Goal: Task Accomplishment & Management: Use online tool/utility

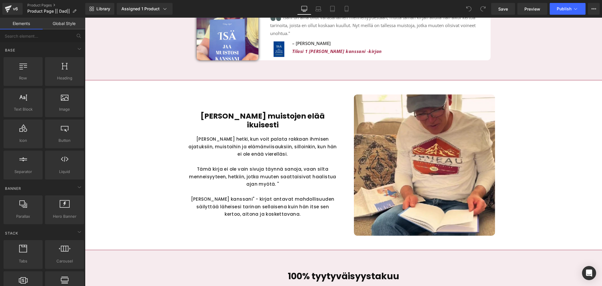
scroll to position [1542, 0]
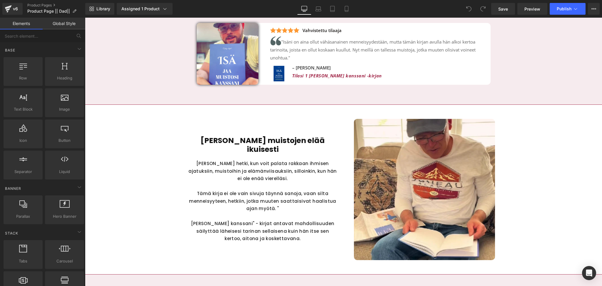
scroll to position [1517, 0]
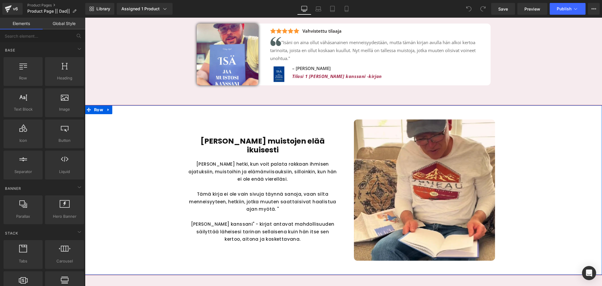
click at [164, 147] on div "Anna muistojen elää ikuisesti Heading Kuvittele hetki, kun voit palata rakkaan …" at bounding box center [344, 189] width 488 height 141
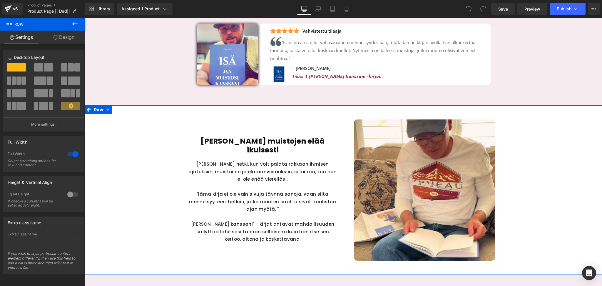
click at [59, 39] on link "Design" at bounding box center [64, 37] width 43 height 13
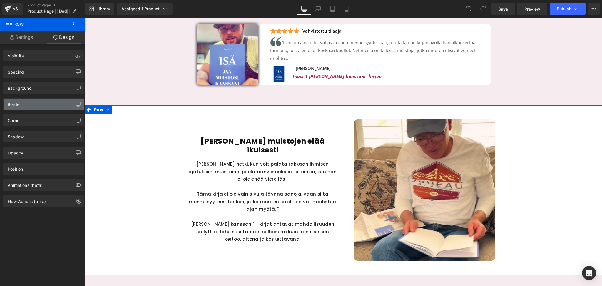
click at [28, 106] on div "Border" at bounding box center [44, 104] width 81 height 11
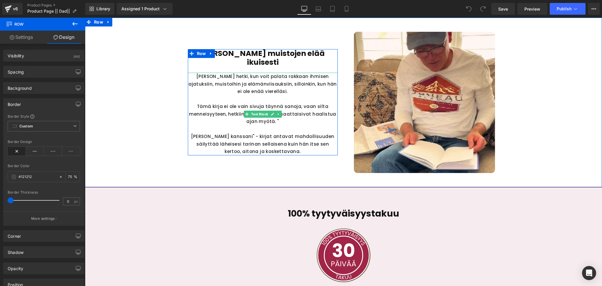
scroll to position [1533, 0]
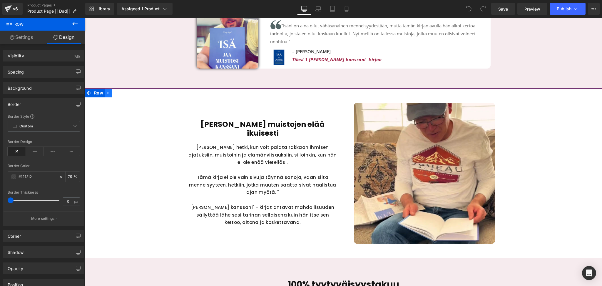
click at [108, 92] on icon at bounding box center [108, 92] width 1 height 3
click at [122, 93] on icon at bounding box center [124, 93] width 4 height 4
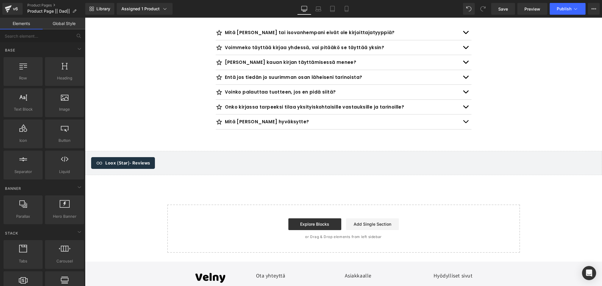
scroll to position [1812, 0]
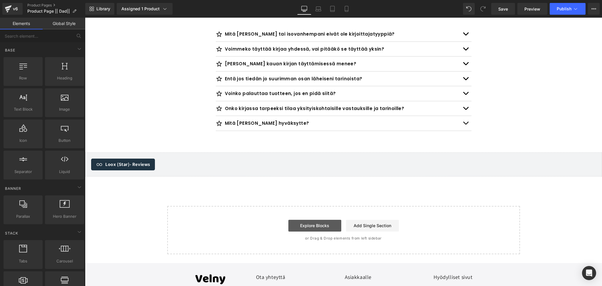
click at [321, 220] on link "Explore Blocks" at bounding box center [315, 226] width 53 height 12
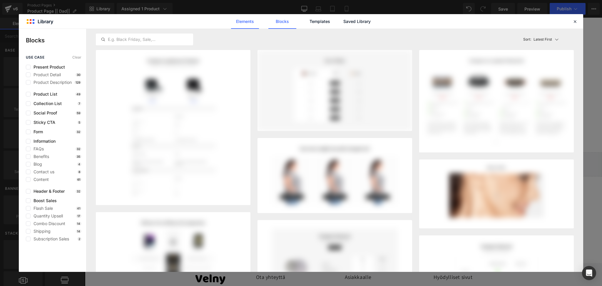
click at [306, 17] on link "Elements" at bounding box center [320, 21] width 28 height 15
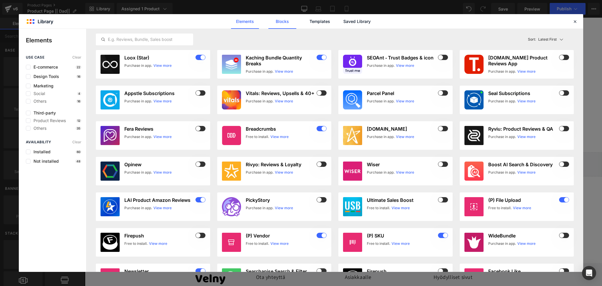
click at [343, 24] on link "Blocks" at bounding box center [357, 21] width 28 height 15
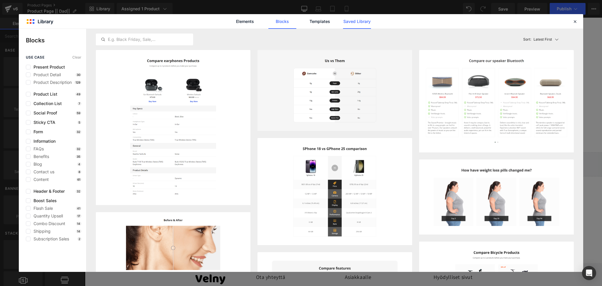
click at [0, 0] on link "Saved Library" at bounding box center [0, 0] width 0 height 0
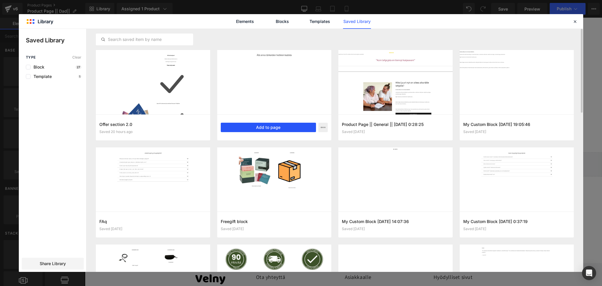
click at [284, 129] on button "Add to page" at bounding box center [269, 127] width 96 height 9
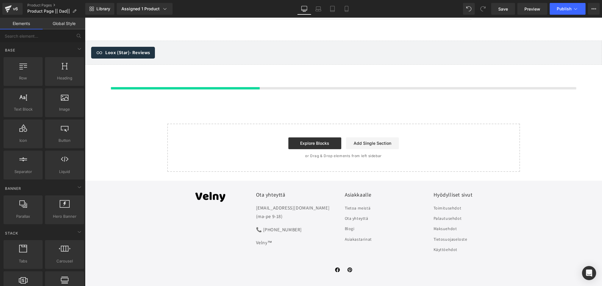
scroll to position [1926, 0]
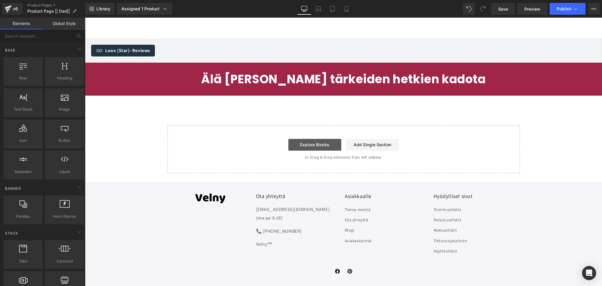
click at [309, 139] on link "Explore Blocks" at bounding box center [315, 145] width 53 height 12
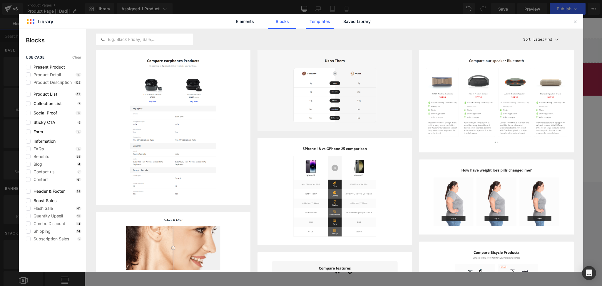
click at [312, 24] on link "Templates" at bounding box center [320, 21] width 28 height 15
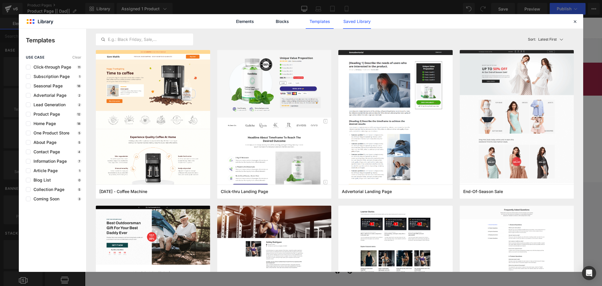
click at [352, 21] on link "Saved Library" at bounding box center [357, 21] width 28 height 15
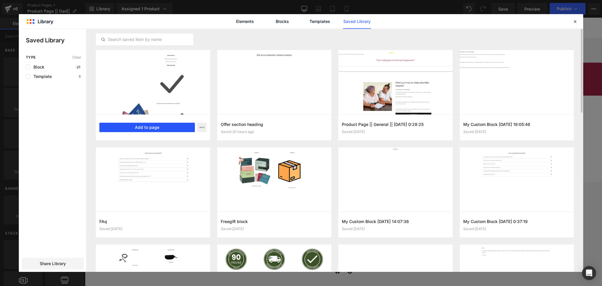
click at [142, 130] on button "Add to page" at bounding box center [147, 127] width 96 height 9
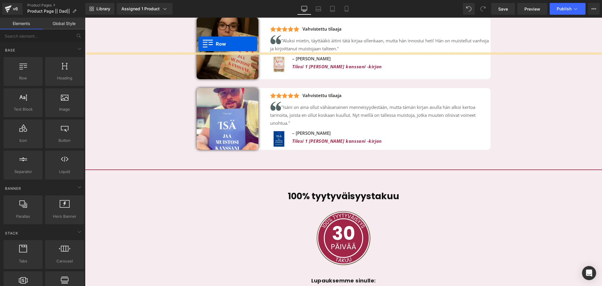
scroll to position [1403, 0]
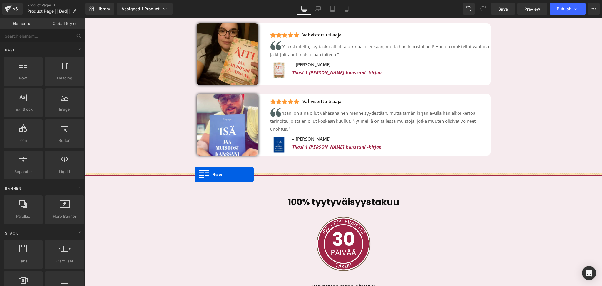
drag, startPoint x: 90, startPoint y: 170, endPoint x: 195, endPoint y: 174, distance: 105.4
click at [195, 174] on div "Separator" at bounding box center [343, 173] width 517 height 3
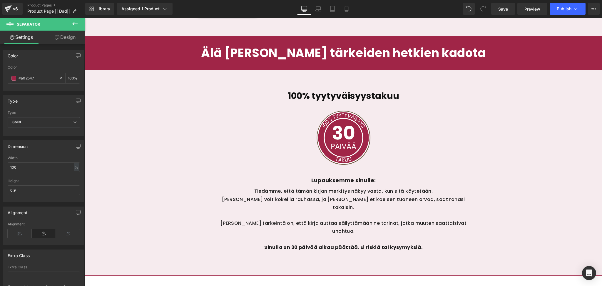
scroll to position [1522, 0]
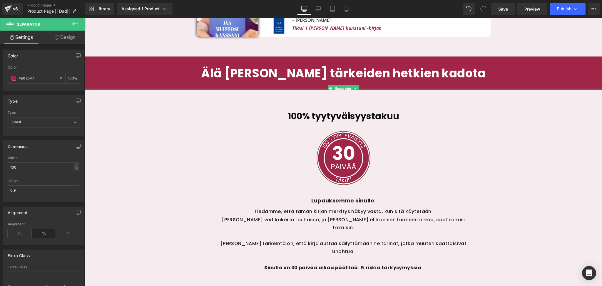
click at [211, 87] on div "Separator" at bounding box center [343, 88] width 517 height 3
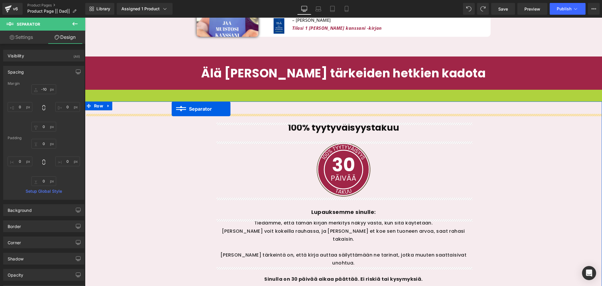
drag, startPoint x: 329, startPoint y: 88, endPoint x: 172, endPoint y: 109, distance: 159.1
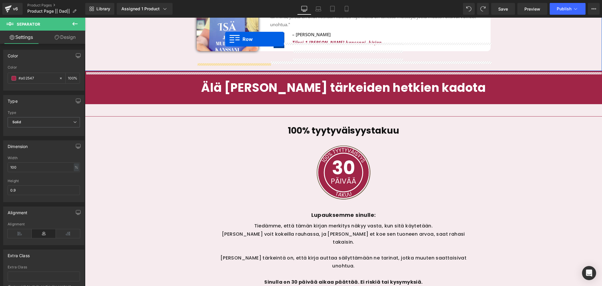
scroll to position [1495, 0]
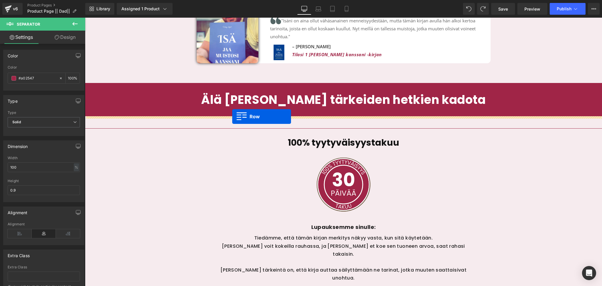
drag, startPoint x: 91, startPoint y: 216, endPoint x: 232, endPoint y: 117, distance: 172.9
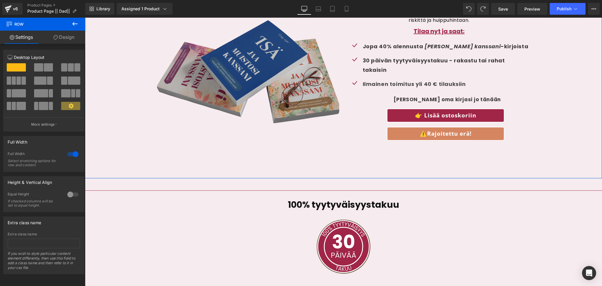
scroll to position [1629, 0]
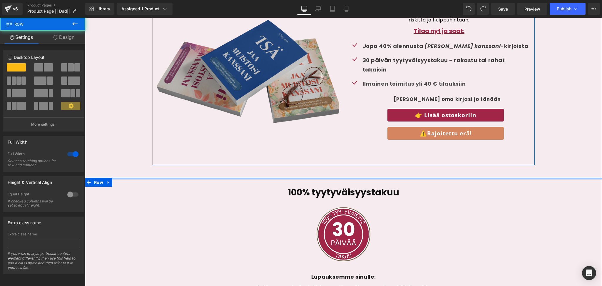
drag, startPoint x: 253, startPoint y: 185, endPoint x: 252, endPoint y: 163, distance: 22.7
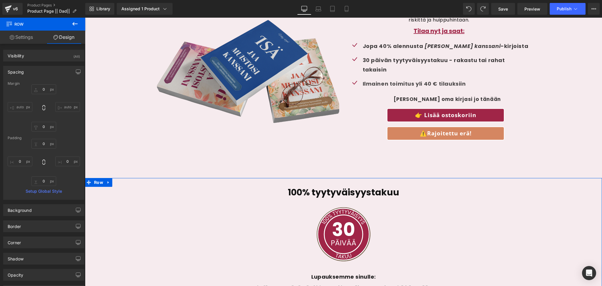
click at [198, 254] on div "Separator 100% tyytyväisyystakuu Heading Image Lupauksemme sinulle: Text Block …" at bounding box center [343, 275] width 517 height 194
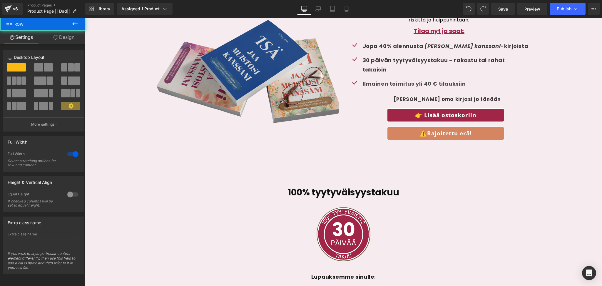
click at [150, 96] on div "Image Erikoistarjous! Heading Säilytä rakkaasi elämäntarina riskittä ja huippuh…" at bounding box center [343, 74] width 517 height 182
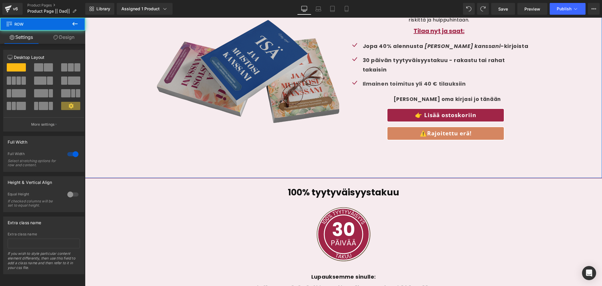
click at [183, 91] on img at bounding box center [248, 74] width 182 height 182
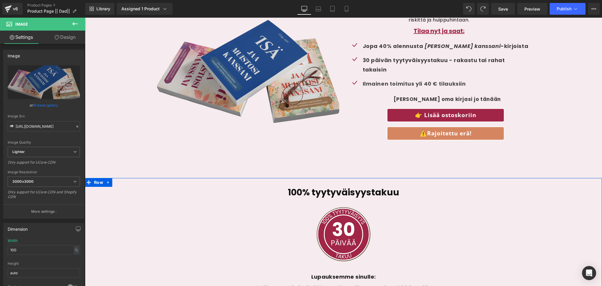
click at [149, 238] on div "Separator 100% tyytyväisyystakuu Heading Image Lupauksemme sinulle: Text Block …" at bounding box center [343, 275] width 517 height 194
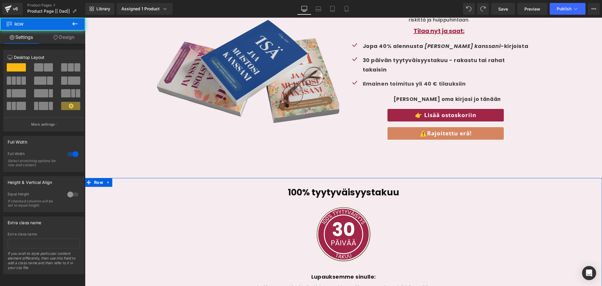
click at [62, 41] on link "Design" at bounding box center [64, 37] width 43 height 13
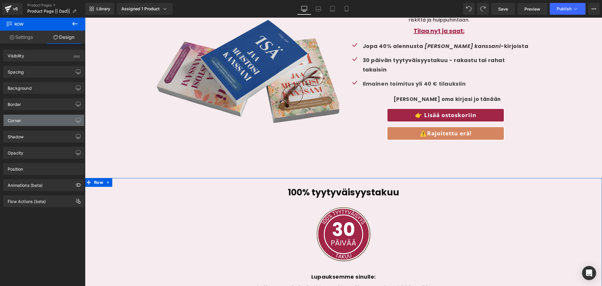
click at [22, 120] on div "Corner" at bounding box center [44, 120] width 81 height 11
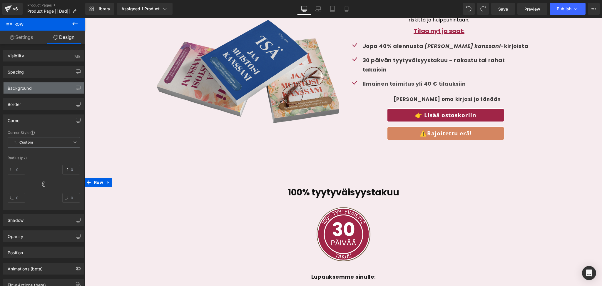
click at [28, 92] on div "Background" at bounding box center [44, 87] width 81 height 11
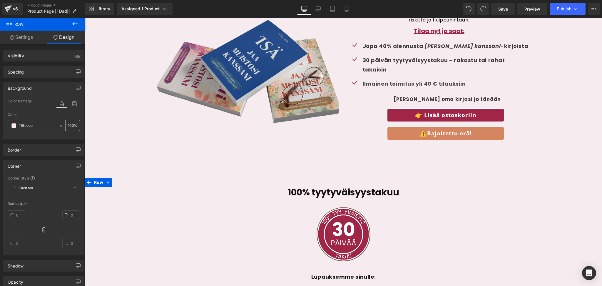
click at [59, 125] on icon at bounding box center [61, 126] width 4 height 4
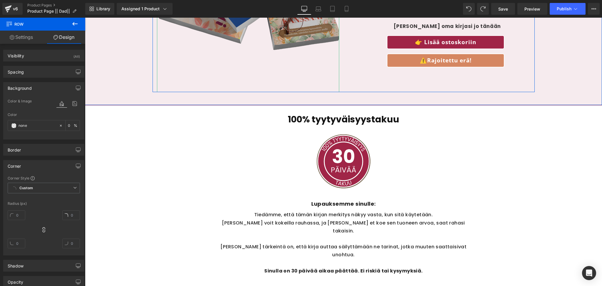
scroll to position [1703, 0]
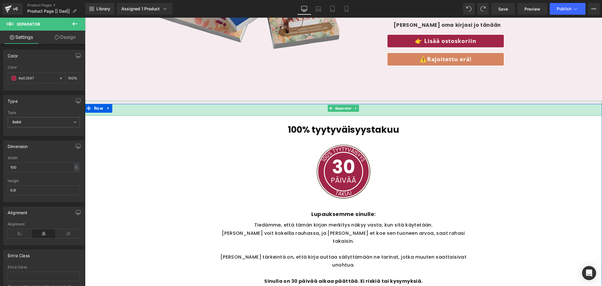
drag, startPoint x: 203, startPoint y: 103, endPoint x: 208, endPoint y: 115, distance: 12.5
click at [205, 115] on div "39px" at bounding box center [343, 109] width 517 height 11
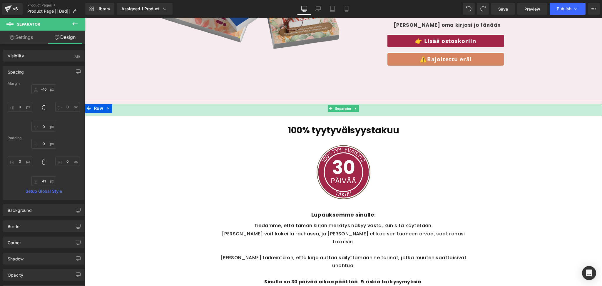
click at [217, 110] on div "41px" at bounding box center [343, 110] width 517 height 12
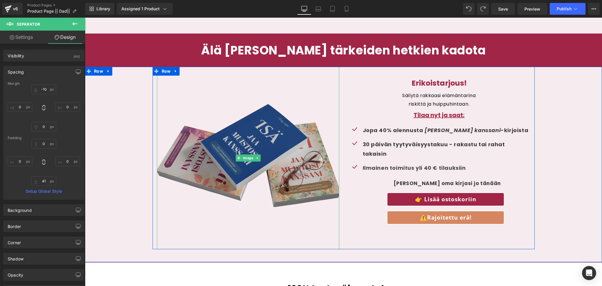
scroll to position [1542, 0]
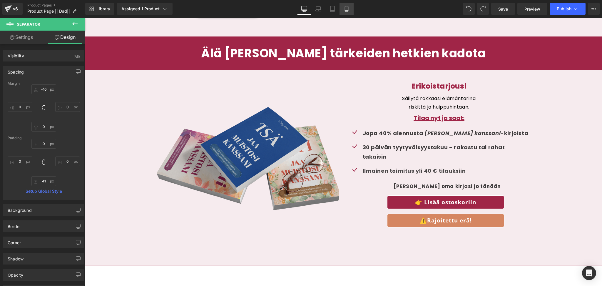
click at [347, 8] on icon at bounding box center [347, 9] width 6 height 6
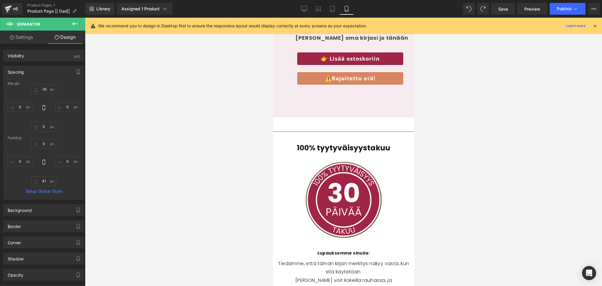
scroll to position [3118, 0]
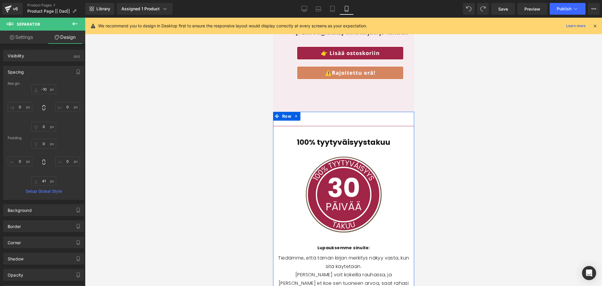
click at [327, 112] on div "Separator 100% tyytyväisyystakuu Heading Image Lupauksemme sinulle: Text Block …" at bounding box center [343, 241] width 141 height 258
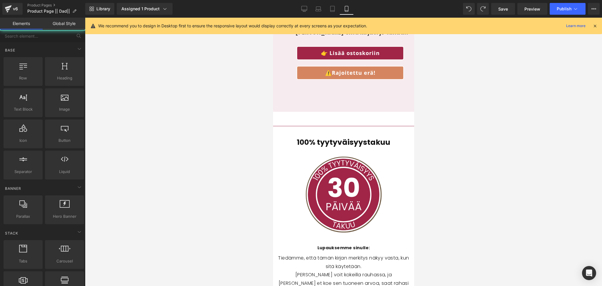
click at [484, 106] on div at bounding box center [343, 152] width 517 height 268
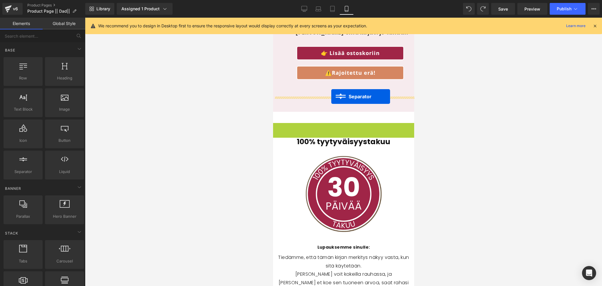
drag, startPoint x: 333, startPoint y: 114, endPoint x: 331, endPoint y: 96, distance: 17.4
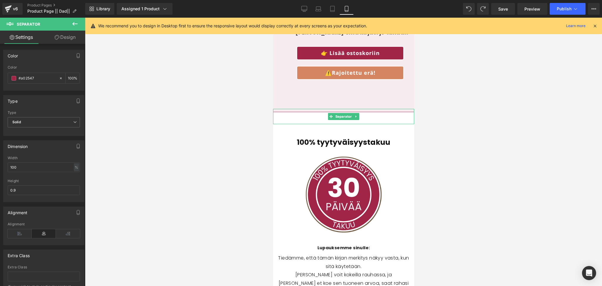
click at [363, 112] on hr at bounding box center [343, 118] width 141 height 12
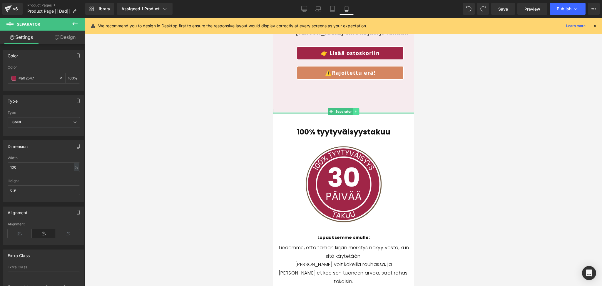
click at [358, 109] on div "Separator" at bounding box center [343, 111] width 141 height 5
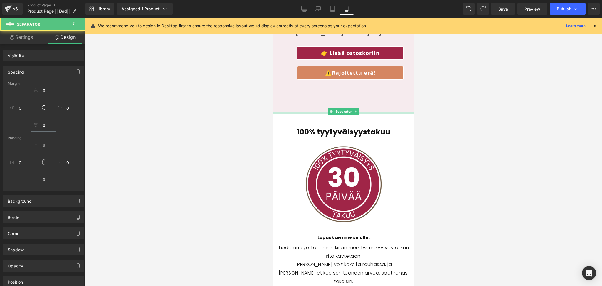
click at [531, 79] on div at bounding box center [343, 152] width 517 height 268
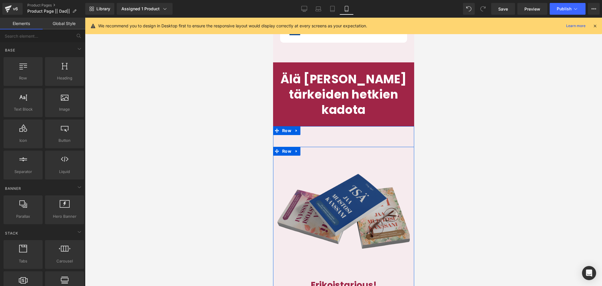
scroll to position [2752, 0]
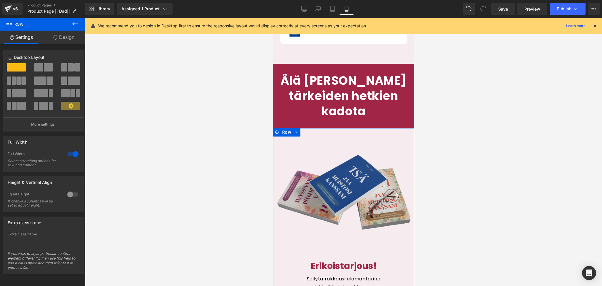
drag, startPoint x: 336, startPoint y: 124, endPoint x: 337, endPoint y: 102, distance: 21.5
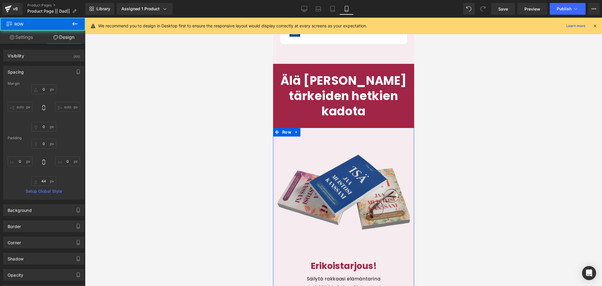
click at [452, 143] on div at bounding box center [343, 152] width 517 height 268
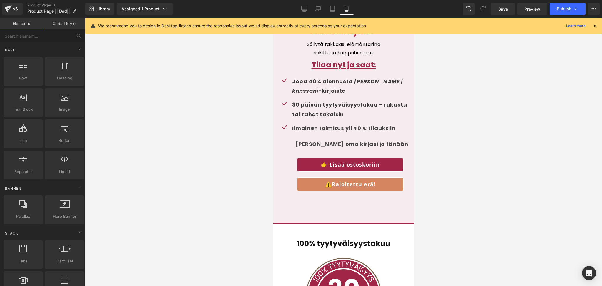
scroll to position [2872, 0]
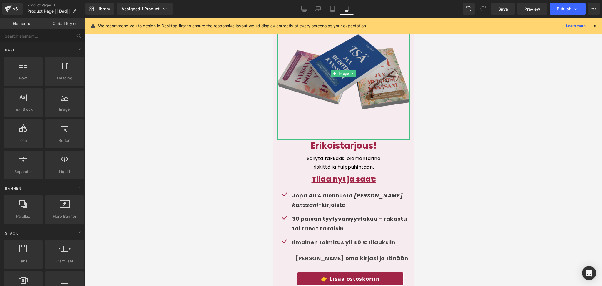
click at [324, 104] on img at bounding box center [343, 73] width 132 height 132
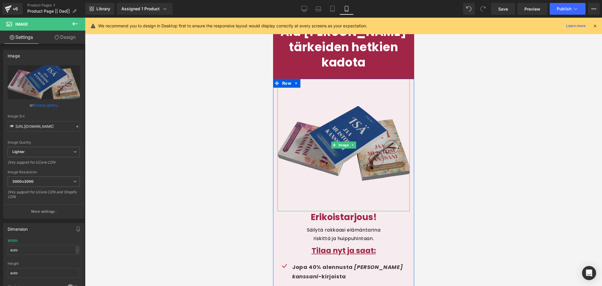
scroll to position [2800, 0]
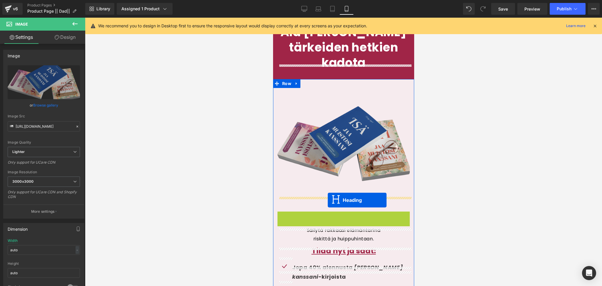
drag, startPoint x: 329, startPoint y: 204, endPoint x: 328, endPoint y: 200, distance: 3.6
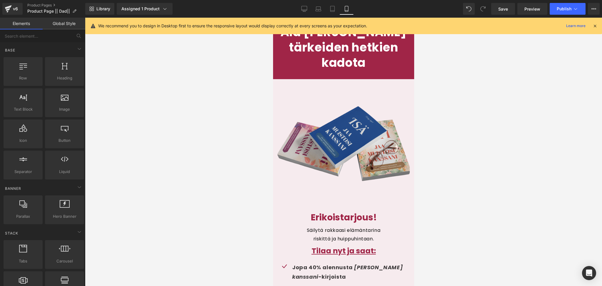
click at [459, 205] on div at bounding box center [343, 152] width 517 height 268
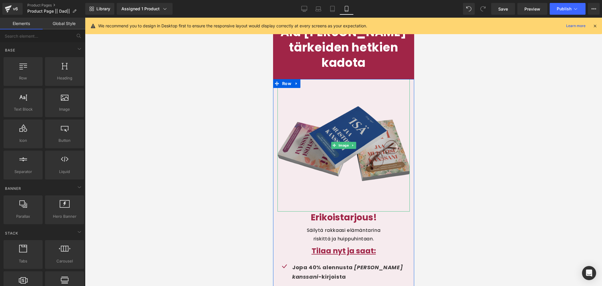
scroll to position [2751, 0]
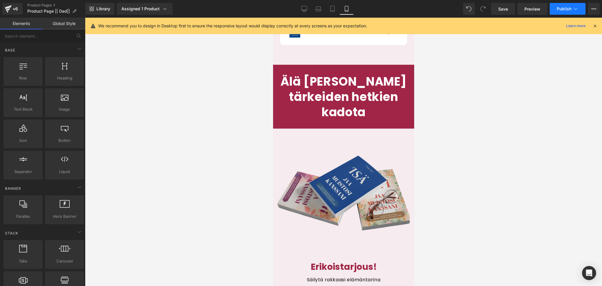
click at [557, 10] on span "Publish" at bounding box center [564, 8] width 15 height 5
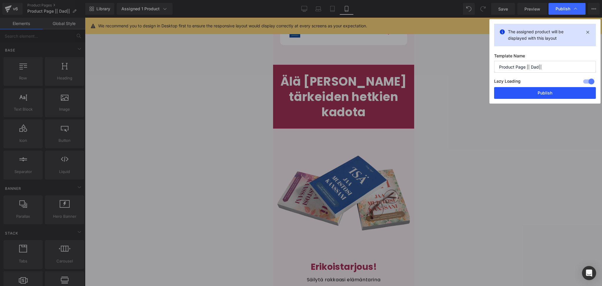
click at [525, 94] on button "Publish" at bounding box center [545, 93] width 102 height 12
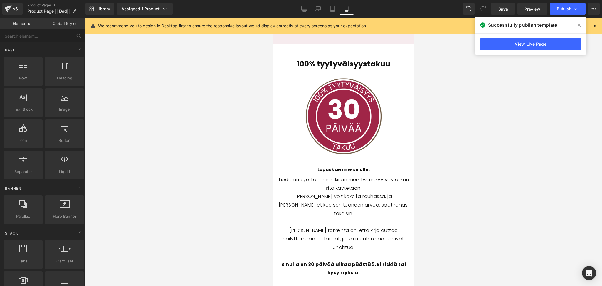
scroll to position [3162, 0]
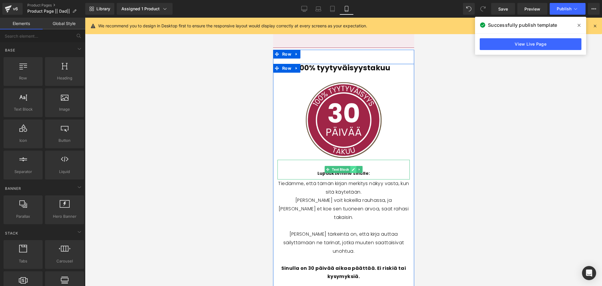
click at [352, 168] on icon at bounding box center [353, 170] width 3 height 4
click at [318, 160] on div "Lupauksemme sinulle:" at bounding box center [343, 170] width 132 height 20
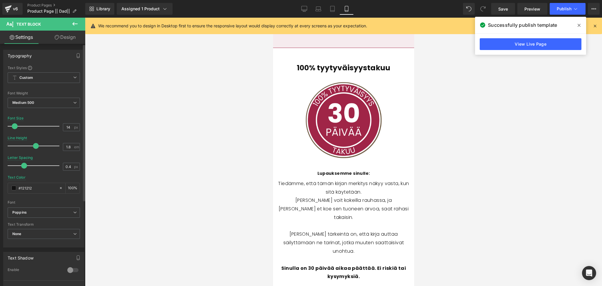
click at [14, 129] on span at bounding box center [15, 126] width 6 height 6
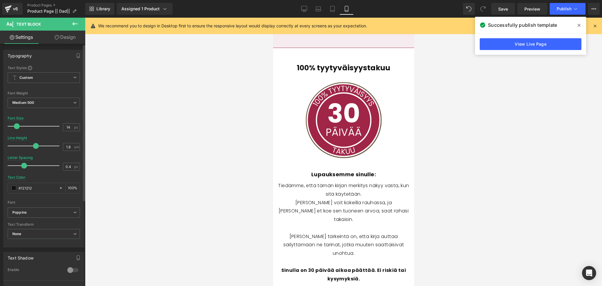
click at [16, 127] on span at bounding box center [17, 126] width 6 height 6
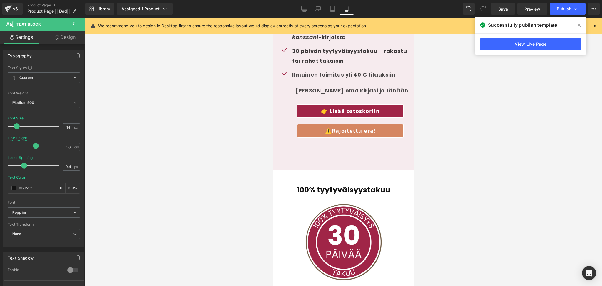
scroll to position [3040, 0]
click at [305, 9] on icon at bounding box center [305, 9] width 6 height 6
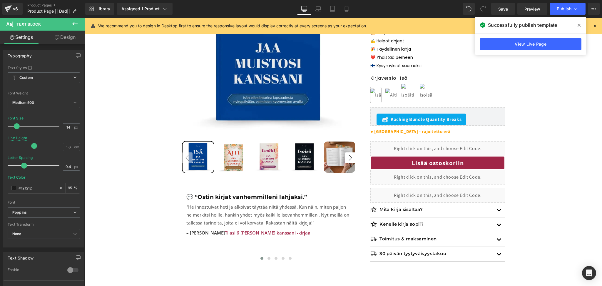
scroll to position [0, 0]
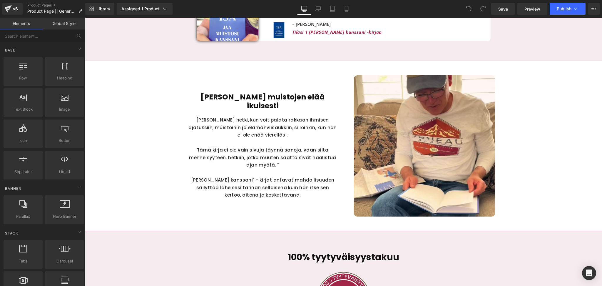
scroll to position [1564, 0]
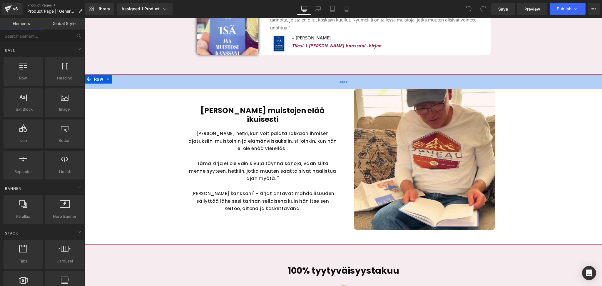
click at [253, 75] on div "48px" at bounding box center [343, 82] width 517 height 14
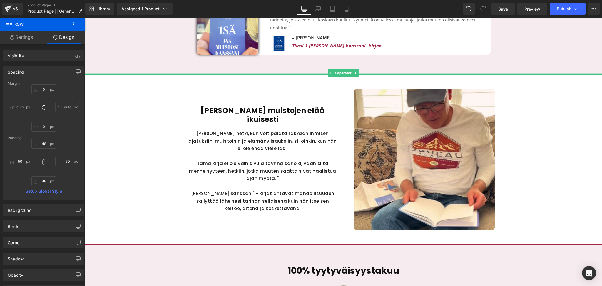
click at [161, 73] on div at bounding box center [343, 73] width 517 height 1
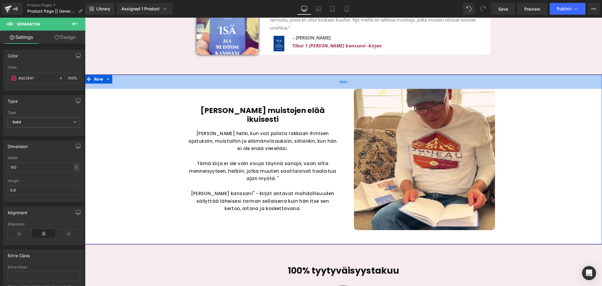
click at [114, 75] on div "48px" at bounding box center [343, 82] width 517 height 14
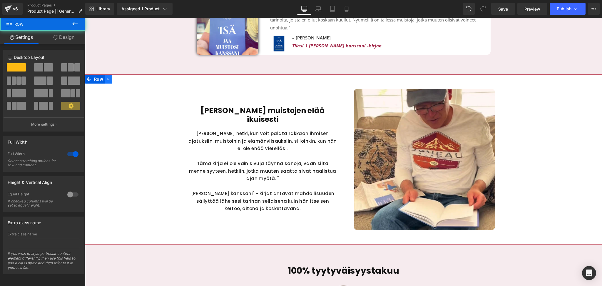
click at [108, 78] on icon at bounding box center [108, 79] width 1 height 3
click at [125, 77] on icon at bounding box center [124, 79] width 4 height 4
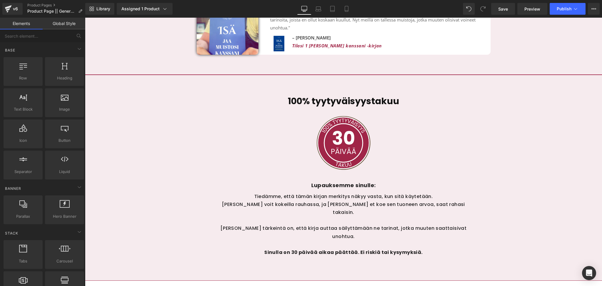
scroll to position [1521, 0]
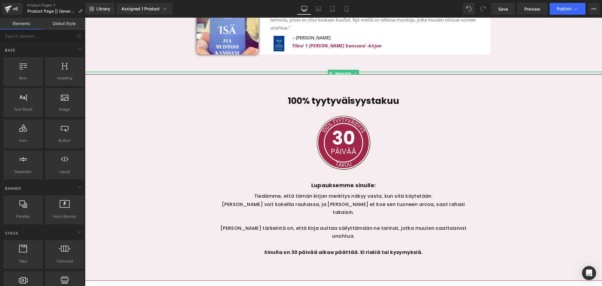
click at [176, 71] on div at bounding box center [343, 71] width 517 height 1
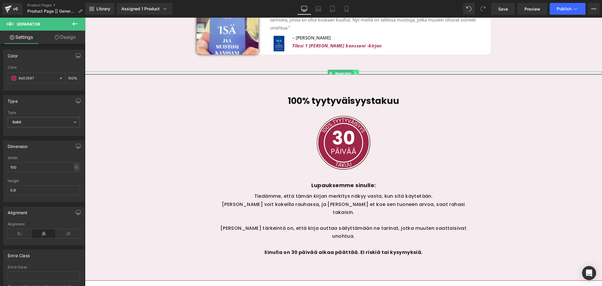
click at [356, 72] on icon at bounding box center [356, 73] width 1 height 2
click at [360, 71] on icon at bounding box center [359, 72] width 3 height 3
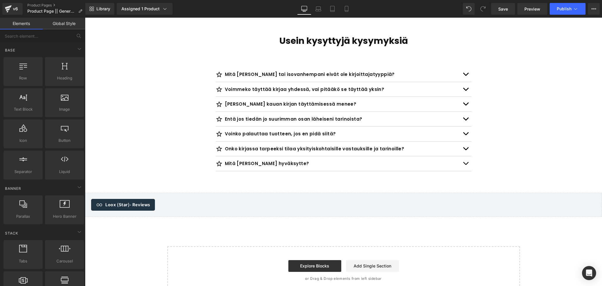
scroll to position [1799, 0]
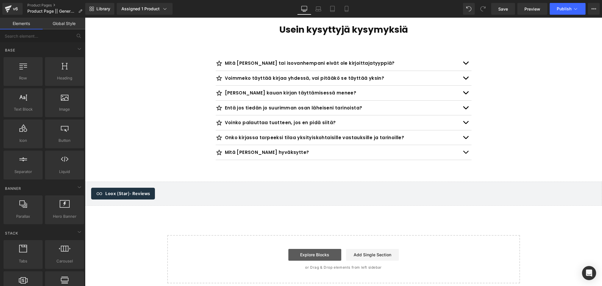
click at [300, 249] on link "Explore Blocks" at bounding box center [315, 255] width 53 height 12
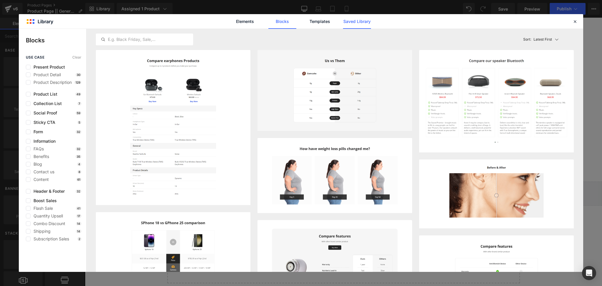
click at [0, 0] on link "Saved Library" at bounding box center [0, 0] width 0 height 0
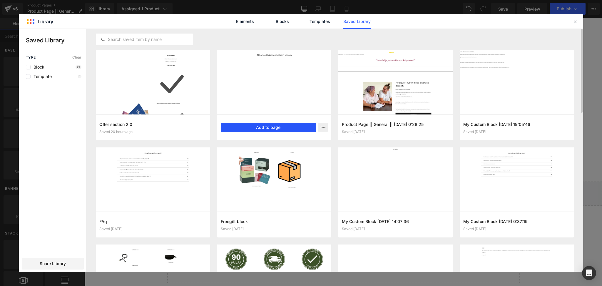
click at [262, 126] on button "Add to page" at bounding box center [269, 127] width 96 height 9
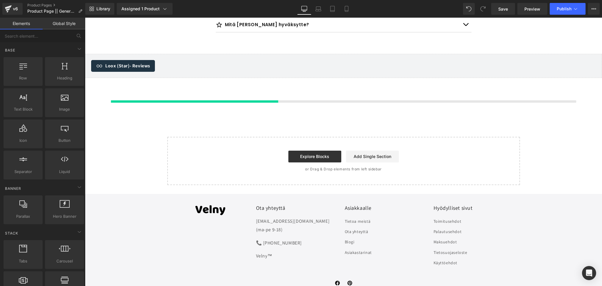
scroll to position [1931, 0]
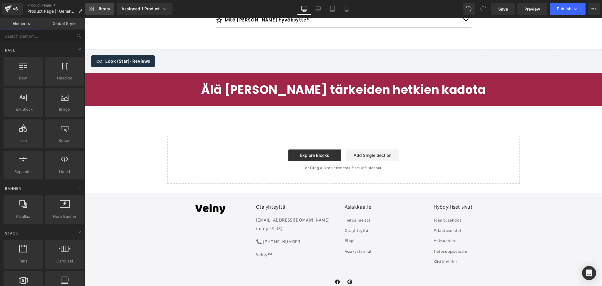
click at [102, 13] on link "Library" at bounding box center [99, 9] width 29 height 12
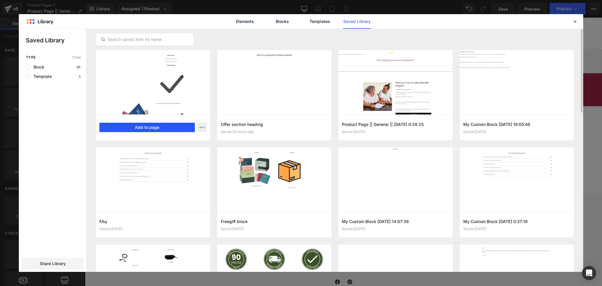
click at [158, 128] on button "Add to page" at bounding box center [147, 127] width 96 height 9
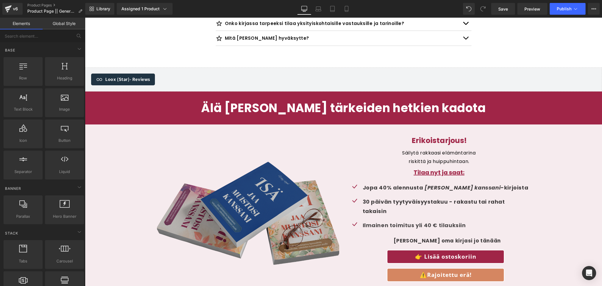
scroll to position [1908, 0]
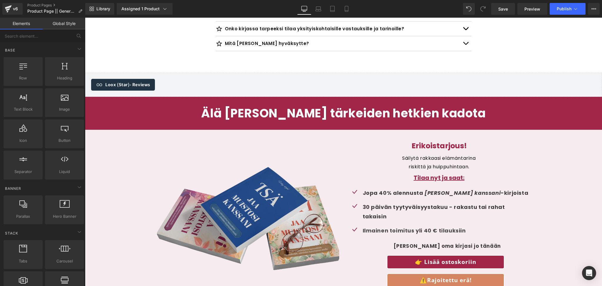
click at [129, 106] on div "Älä anna tärkeiden hetkien kadota Heading" at bounding box center [343, 113] width 517 height 15
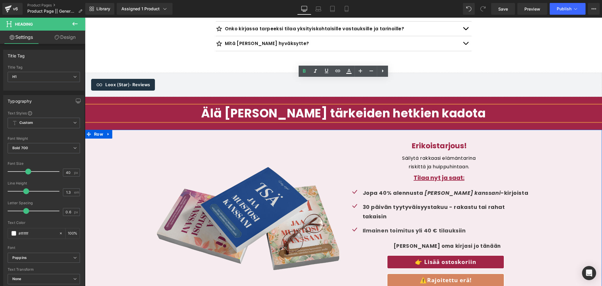
click at [133, 130] on div "Image Erikoistarjous! Heading Säilytä rakkaasi elämäntarina riskittä ja huippuh…" at bounding box center [343, 221] width 517 height 182
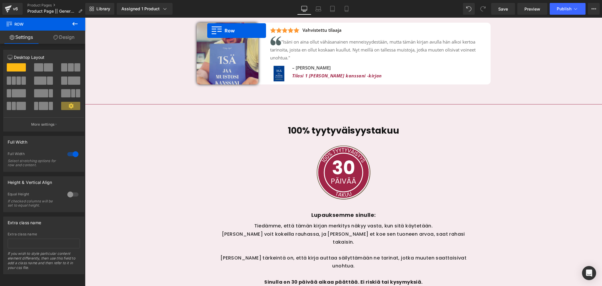
scroll to position [1461, 0]
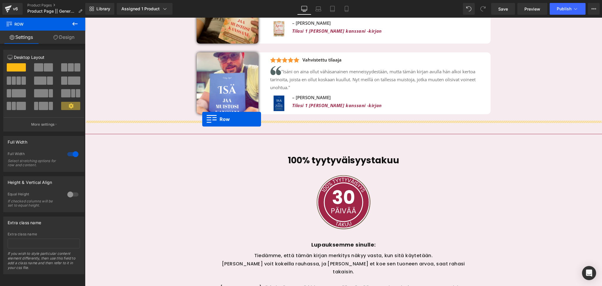
drag, startPoint x: 90, startPoint y: 74, endPoint x: 202, endPoint y: 119, distance: 121.5
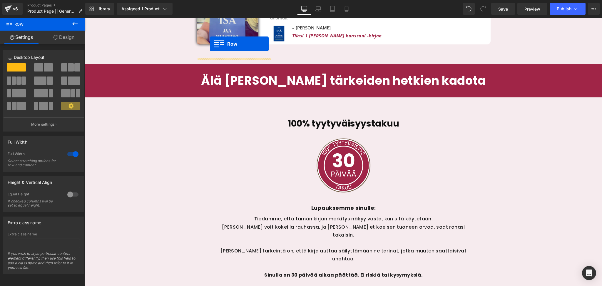
scroll to position [1507, 0]
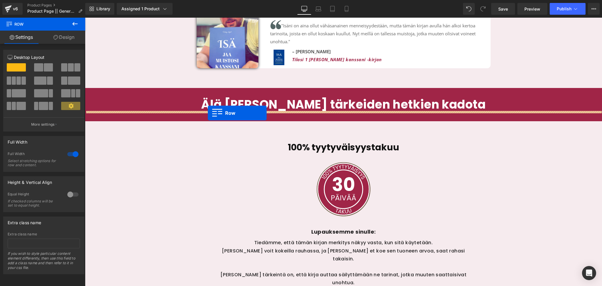
drag, startPoint x: 92, startPoint y: 100, endPoint x: 208, endPoint y: 113, distance: 116.7
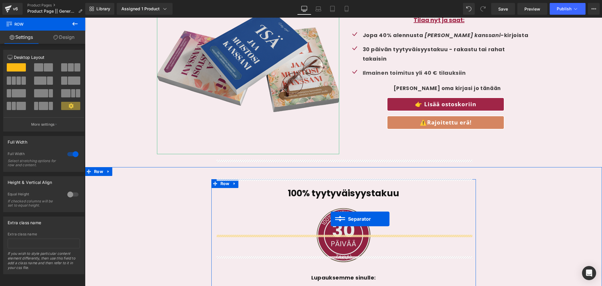
scroll to position [1686, 0]
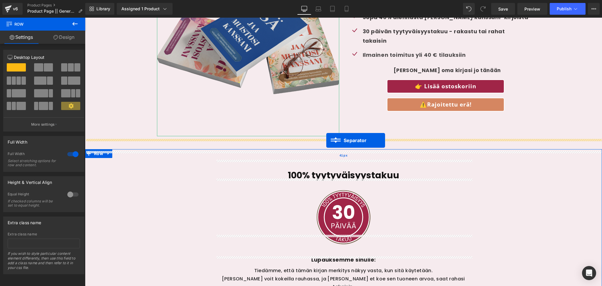
drag, startPoint x: 331, startPoint y: 109, endPoint x: 327, endPoint y: 140, distance: 32.1
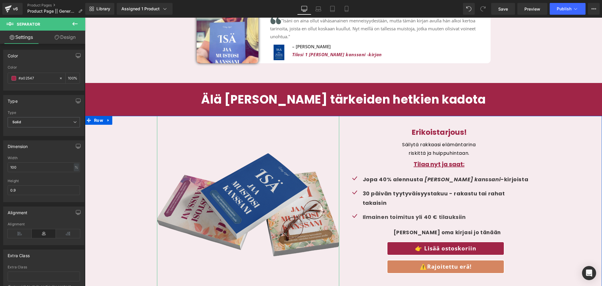
scroll to position [1511, 0]
click at [345, 6] on icon at bounding box center [347, 9] width 6 height 6
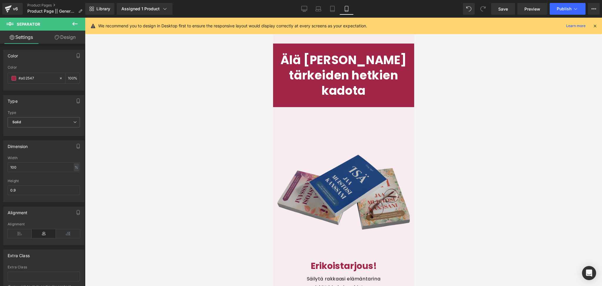
scroll to position [2778, 0]
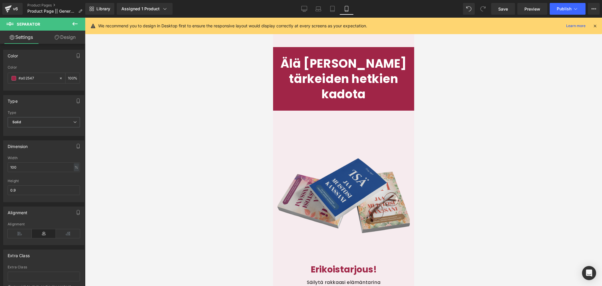
click at [331, 111] on div "Image Erikoistarjous! Heading Säilytä rakkaasi elämäntarina riskittä ja huippuh…" at bounding box center [343, 286] width 141 height 351
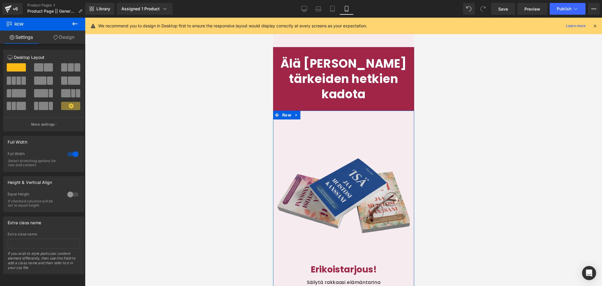
click at [363, 111] on div "Image Erikoistarjous! Heading Säilytä rakkaasi elämäntarina riskittä ja huippuh…" at bounding box center [343, 286] width 141 height 351
click at [284, 111] on span "Row" at bounding box center [287, 115] width 12 height 9
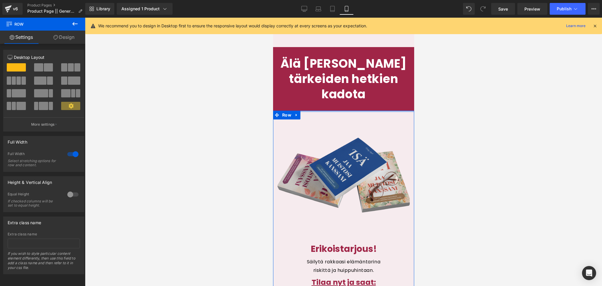
drag, startPoint x: 327, startPoint y: 107, endPoint x: 323, endPoint y: 68, distance: 39.4
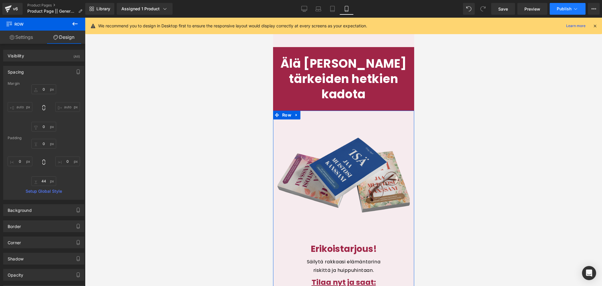
click at [563, 8] on span "Publish" at bounding box center [564, 8] width 15 height 5
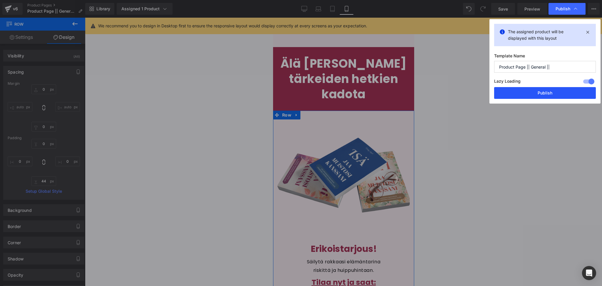
click at [543, 94] on button "Publish" at bounding box center [545, 93] width 102 height 12
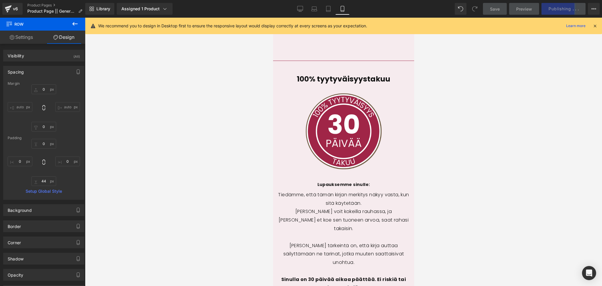
scroll to position [3158, 0]
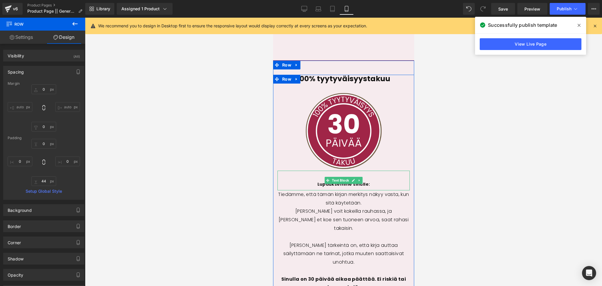
click at [318, 181] on p "Lupauksemme sinulle:" at bounding box center [343, 184] width 132 height 7
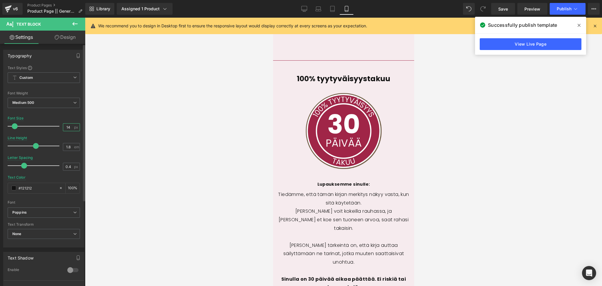
click at [67, 126] on input "14" at bounding box center [68, 127] width 10 height 7
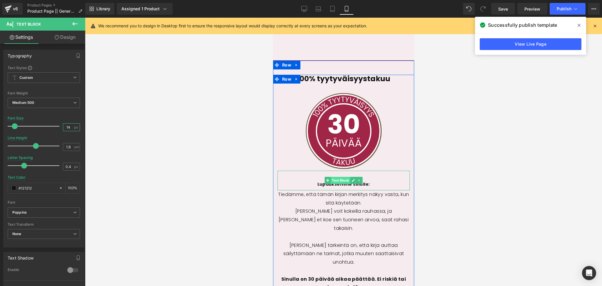
click at [347, 177] on span "Text Block" at bounding box center [340, 180] width 19 height 7
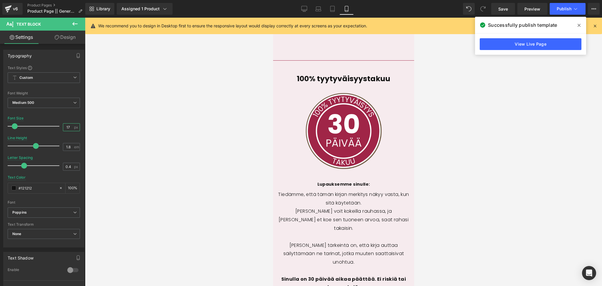
type input "18"
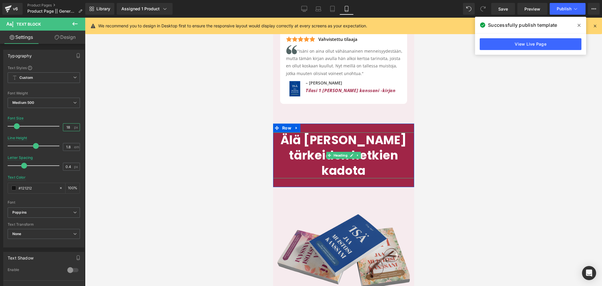
scroll to position [2700, 0]
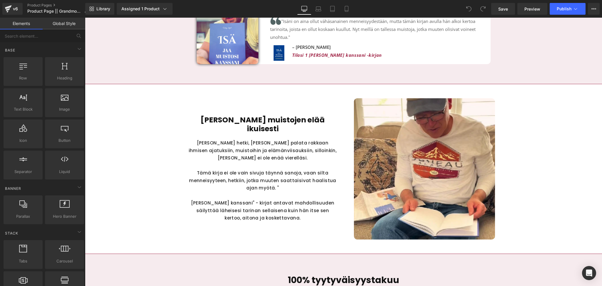
scroll to position [1557, 0]
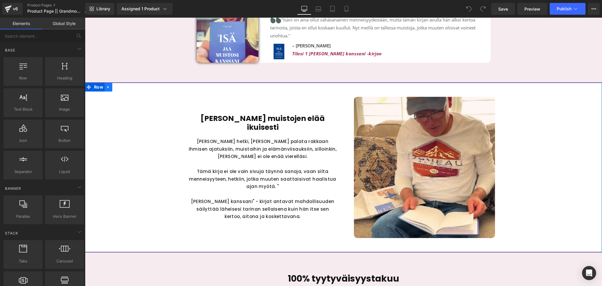
click at [109, 86] on icon at bounding box center [108, 87] width 4 height 4
click at [125, 89] on icon at bounding box center [124, 87] width 4 height 4
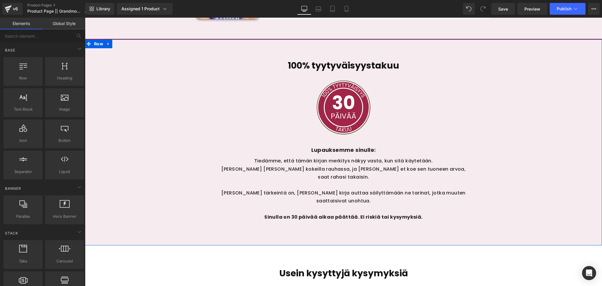
scroll to position [1514, 0]
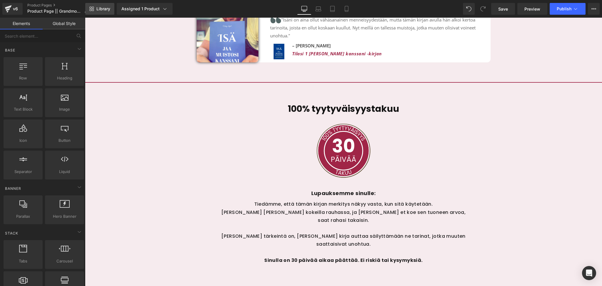
click at [95, 8] on link "Library" at bounding box center [99, 9] width 29 height 12
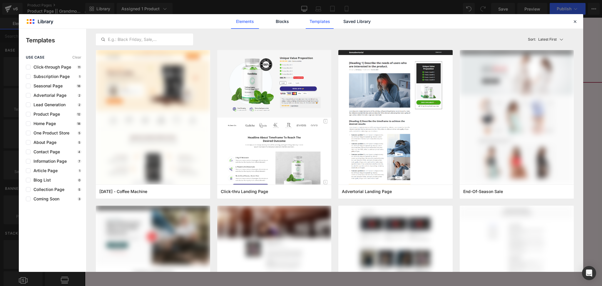
click at [306, 22] on link "Elements" at bounding box center [320, 21] width 28 height 15
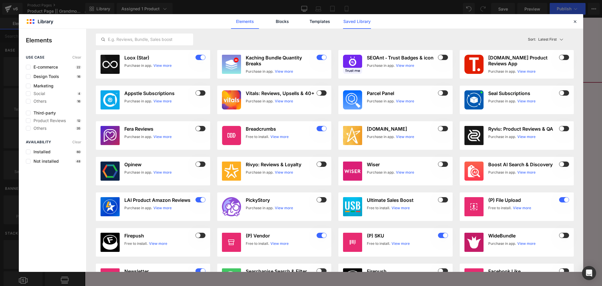
click at [356, 26] on link "Saved Library" at bounding box center [357, 21] width 28 height 15
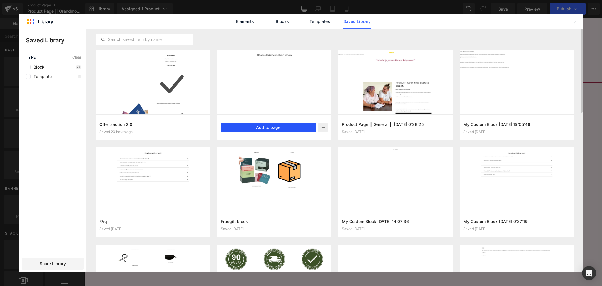
click at [269, 129] on button "Add to page" at bounding box center [269, 127] width 96 height 9
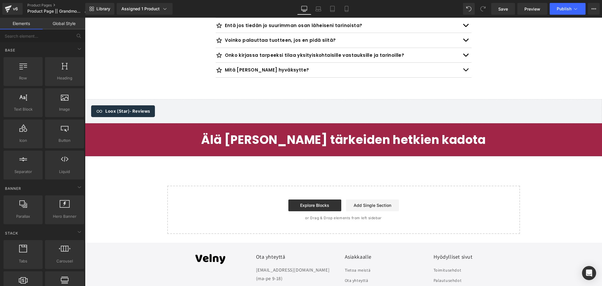
scroll to position [1880, 0]
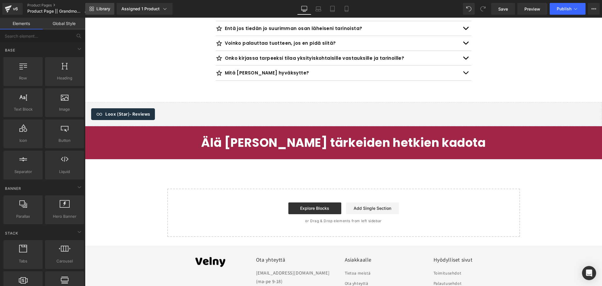
click at [101, 8] on span "Library" at bounding box center [103, 8] width 14 height 5
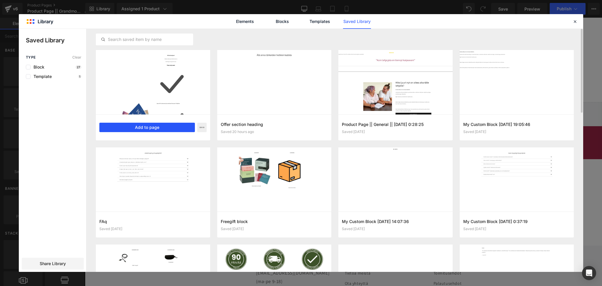
click at [147, 129] on button "Add to page" at bounding box center [147, 127] width 96 height 9
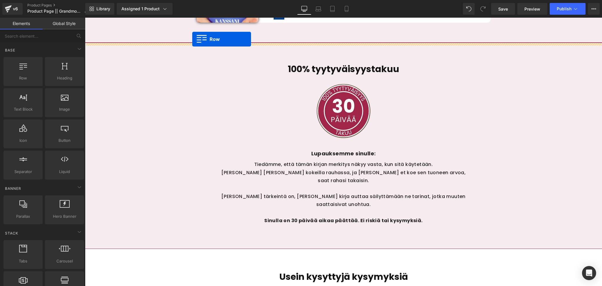
scroll to position [1541, 0]
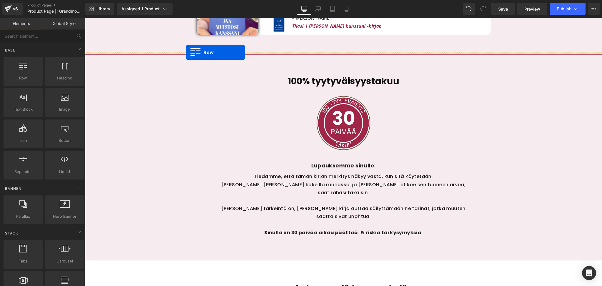
drag, startPoint x: 90, startPoint y: 162, endPoint x: 186, endPoint y: 53, distance: 146.1
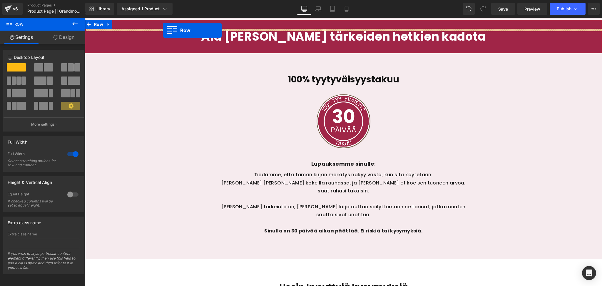
scroll to position [1564, 0]
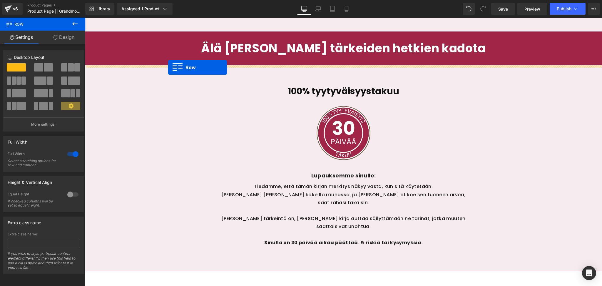
drag, startPoint x: 91, startPoint y: 166, endPoint x: 168, endPoint y: 67, distance: 125.7
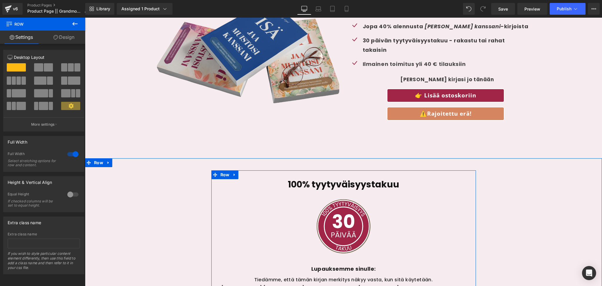
scroll to position [1705, 0]
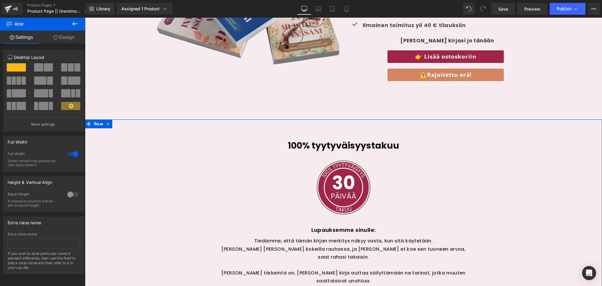
click at [138, 181] on div "100% tyytyväisyystakuu Heading Image Lupauksemme sinulle: Text Block Tiedämme, …" at bounding box center [343, 228] width 517 height 194
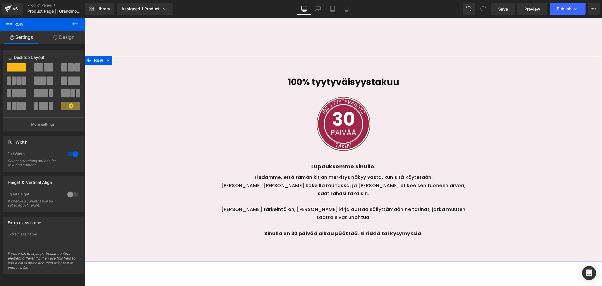
scroll to position [1768, 0]
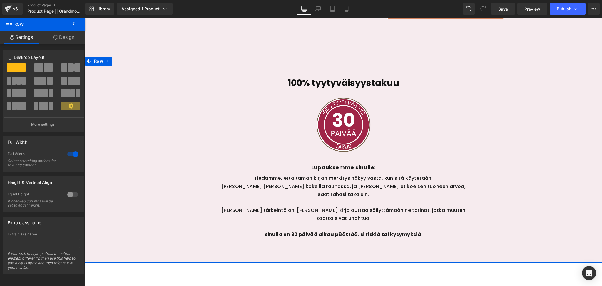
click at [151, 96] on div "100% tyytyväisyystakuu Heading Image Lupauksemme sinulle: Text Block Tiedämme, …" at bounding box center [343, 166] width 517 height 194
click at [66, 41] on link "Design" at bounding box center [64, 37] width 43 height 13
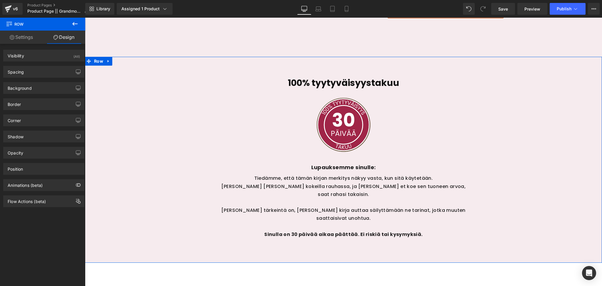
click at [36, 111] on div "Corner Corner Style Custom Custom Setup Global Style Custom Setup Global Style …" at bounding box center [44, 118] width 88 height 16
click at [35, 108] on div "Border" at bounding box center [44, 104] width 81 height 11
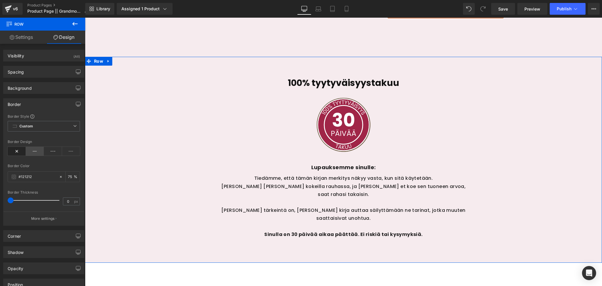
click at [35, 147] on icon at bounding box center [35, 151] width 18 height 9
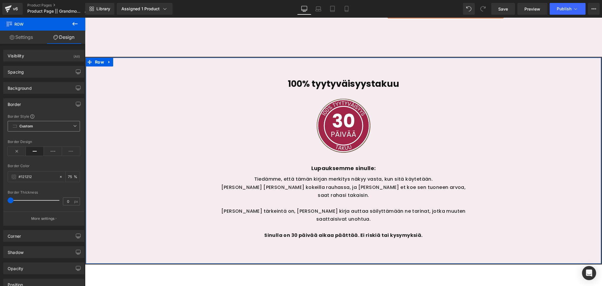
click at [69, 126] on span "Custom Setup Global Style" at bounding box center [44, 126] width 72 height 11
click at [18, 152] on icon at bounding box center [17, 151] width 18 height 9
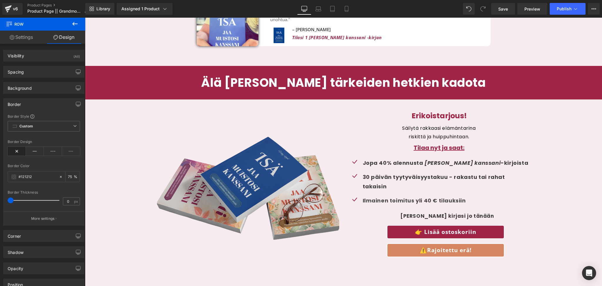
scroll to position [1530, 0]
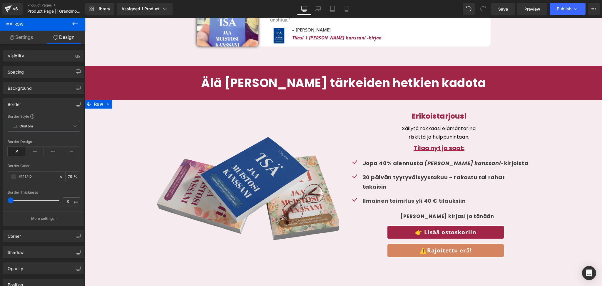
click at [99, 150] on div "Image Erikoistarjous! Heading Säilytä rakkaasi elämäntarina riskittä ja huippuh…" at bounding box center [343, 191] width 517 height 182
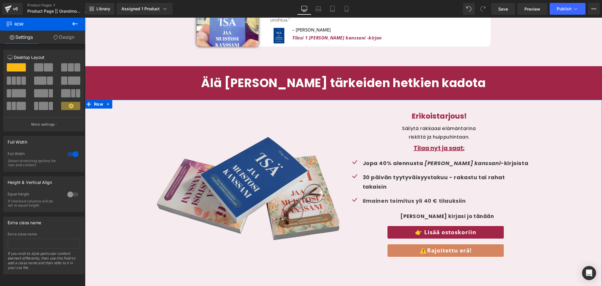
click at [65, 38] on link "Design" at bounding box center [64, 37] width 43 height 13
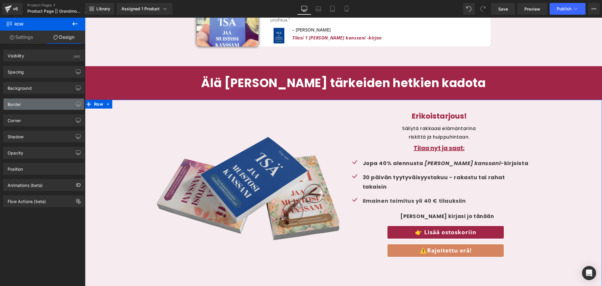
click at [26, 103] on div "Border" at bounding box center [44, 104] width 81 height 11
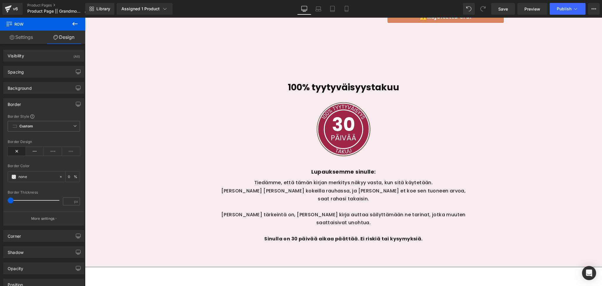
scroll to position [1758, 0]
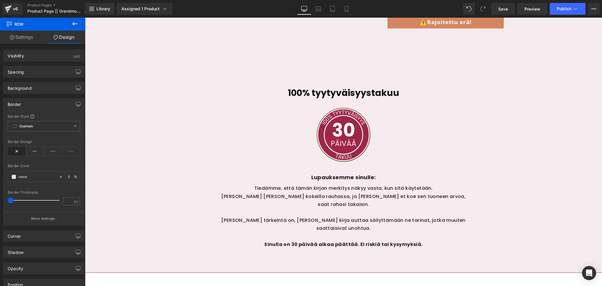
click at [167, 134] on div "100% tyytyväisyystakuu Heading Image Lupauksemme sinulle: Text Block Tiedämme, …" at bounding box center [343, 176] width 517 height 194
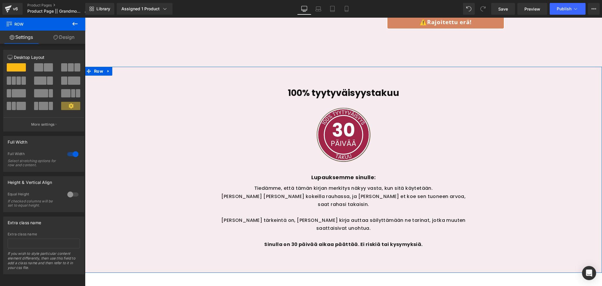
click at [71, 37] on link "Design" at bounding box center [64, 37] width 43 height 13
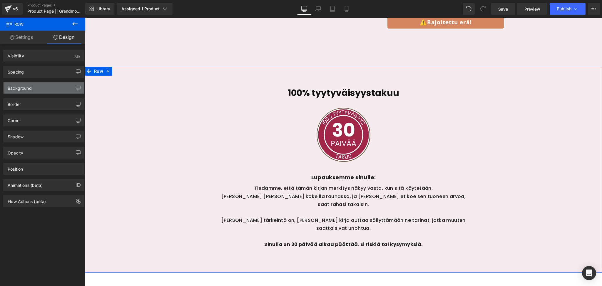
click at [34, 91] on div "Background" at bounding box center [44, 87] width 81 height 11
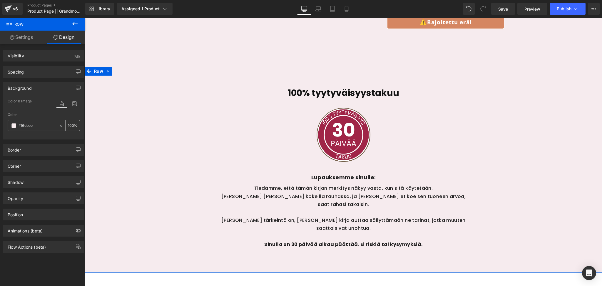
click at [59, 129] on div at bounding box center [62, 125] width 7 height 10
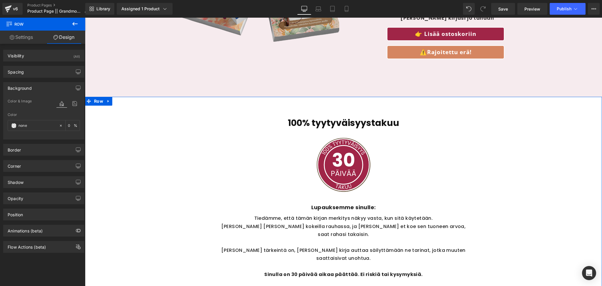
scroll to position [1834, 0]
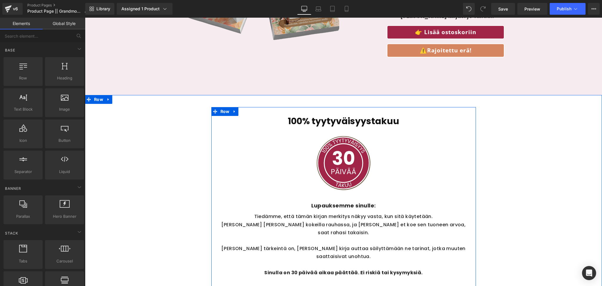
scroll to position [1729, 0]
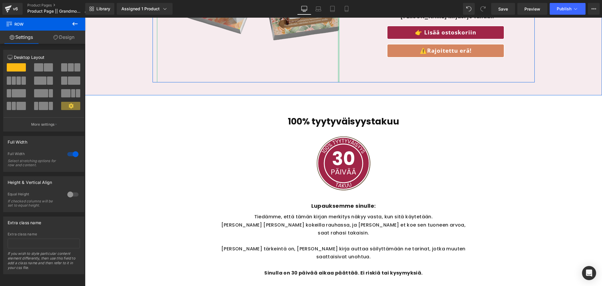
scroll to position [1641, 0]
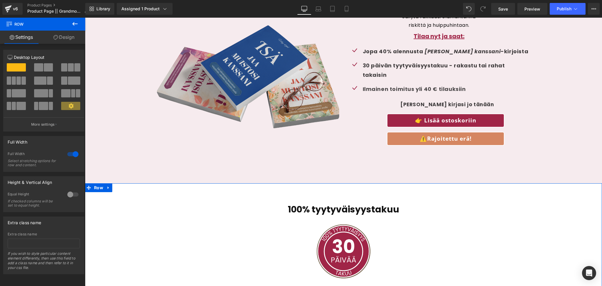
click at [60, 37] on link "Design" at bounding box center [64, 37] width 43 height 13
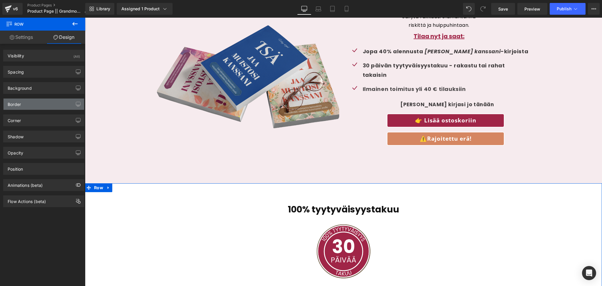
click at [34, 109] on div "Border" at bounding box center [44, 104] width 81 height 11
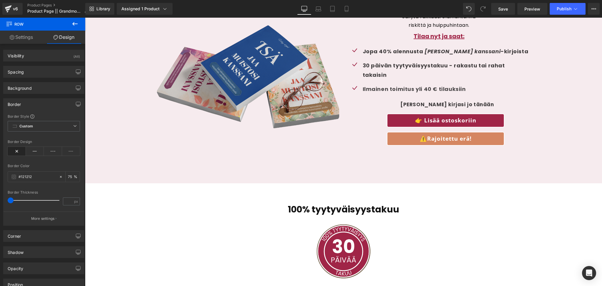
click at [77, 24] on icon at bounding box center [74, 23] width 7 height 7
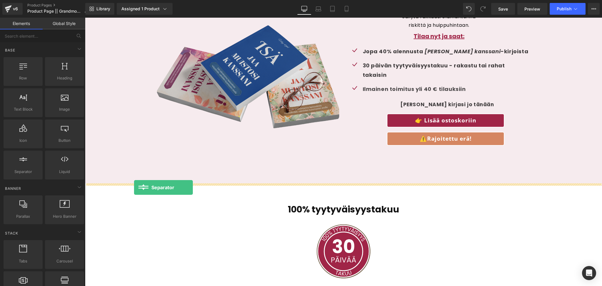
drag, startPoint x: 113, startPoint y: 197, endPoint x: 134, endPoint y: 188, distance: 23.5
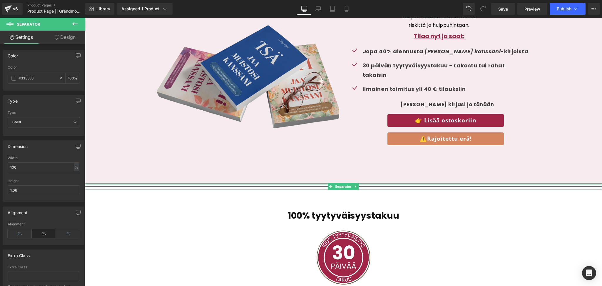
click at [253, 185] on div at bounding box center [343, 186] width 517 height 6
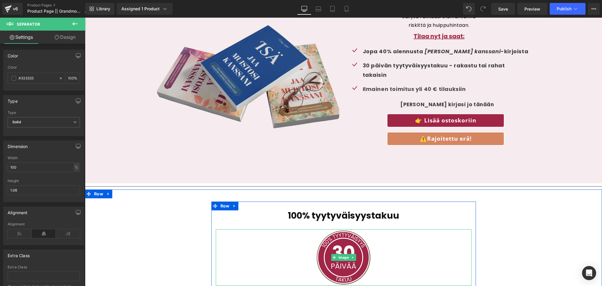
click at [243, 228] on div "100% tyytyväisyystakuu Heading Image Lupauksemme sinulle: Text Block Tiedämme, …" at bounding box center [344, 290] width 265 height 161
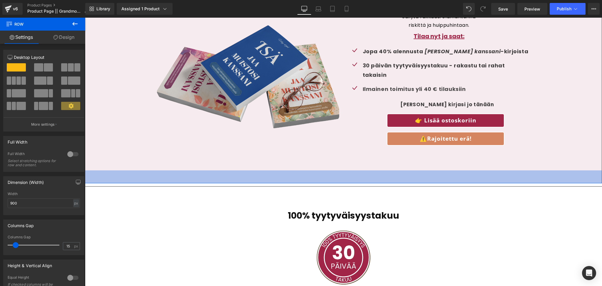
click at [189, 179] on div "44px" at bounding box center [343, 176] width 517 height 13
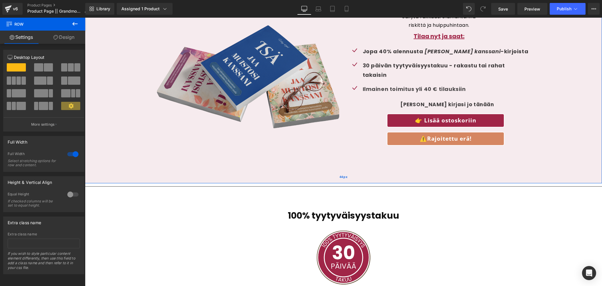
click at [214, 181] on div "44px" at bounding box center [343, 176] width 517 height 13
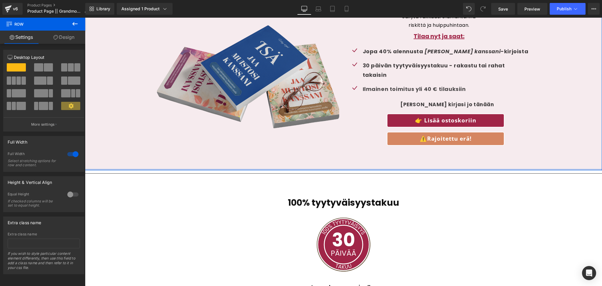
drag, startPoint x: 217, startPoint y: 179, endPoint x: 218, endPoint y: 169, distance: 10.4
click at [218, 169] on div at bounding box center [343, 169] width 517 height 1
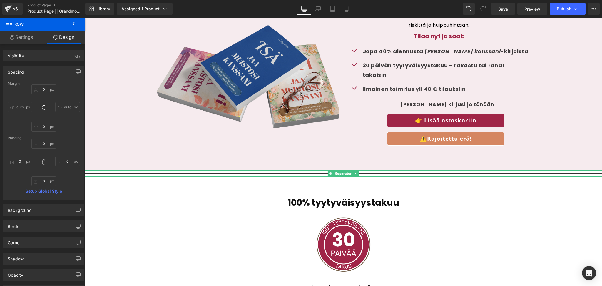
click at [159, 173] on div at bounding box center [343, 173] width 517 height 6
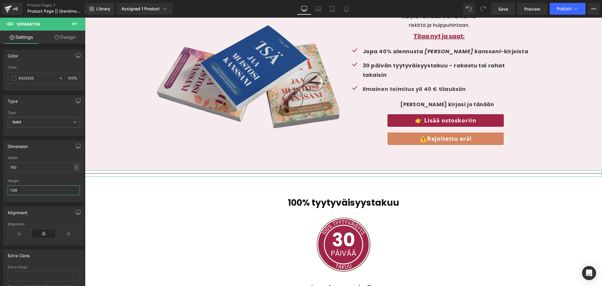
click at [34, 192] on input "1.06" at bounding box center [44, 190] width 72 height 10
type input "1"
click at [31, 197] on div "Height" at bounding box center [44, 190] width 72 height 23
click at [67, 34] on link "Design" at bounding box center [65, 37] width 43 height 13
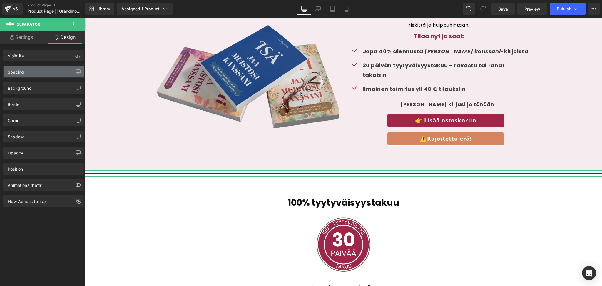
click at [26, 73] on div "Spacing" at bounding box center [44, 71] width 81 height 11
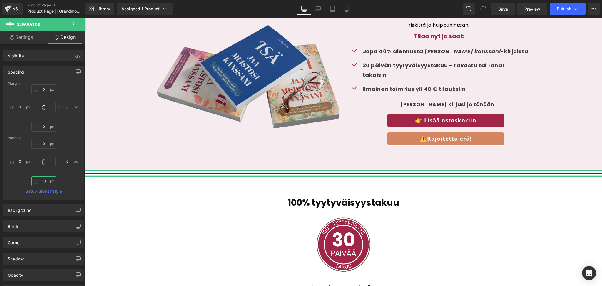
click at [43, 180] on input "text" at bounding box center [43, 181] width 25 height 10
type input "10"
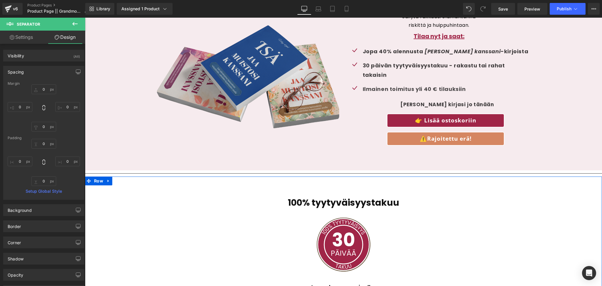
click at [151, 209] on div "100% tyytyväisyystakuu Heading Image Lupauksemme sinulle: Text Block Tiedämme, …" at bounding box center [343, 286] width 517 height 194
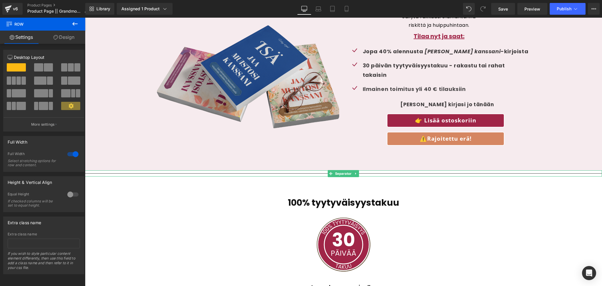
click at [231, 175] on hr at bounding box center [343, 174] width 517 height 3
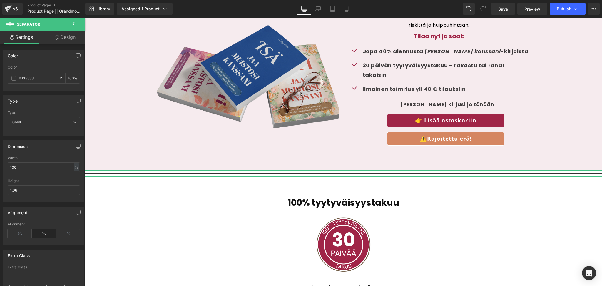
click at [63, 40] on link "Design" at bounding box center [65, 37] width 43 height 13
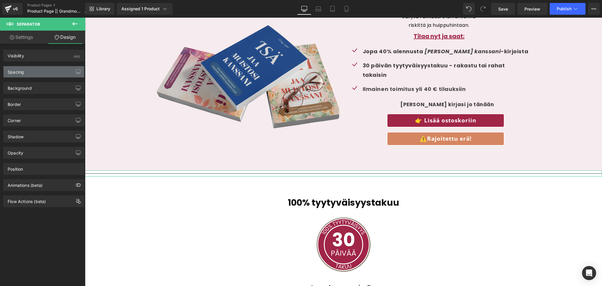
click at [34, 75] on div "Spacing" at bounding box center [44, 71] width 81 height 11
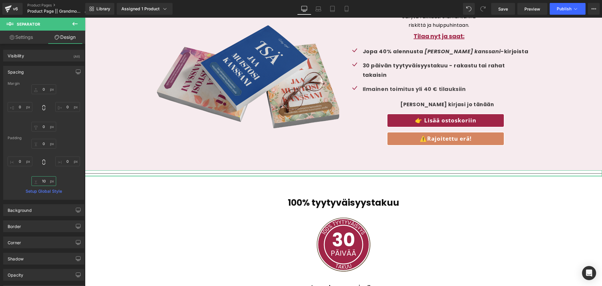
click at [44, 183] on input "text" at bounding box center [43, 181] width 25 height 10
type input "10"
click at [76, 187] on div "Margin Padding Setup Global Style" at bounding box center [44, 140] width 81 height 118
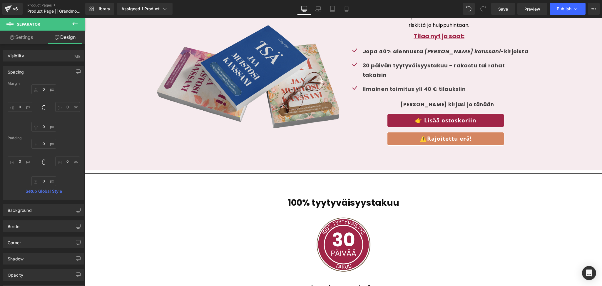
click at [179, 212] on div "100% tyytyväisyystakuu Heading Image Lupauksemme sinulle: Text Block Tiedämme, …" at bounding box center [343, 286] width 517 height 194
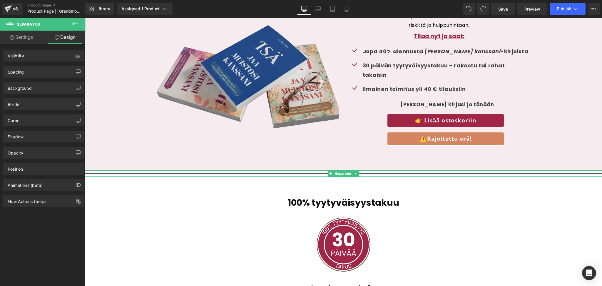
click at [235, 175] on hr at bounding box center [343, 174] width 517 height 3
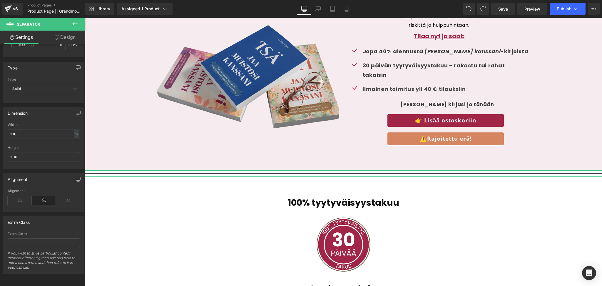
scroll to position [0, 0]
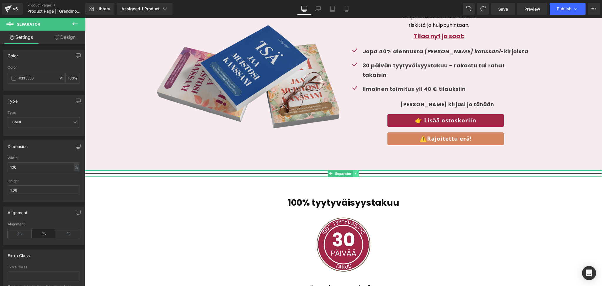
click at [356, 174] on icon at bounding box center [356, 174] width 3 height 4
click at [357, 174] on link at bounding box center [359, 173] width 6 height 7
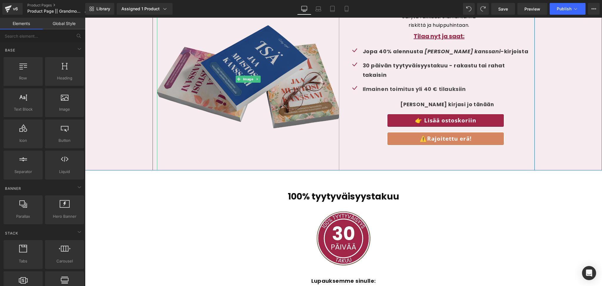
click at [232, 103] on img at bounding box center [248, 79] width 182 height 182
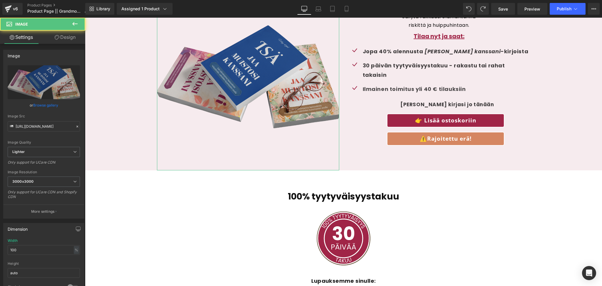
drag, startPoint x: 64, startPoint y: 35, endPoint x: 30, endPoint y: 71, distance: 49.1
click at [64, 35] on link "Design" at bounding box center [65, 37] width 43 height 13
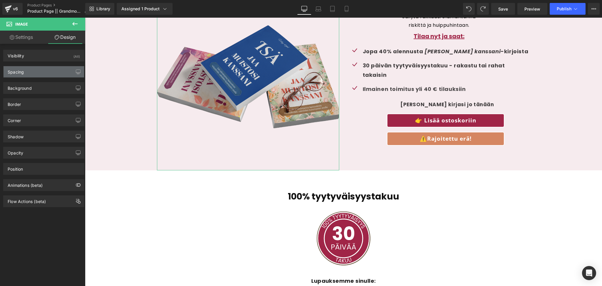
click at [30, 71] on div "Spacing" at bounding box center [44, 71] width 81 height 11
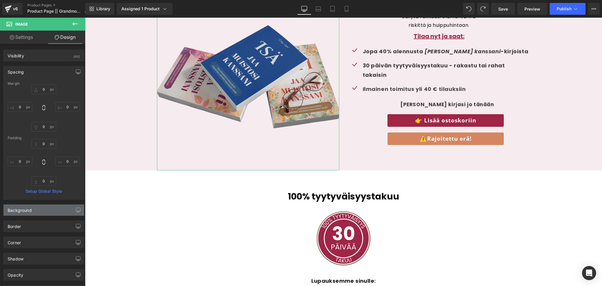
click at [22, 216] on div "Background" at bounding box center [44, 209] width 81 height 11
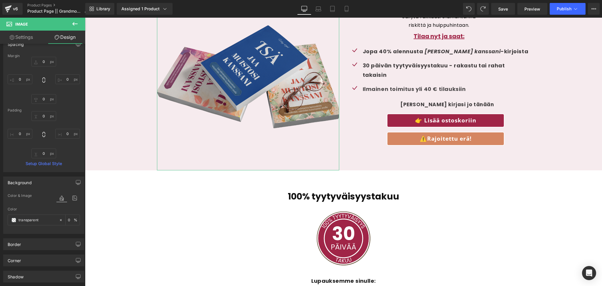
scroll to position [28, 0]
click at [19, 247] on div "Border" at bounding box center [44, 243] width 81 height 11
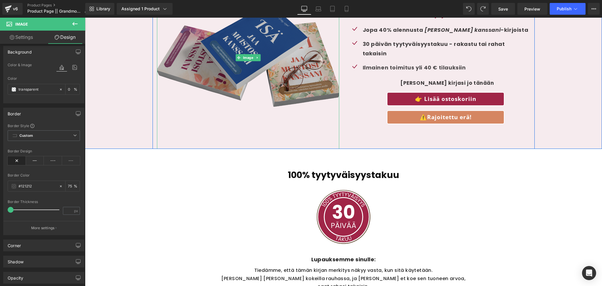
scroll to position [1641, 0]
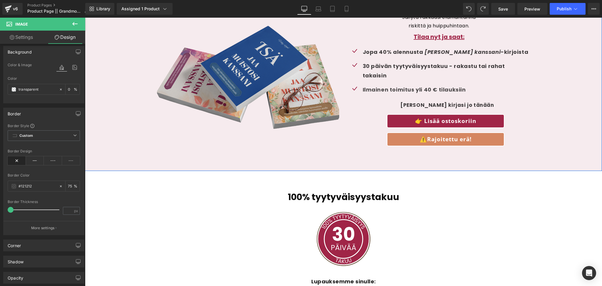
click at [122, 94] on div "Image Erikoistarjous! Heading Säilytä rakkaasi elämäntarina riskittä ja huippuh…" at bounding box center [343, 80] width 517 height 182
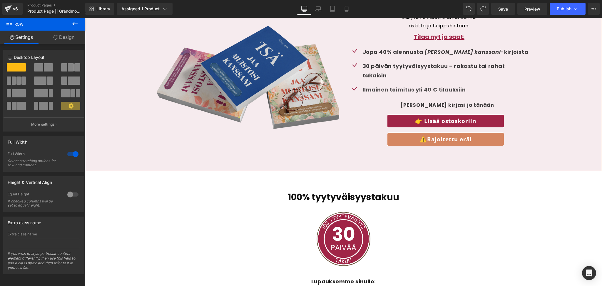
drag, startPoint x: 61, startPoint y: 35, endPoint x: 34, endPoint y: 90, distance: 61.4
click at [61, 35] on link "Design" at bounding box center [64, 37] width 43 height 13
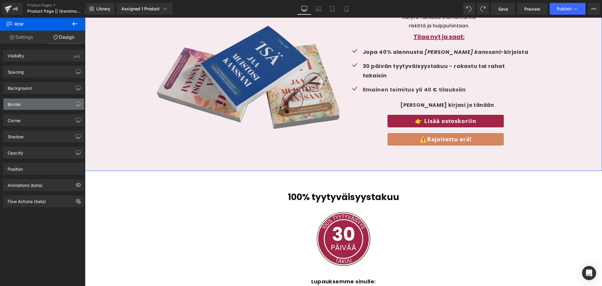
click at [29, 106] on div "Border" at bounding box center [44, 104] width 81 height 11
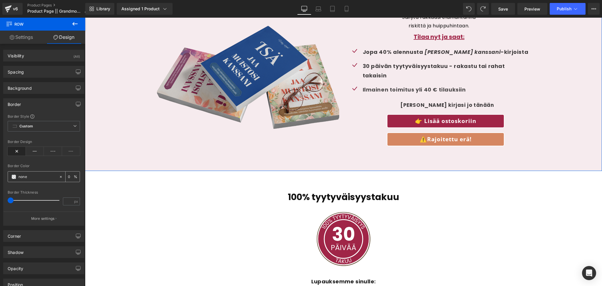
click at [31, 176] on input "text" at bounding box center [38, 177] width 38 height 6
paste input "a02547"
type input "a02547"
drag, startPoint x: 11, startPoint y: 202, endPoint x: 7, endPoint y: 202, distance: 3.2
click at [8, 202] on span at bounding box center [11, 200] width 6 height 6
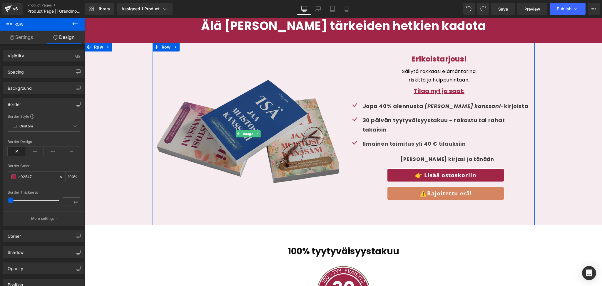
scroll to position [1585, 0]
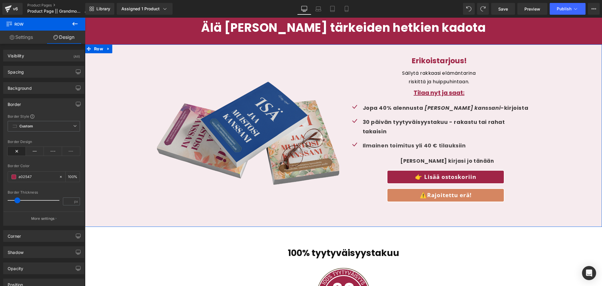
drag, startPoint x: 11, startPoint y: 201, endPoint x: 17, endPoint y: 211, distance: 11.5
click at [17, 211] on div "Border Style Custom Custom Setup Global Style Custom Setup Global Style Border …" at bounding box center [44, 169] width 81 height 111
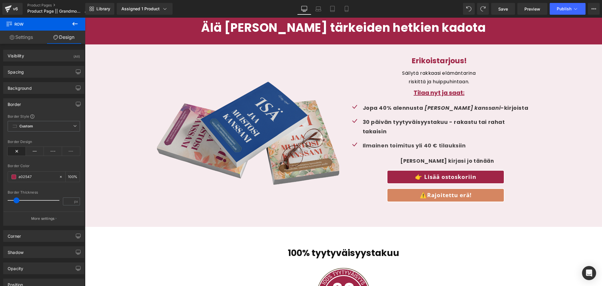
click at [125, 203] on div "Image Erikoistarjous! Heading Säilytä rakkaasi elämäntarina riskittä ja huippuh…" at bounding box center [343, 135] width 517 height 182
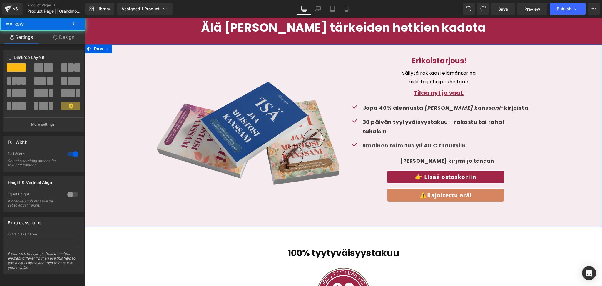
click at [125, 203] on div "Image Erikoistarjous! Heading Säilytä rakkaasi elämäntarina riskittä ja huippuh…" at bounding box center [343, 135] width 517 height 182
click at [75, 35] on link "Design" at bounding box center [64, 37] width 43 height 13
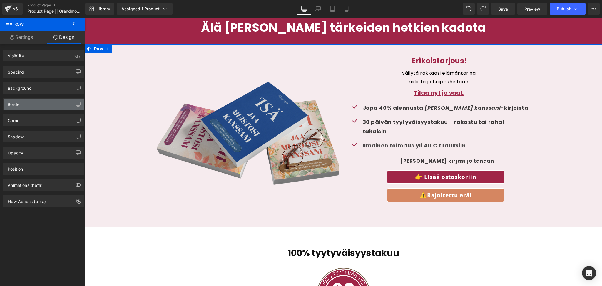
click at [27, 106] on div "Border" at bounding box center [44, 104] width 81 height 11
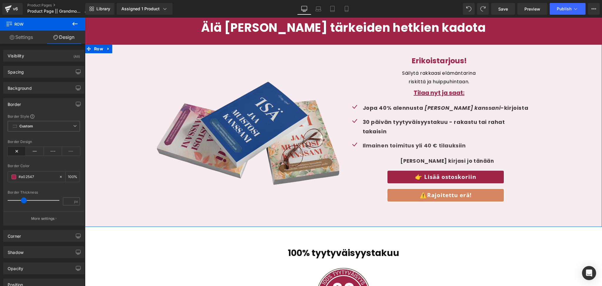
drag, startPoint x: 13, startPoint y: 201, endPoint x: 22, endPoint y: 205, distance: 10.4
click at [22, 205] on div at bounding box center [35, 200] width 49 height 12
click at [60, 177] on icon at bounding box center [61, 177] width 2 height 2
click at [31, 154] on icon at bounding box center [35, 151] width 18 height 9
drag, startPoint x: 21, startPoint y: 202, endPoint x: 0, endPoint y: 204, distance: 21.0
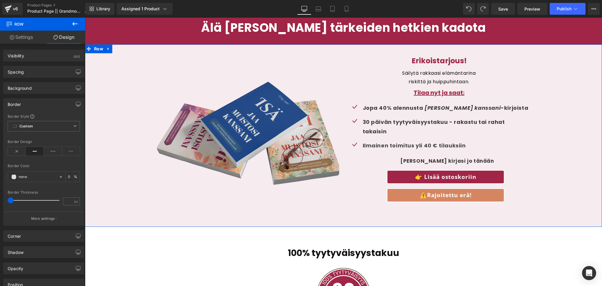
click at [0, 204] on div "Border Border Style Custom Custom Setup Global Style Custom Setup Global Style …" at bounding box center [44, 160] width 88 height 132
click at [10, 200] on span at bounding box center [11, 200] width 6 height 6
click at [36, 174] on input "text" at bounding box center [38, 177] width 38 height 6
paste input "a02547"
type input "a02547"
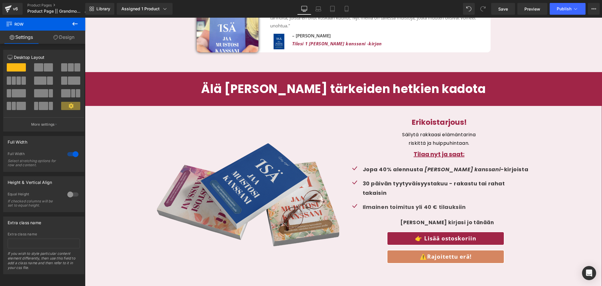
scroll to position [1524, 0]
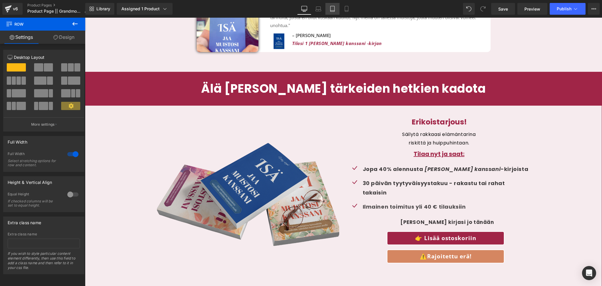
click at [340, 9] on link "Mobile" at bounding box center [347, 9] width 14 height 12
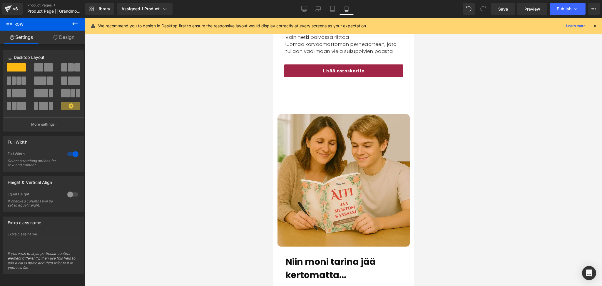
click at [350, 10] on link "Mobile" at bounding box center [347, 9] width 14 height 12
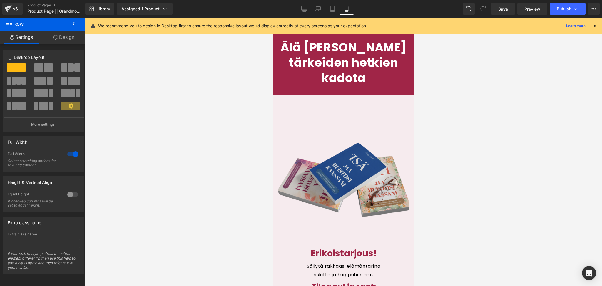
scroll to position [2789, 0]
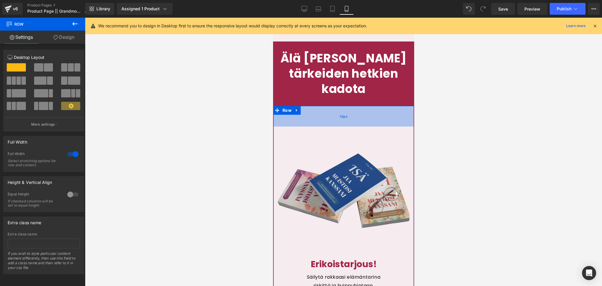
click at [318, 106] on div "70px" at bounding box center [343, 116] width 141 height 21
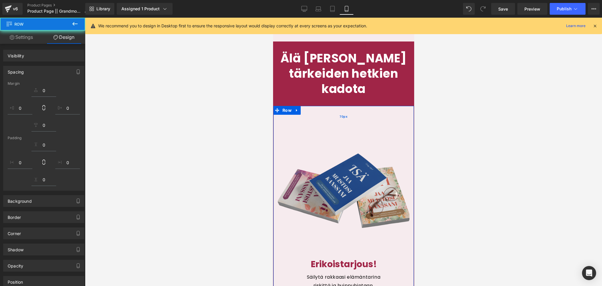
click at [318, 106] on div "70px" at bounding box center [343, 116] width 141 height 21
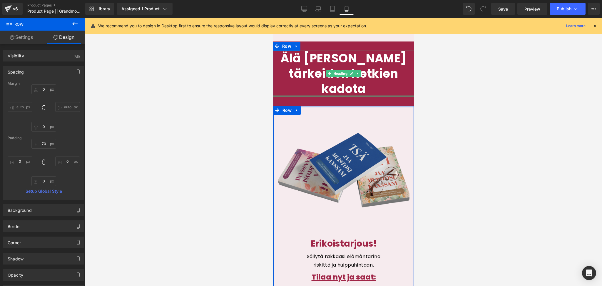
drag, startPoint x: 325, startPoint y: 90, endPoint x: 326, endPoint y: 65, distance: 24.4
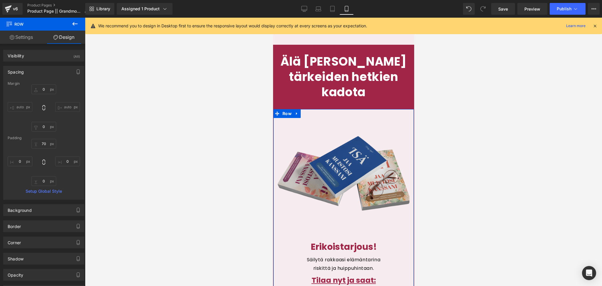
scroll to position [2779, 0]
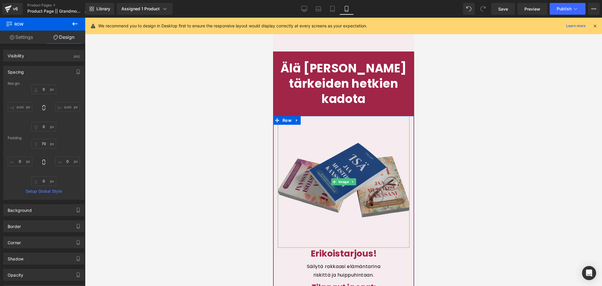
click at [348, 205] on img at bounding box center [344, 182] width 132 height 132
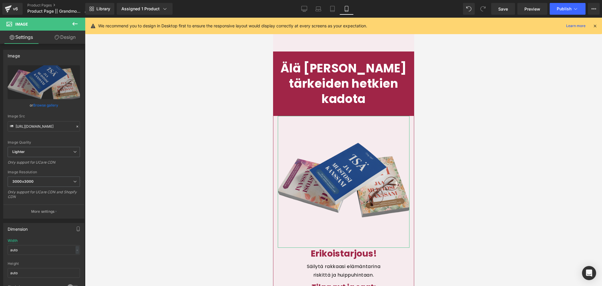
drag, startPoint x: 68, startPoint y: 37, endPoint x: 34, endPoint y: 86, distance: 60.1
click at [68, 37] on link "Design" at bounding box center [65, 37] width 43 height 13
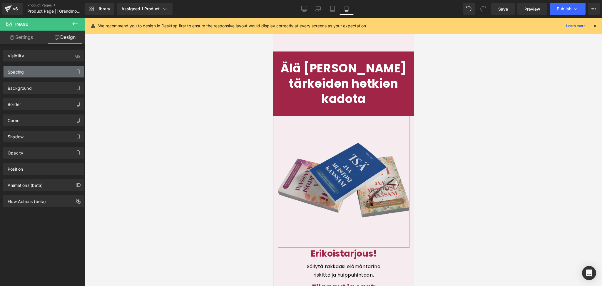
click at [27, 71] on div "Spacing" at bounding box center [44, 71] width 81 height 11
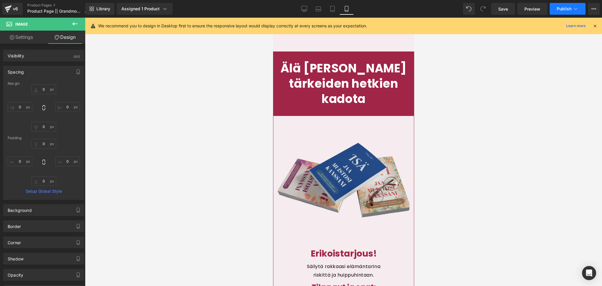
click at [560, 11] on span "Publish" at bounding box center [564, 8] width 15 height 5
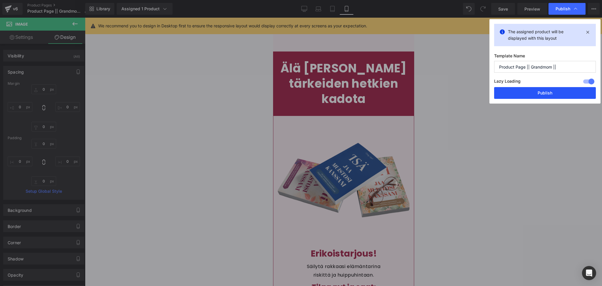
click at [533, 94] on button "Publish" at bounding box center [545, 93] width 102 height 12
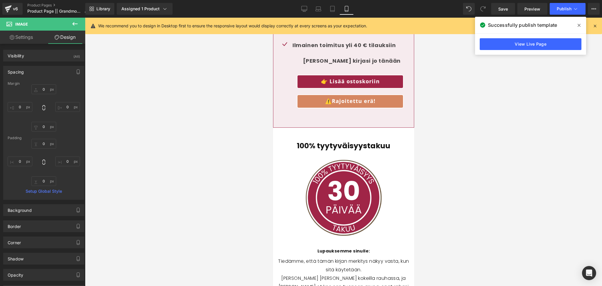
scroll to position [3093, 0]
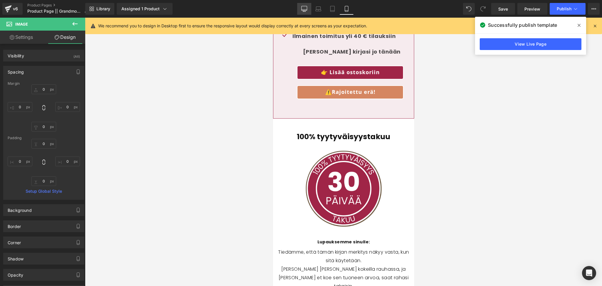
click at [305, 10] on icon at bounding box center [305, 8] width 6 height 4
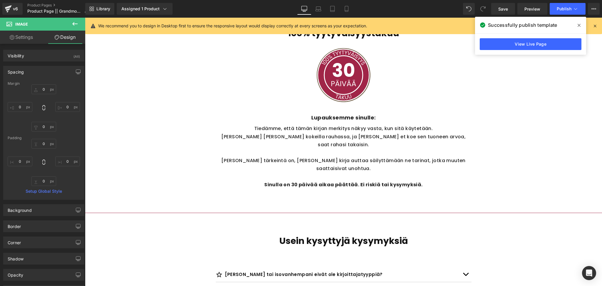
scroll to position [1787, 0]
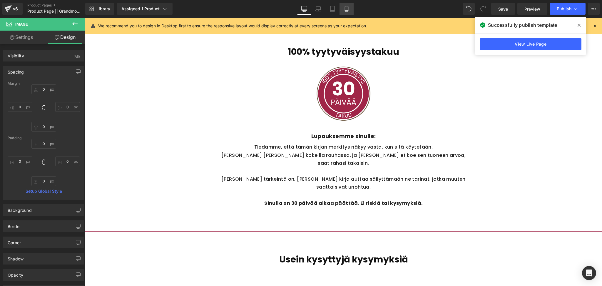
drag, startPoint x: 344, startPoint y: 11, endPoint x: 79, endPoint y: 31, distance: 266.4
click at [344, 11] on icon at bounding box center [347, 9] width 6 height 6
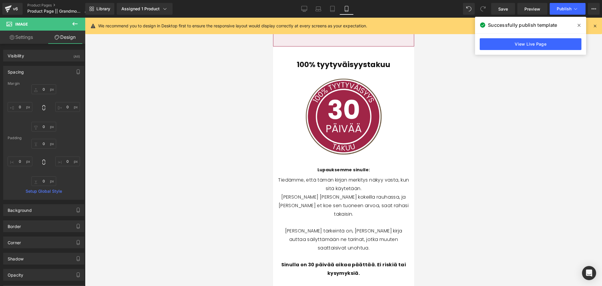
scroll to position [3204, 0]
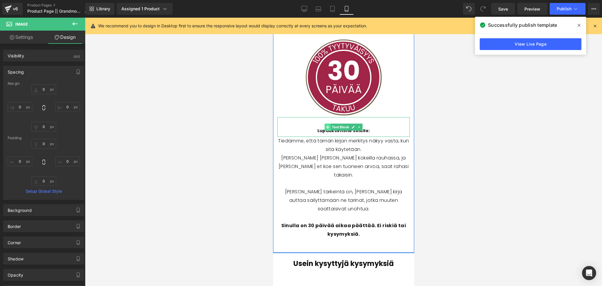
click at [326, 124] on span at bounding box center [328, 127] width 6 height 7
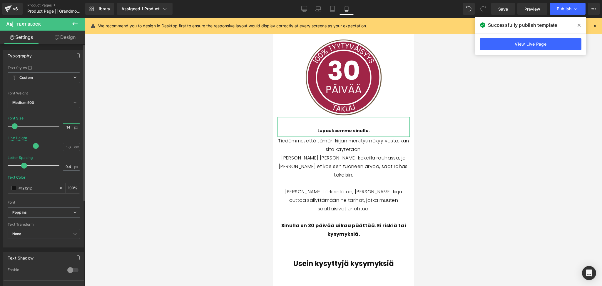
click at [66, 127] on input "14" at bounding box center [68, 127] width 10 height 7
type input "18"
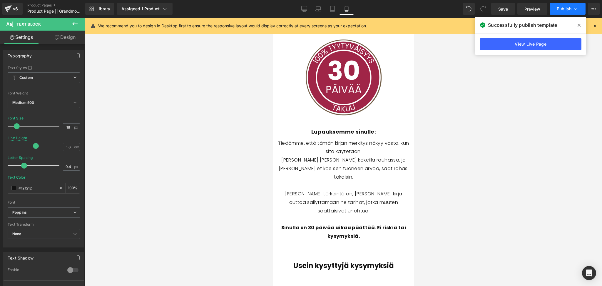
click at [559, 11] on span "Publish" at bounding box center [564, 8] width 15 height 5
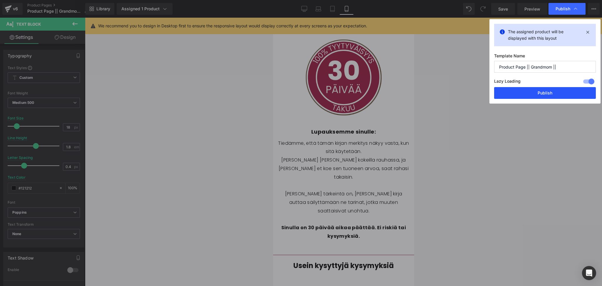
click at [526, 97] on button "Publish" at bounding box center [545, 93] width 102 height 12
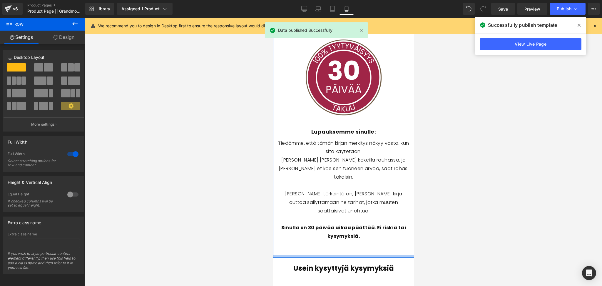
drag, startPoint x: 357, startPoint y: 207, endPoint x: 358, endPoint y: 210, distance: 3.1
click at [358, 255] on div at bounding box center [343, 256] width 141 height 3
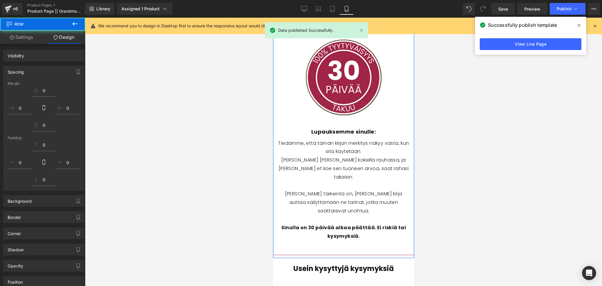
click at [466, 210] on div at bounding box center [343, 152] width 517 height 268
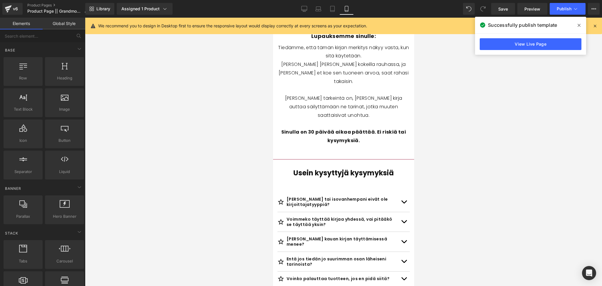
scroll to position [3301, 0]
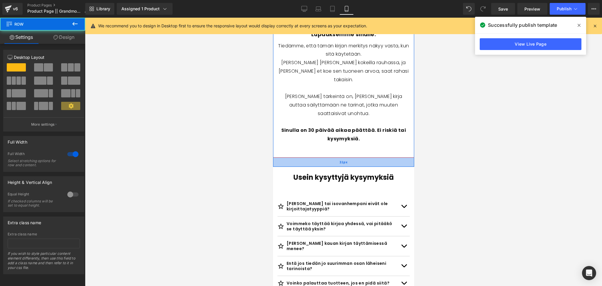
drag, startPoint x: 354, startPoint y: 113, endPoint x: 354, endPoint y: 120, distance: 6.8
click at [354, 158] on div "31px" at bounding box center [343, 162] width 141 height 9
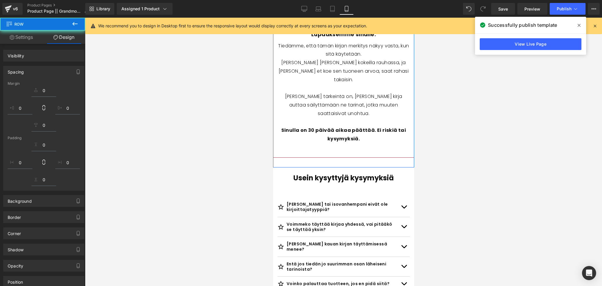
click at [479, 110] on div at bounding box center [343, 152] width 517 height 268
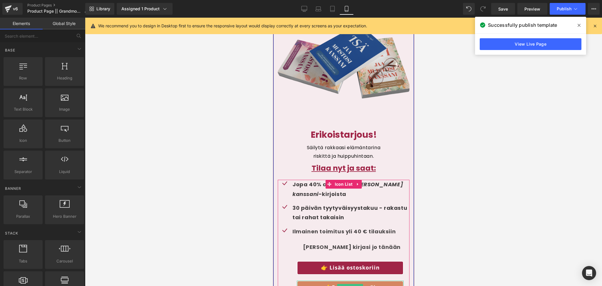
scroll to position [2897, 0]
click at [276, 129] on div "Erikoistarjous! Heading Säilytä rakkaasi elämäntarina riskittä ja huippuhintaan…" at bounding box center [343, 221] width 141 height 185
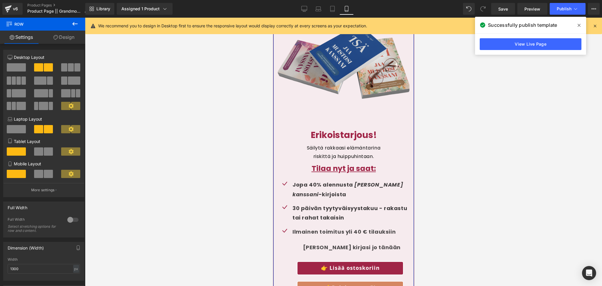
click at [58, 39] on link "Design" at bounding box center [64, 37] width 43 height 13
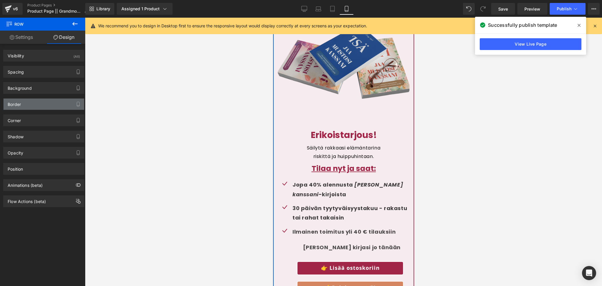
click at [31, 103] on div "Border" at bounding box center [44, 104] width 81 height 11
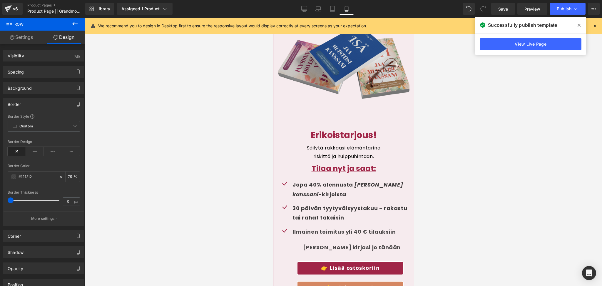
click at [236, 184] on div at bounding box center [343, 152] width 517 height 268
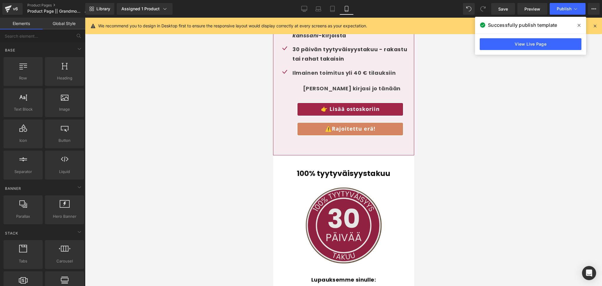
scroll to position [3057, 0]
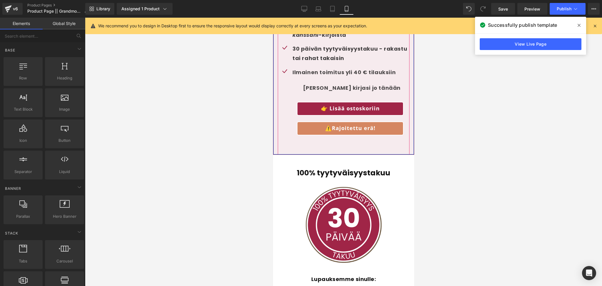
click at [390, 153] on div at bounding box center [343, 153] width 141 height 1
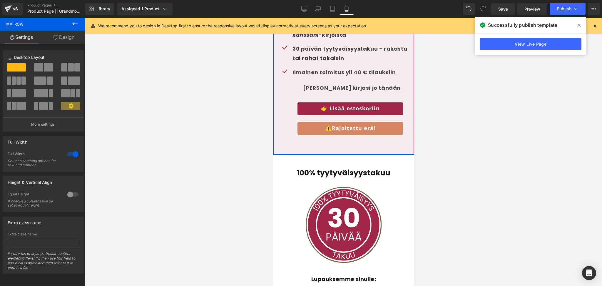
click at [66, 34] on link "Design" at bounding box center [64, 37] width 43 height 13
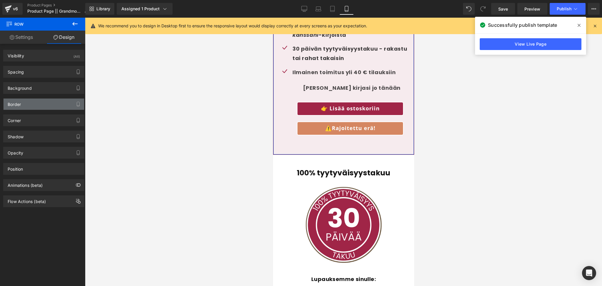
click at [31, 104] on div "Border" at bounding box center [44, 104] width 81 height 11
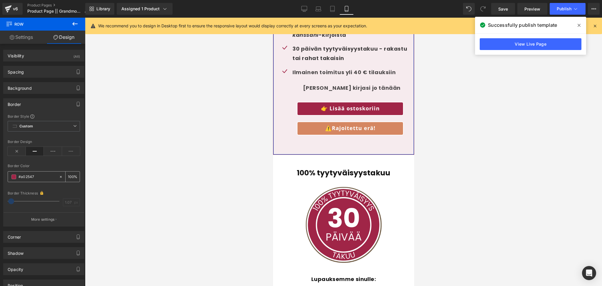
click at [59, 176] on icon at bounding box center [61, 177] width 4 height 4
click at [171, 180] on div at bounding box center [343, 152] width 517 height 268
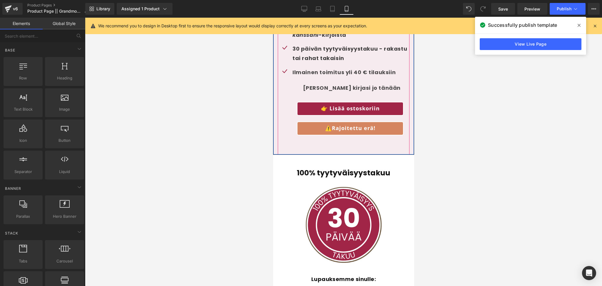
click at [282, 108] on div "Ilmainen toimitus yli 40 € tilauksiin Text Block Hanki oma kirjasi jo tänään Te…" at bounding box center [344, 105] width 132 height 74
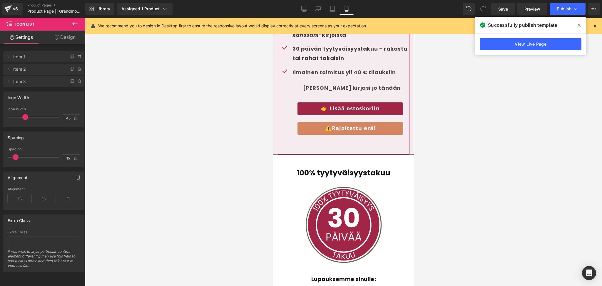
click at [75, 39] on link "Design" at bounding box center [65, 37] width 43 height 13
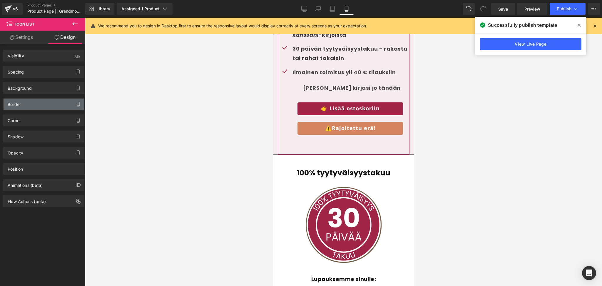
click at [37, 103] on div "Border" at bounding box center [44, 104] width 81 height 11
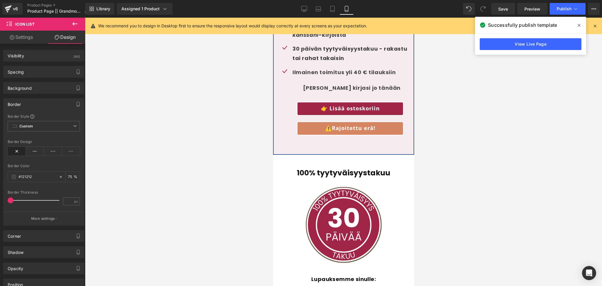
click at [276, 96] on div "Erikoistarjous! Heading Säilytä rakkaasi elämäntarina riskittä ja huippuhintaan…" at bounding box center [343, 62] width 141 height 185
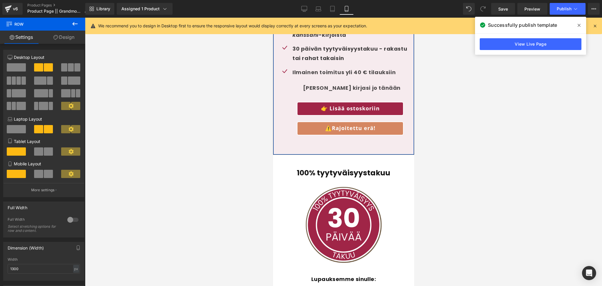
click at [56, 37] on icon at bounding box center [56, 37] width 5 height 5
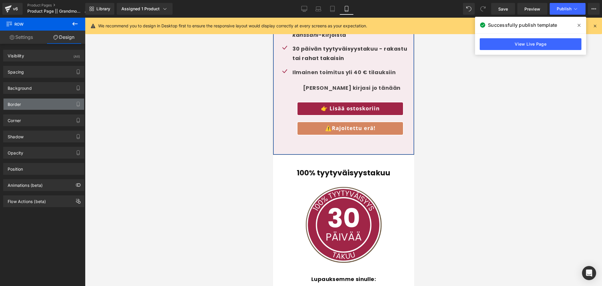
click at [22, 104] on div "Border" at bounding box center [44, 104] width 81 height 11
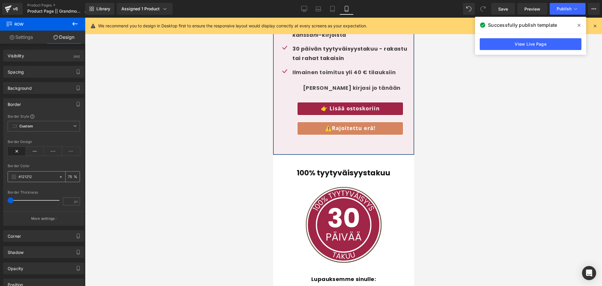
click at [60, 178] on icon at bounding box center [61, 177] width 4 height 4
click at [582, 24] on span at bounding box center [579, 25] width 9 height 9
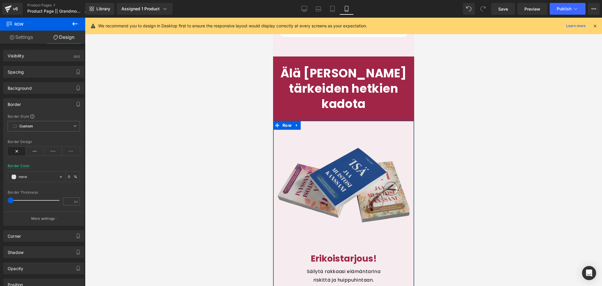
scroll to position [2754, 0]
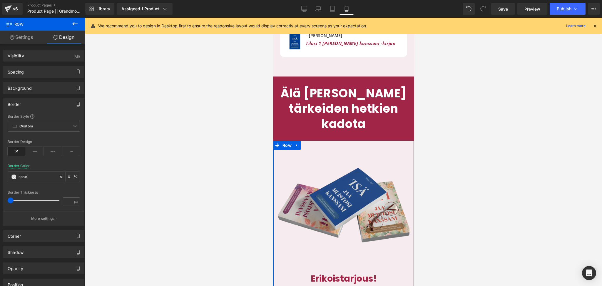
click at [277, 141] on div "Image" at bounding box center [343, 207] width 141 height 132
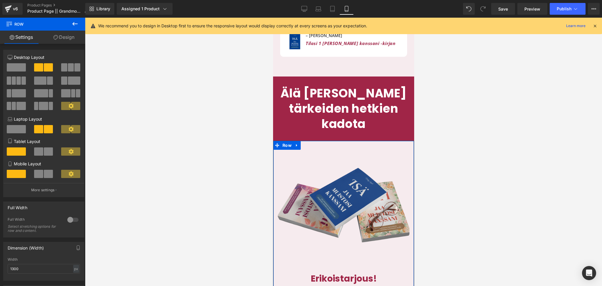
click at [68, 39] on link "Design" at bounding box center [64, 37] width 43 height 13
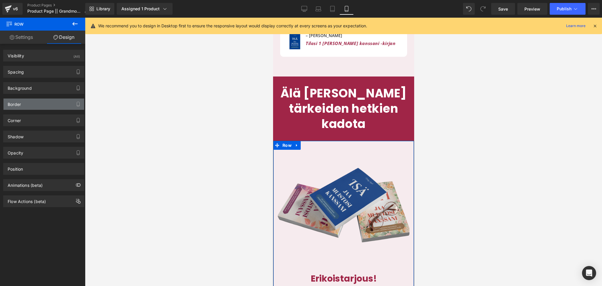
click at [27, 104] on div "Border" at bounding box center [44, 104] width 81 height 11
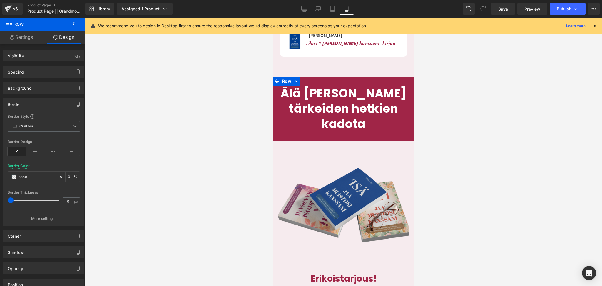
click at [283, 102] on div "Älä anna tärkeiden hetkien kadota Heading" at bounding box center [343, 109] width 141 height 46
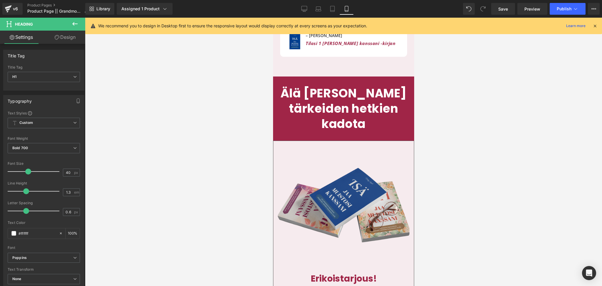
click at [66, 40] on link "Design" at bounding box center [65, 37] width 43 height 13
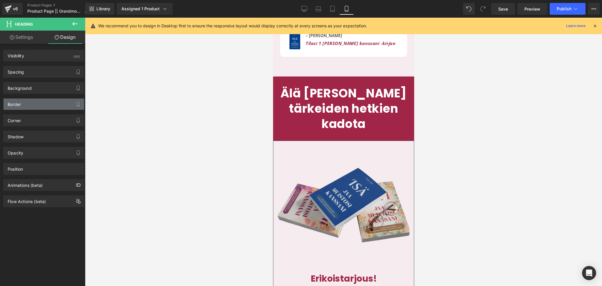
click at [31, 102] on div "Border" at bounding box center [44, 104] width 81 height 11
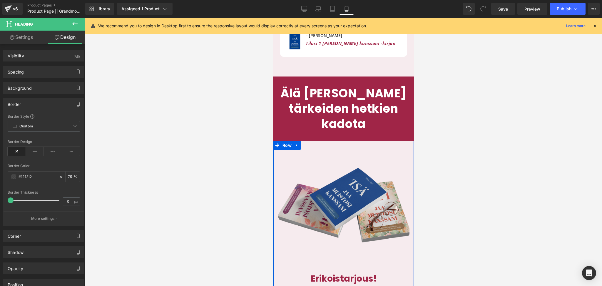
click at [276, 141] on div "Image" at bounding box center [343, 207] width 141 height 132
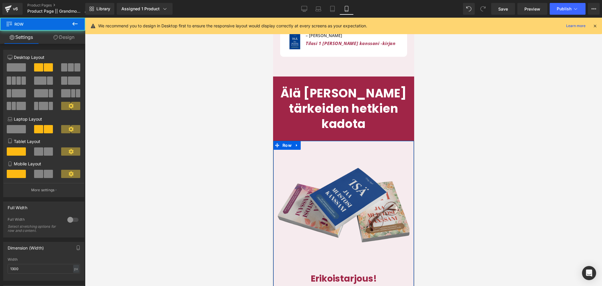
click at [276, 141] on div "Image" at bounding box center [343, 207] width 141 height 132
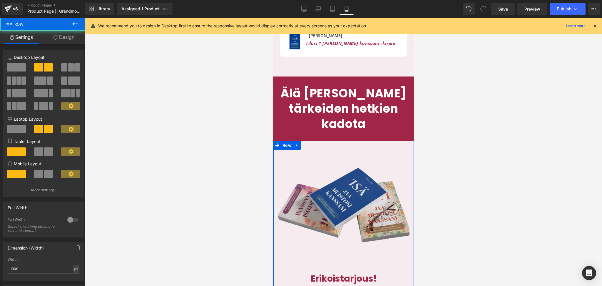
drag, startPoint x: 57, startPoint y: 38, endPoint x: 39, endPoint y: 73, distance: 39.6
click at [57, 38] on icon at bounding box center [56, 37] width 5 height 5
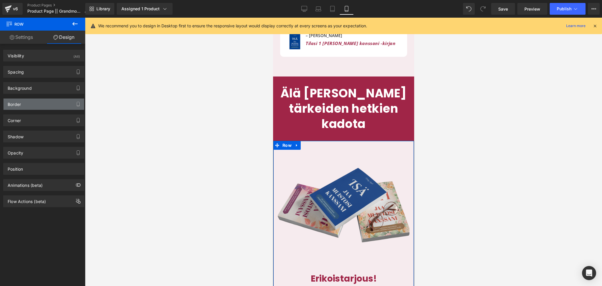
click at [30, 106] on div "Border" at bounding box center [44, 104] width 81 height 11
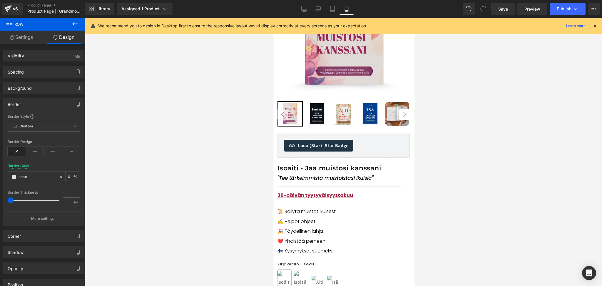
scroll to position [0, 0]
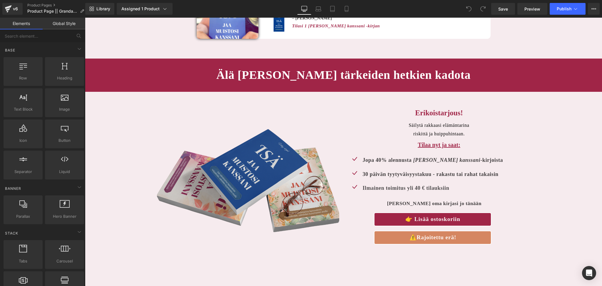
scroll to position [1552, 0]
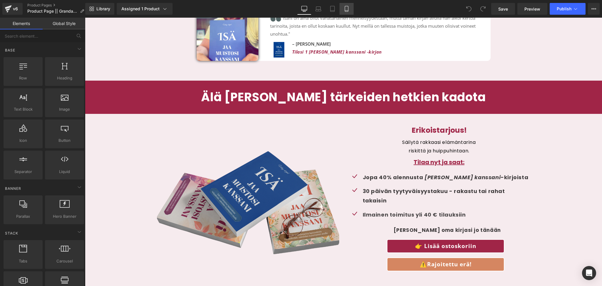
click at [346, 7] on icon at bounding box center [347, 9] width 6 height 6
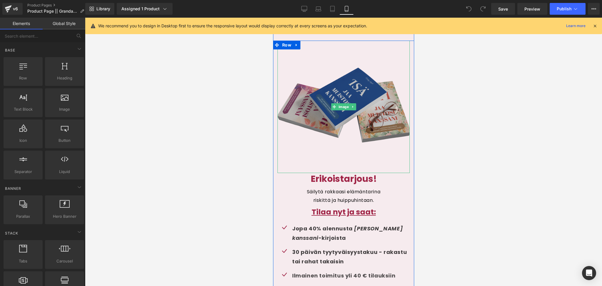
scroll to position [2860, 0]
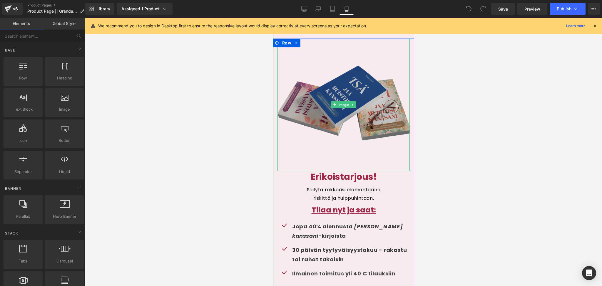
click at [352, 147] on img at bounding box center [343, 105] width 132 height 132
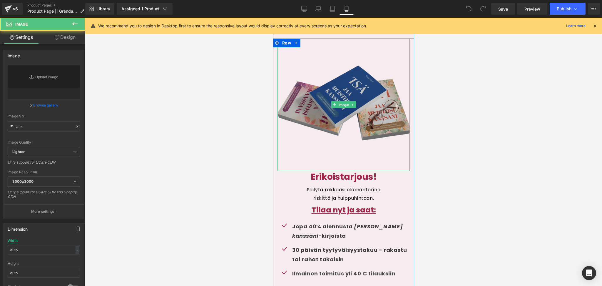
type input "[URL][DOMAIN_NAME]"
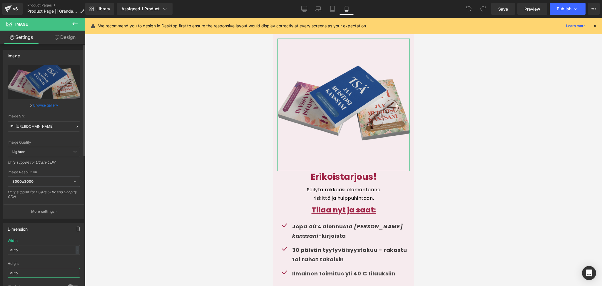
click at [26, 272] on input "auto" at bounding box center [44, 273] width 72 height 10
type input "a"
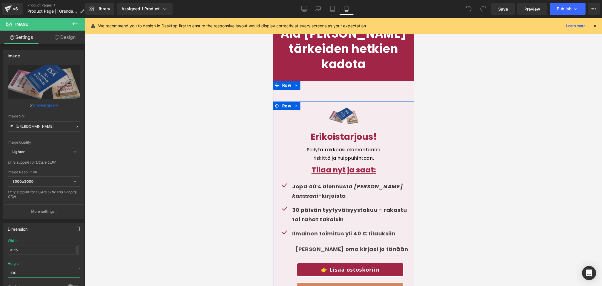
scroll to position [2796, 0]
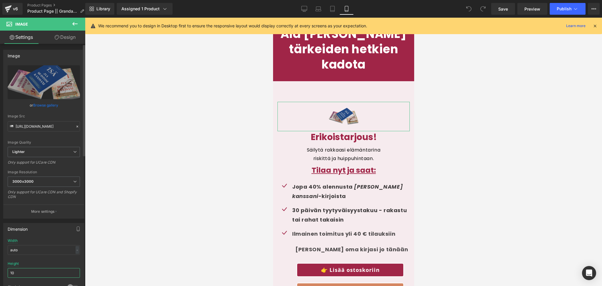
type input "1"
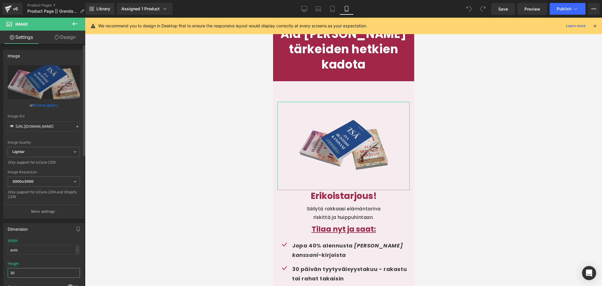
type input "3"
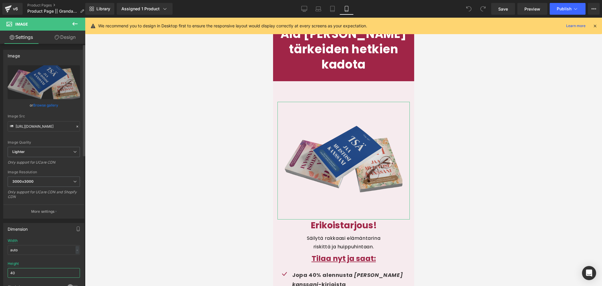
type input "4"
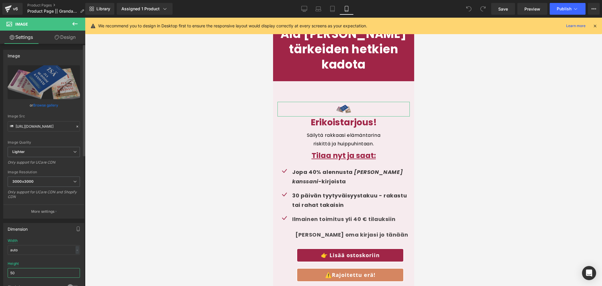
type input "5"
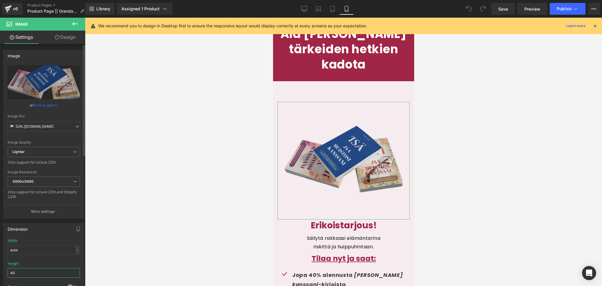
type input "4"
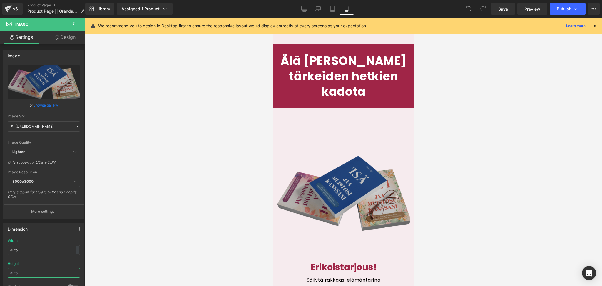
scroll to position [2774, 0]
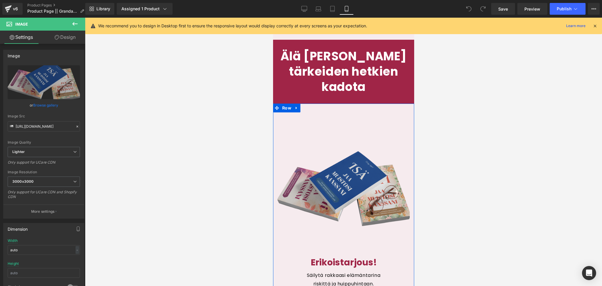
click at [337, 104] on div "Image Erikoistarjous! Heading Säilytä rakkaasi elämäntarina riskittä ja huippuh…" at bounding box center [343, 279] width 141 height 351
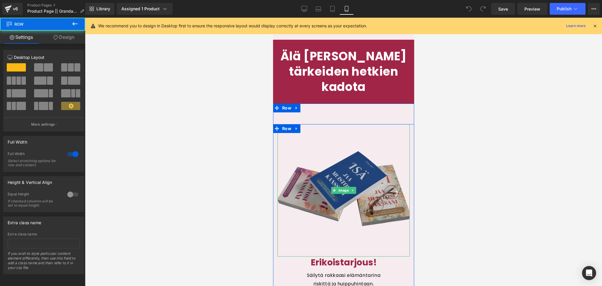
click at [331, 124] on img at bounding box center [343, 190] width 132 height 132
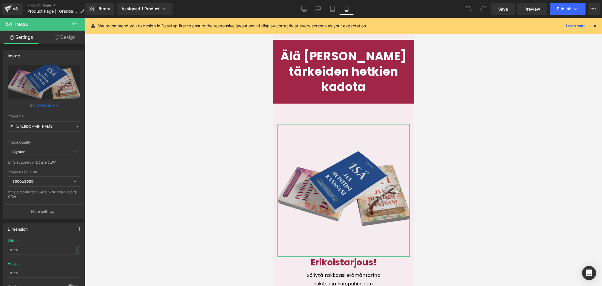
click at [65, 36] on link "Design" at bounding box center [65, 37] width 43 height 13
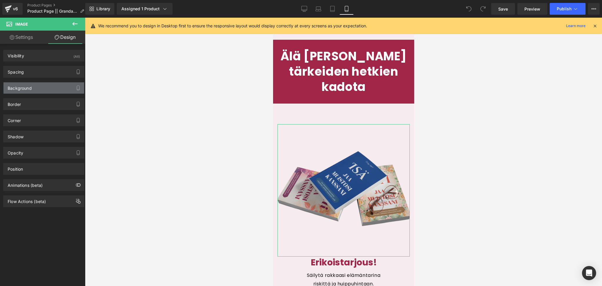
click at [37, 87] on div "Background" at bounding box center [44, 87] width 81 height 11
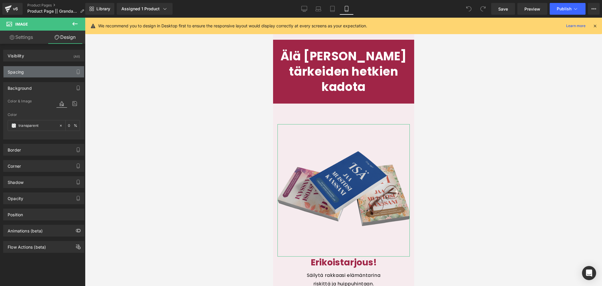
click at [30, 74] on div "Spacing" at bounding box center [44, 71] width 81 height 11
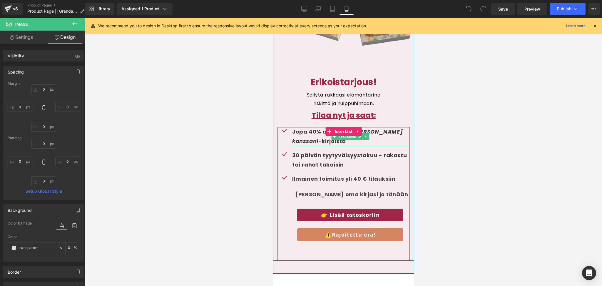
scroll to position [2953, 0]
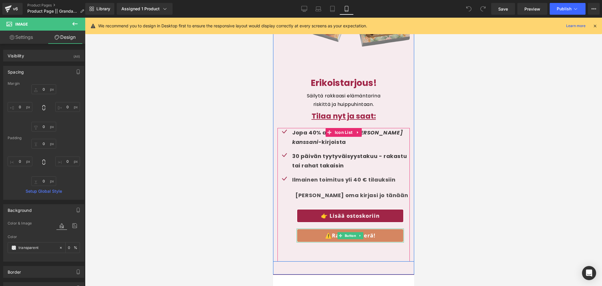
click at [327, 229] on link "⚠️Rajoitettu erä!" at bounding box center [350, 236] width 107 height 14
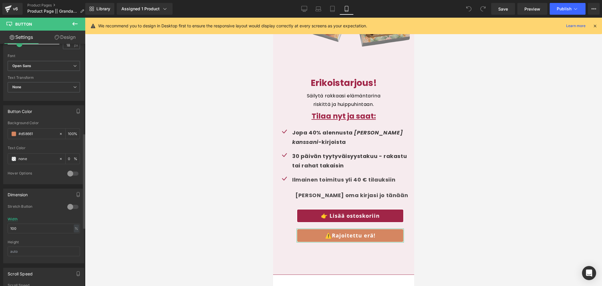
scroll to position [226, 0]
click at [229, 198] on div at bounding box center [343, 152] width 517 height 268
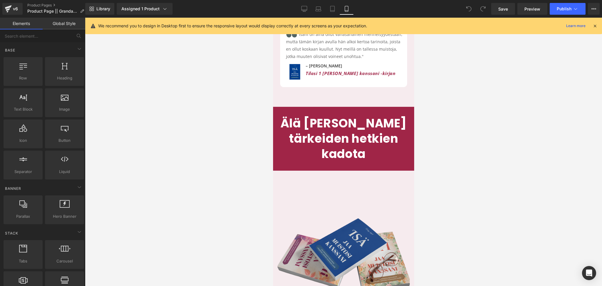
scroll to position [2706, 0]
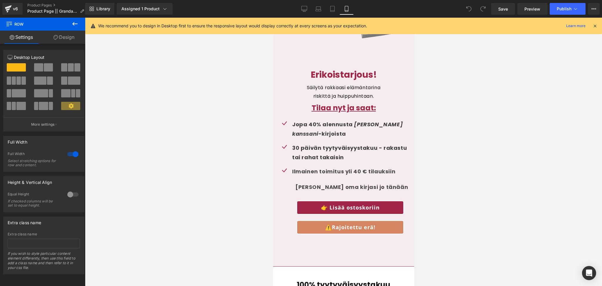
scroll to position [2964, 0]
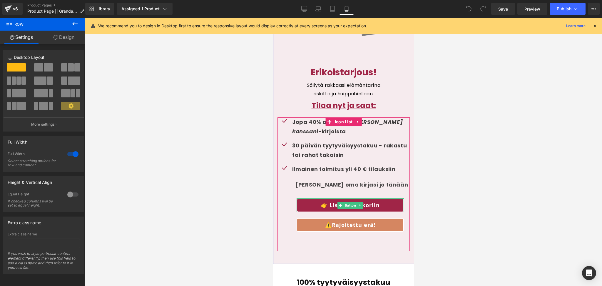
click at [316, 198] on link "👉 Lisää ostoskoriin" at bounding box center [350, 205] width 107 height 14
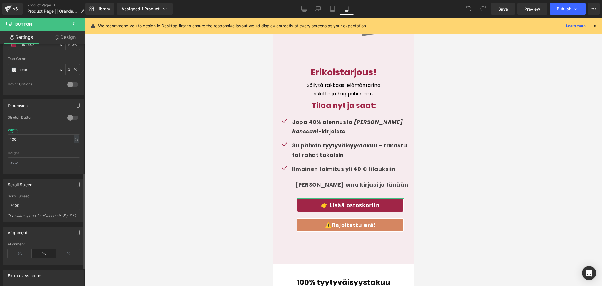
scroll to position [375, 0]
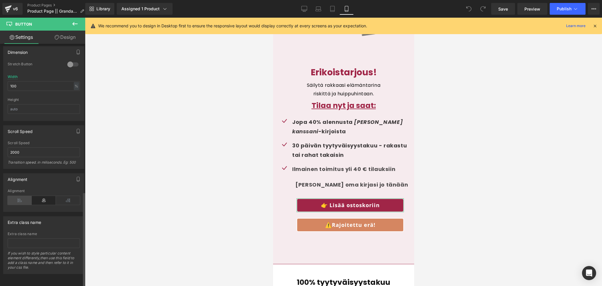
click at [26, 197] on icon at bounding box center [20, 200] width 24 height 9
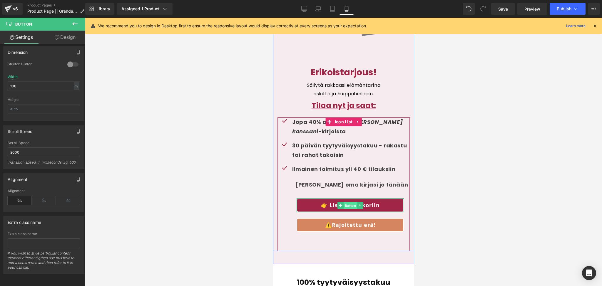
click at [348, 202] on span "Button" at bounding box center [350, 205] width 14 height 7
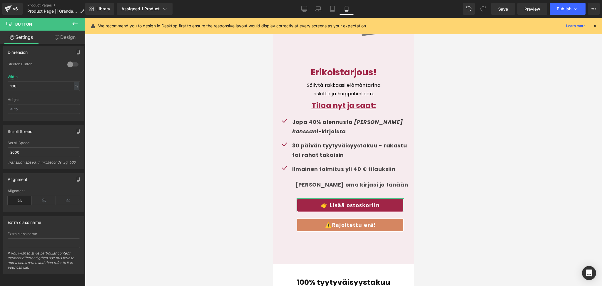
click at [63, 38] on link "Design" at bounding box center [65, 37] width 43 height 13
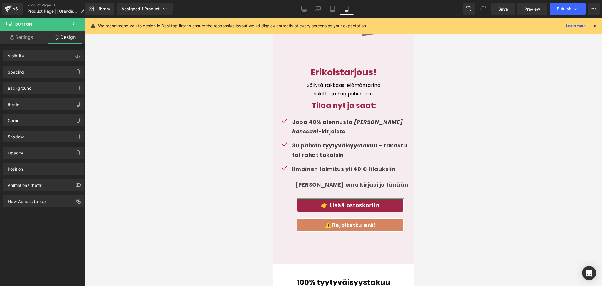
type input "30"
type input "20"
type input "0"
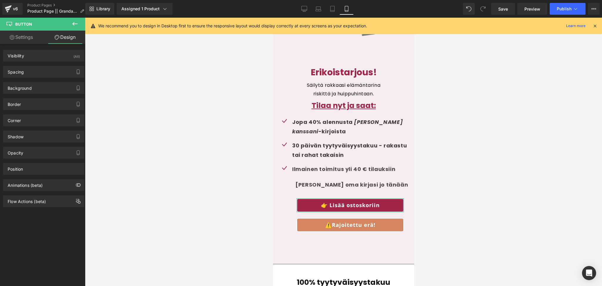
type input "30"
type input "0"
type input "30"
click at [25, 68] on div "Spacing" at bounding box center [44, 71] width 81 height 11
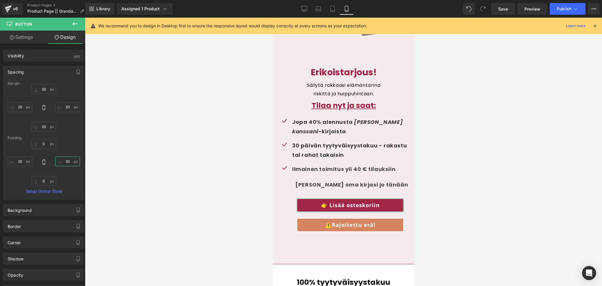
click at [73, 163] on input "30" at bounding box center [67, 161] width 25 height 10
click at [66, 104] on input "20" at bounding box center [67, 107] width 25 height 10
type input "3"
type input "2"
click at [21, 106] on input "20" at bounding box center [20, 107] width 25 height 10
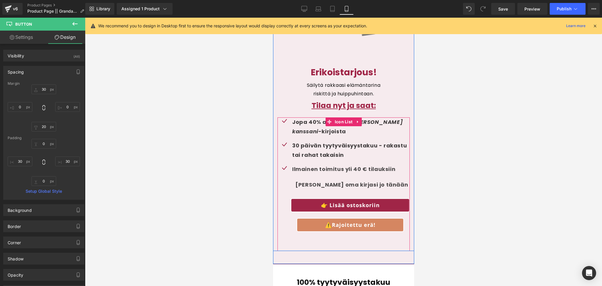
click at [307, 177] on div "Ilmainen toimitus yli 40 € tilauksiin Text Block Hanki oma kirjasi jo tänään Te…" at bounding box center [343, 201] width 132 height 74
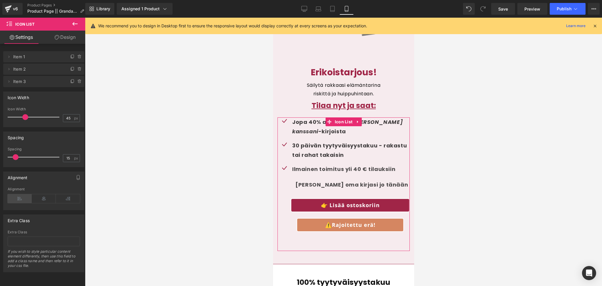
click at [21, 198] on icon at bounding box center [20, 198] width 24 height 9
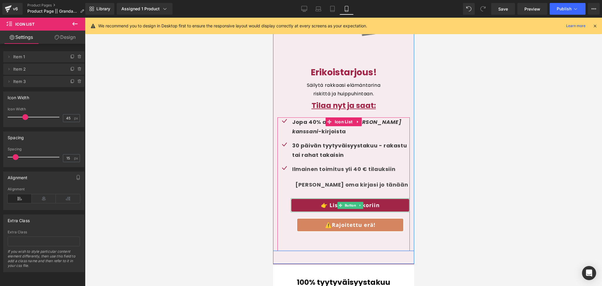
click at [393, 198] on link "👉 Lisää ostoskoriin" at bounding box center [350, 205] width 119 height 14
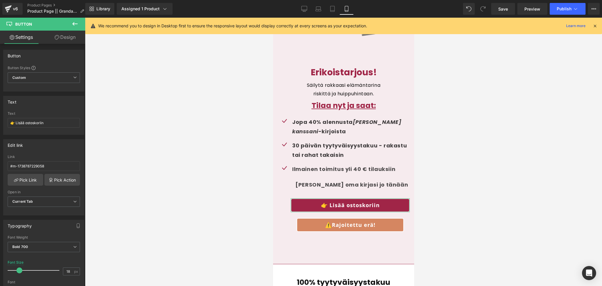
click at [67, 40] on link "Design" at bounding box center [65, 37] width 43 height 13
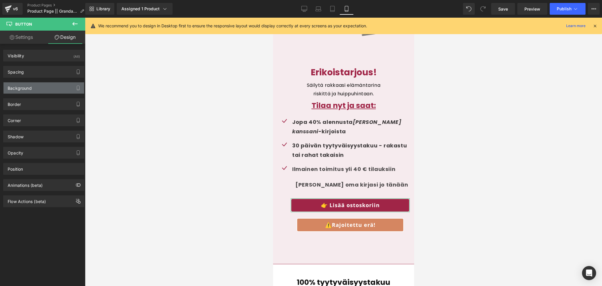
type input "30"
type input "0"
type input "20"
type input "0"
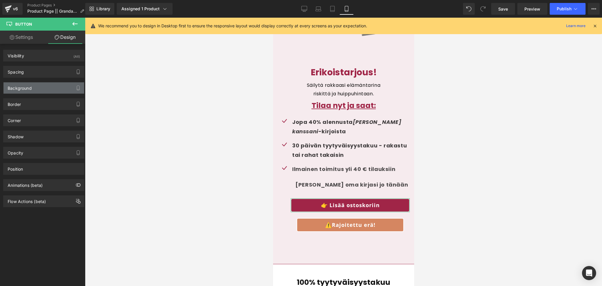
type input "30"
type input "0"
type input "30"
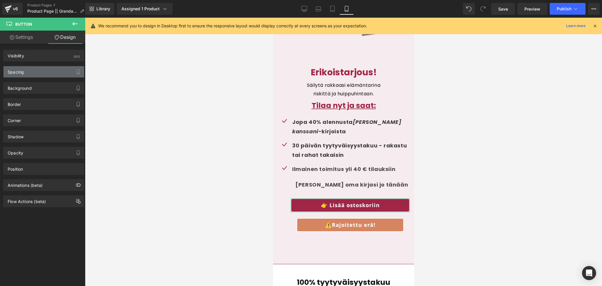
click at [25, 76] on div "Spacing" at bounding box center [44, 71] width 81 height 11
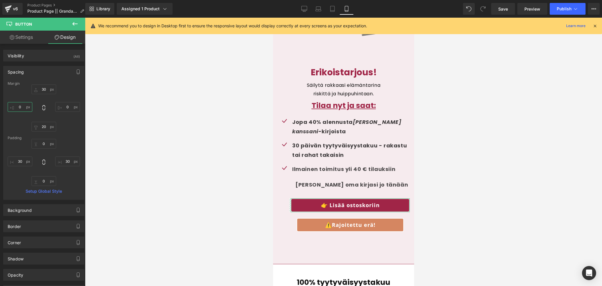
click at [24, 110] on input "0" at bounding box center [20, 107] width 25 height 10
type input "20"
click at [61, 105] on input "0" at bounding box center [67, 107] width 25 height 10
type input "20"
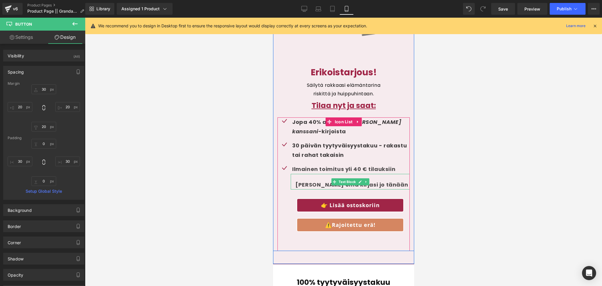
click at [322, 181] on span "Hanki oma kirjasi jo tänään" at bounding box center [351, 184] width 113 height 7
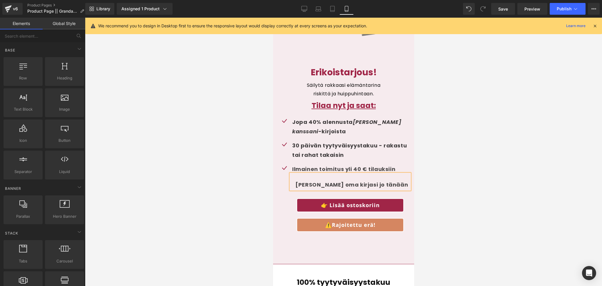
click at [460, 160] on div at bounding box center [343, 152] width 517 height 268
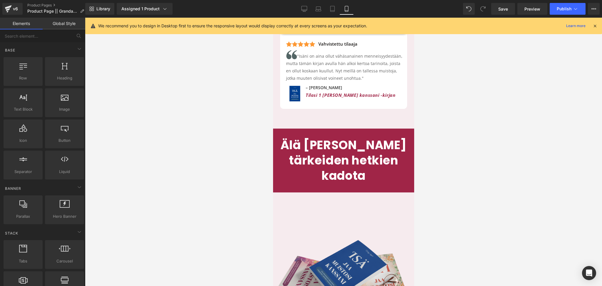
scroll to position [2699, 0]
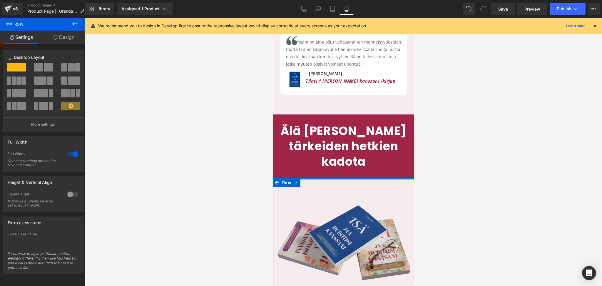
drag, startPoint x: 343, startPoint y: 173, endPoint x: 343, endPoint y: 151, distance: 21.8
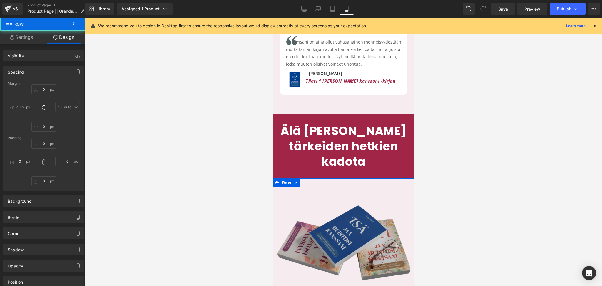
type input "0"
type input "44"
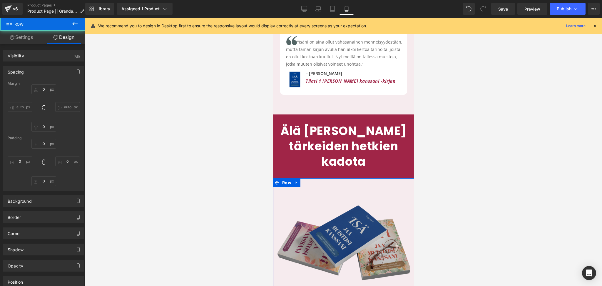
type input "0"
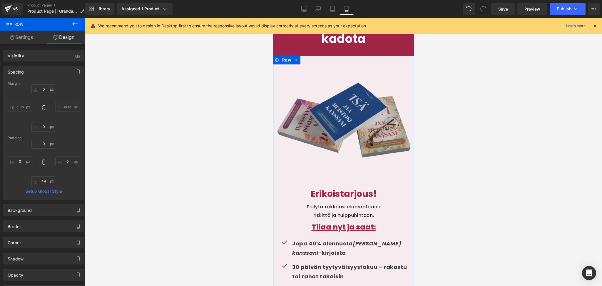
scroll to position [2774, 0]
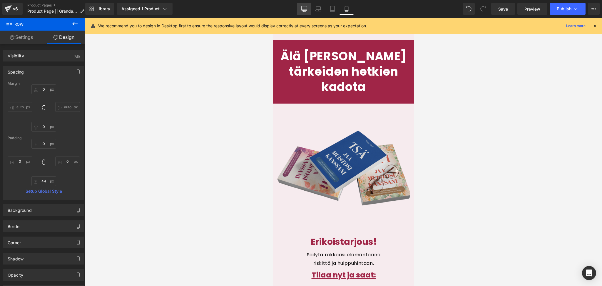
click at [307, 8] on icon at bounding box center [305, 9] width 6 height 6
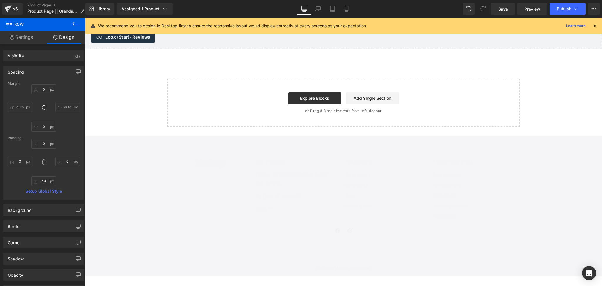
type input "0"
type input "44"
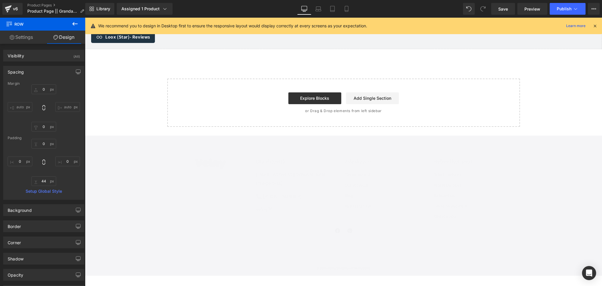
type input "0"
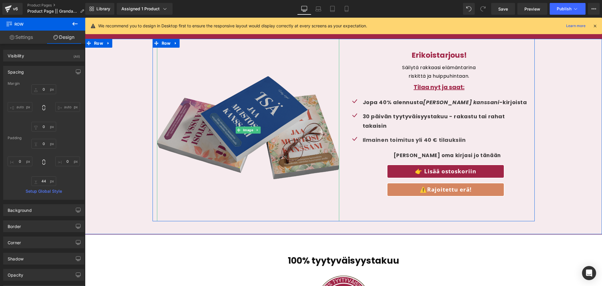
scroll to position [1583, 0]
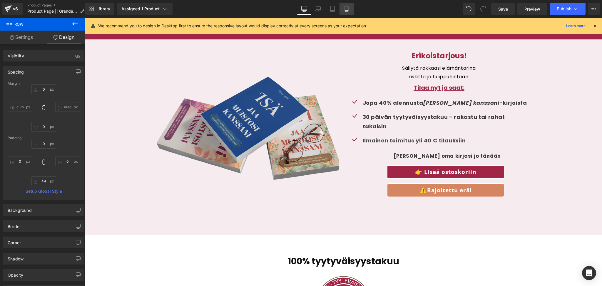
click at [346, 11] on icon at bounding box center [347, 9] width 6 height 6
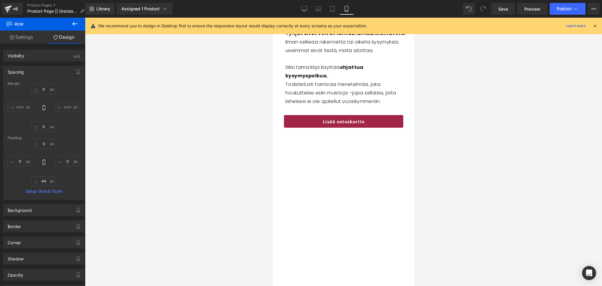
type input "0"
type input "44"
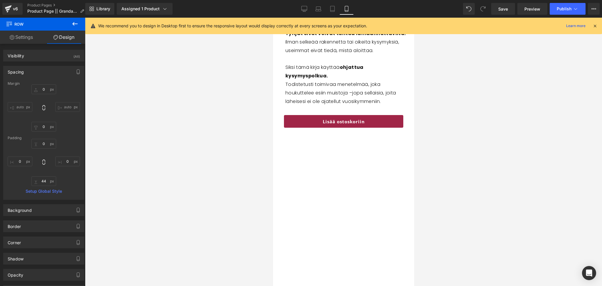
type input "0"
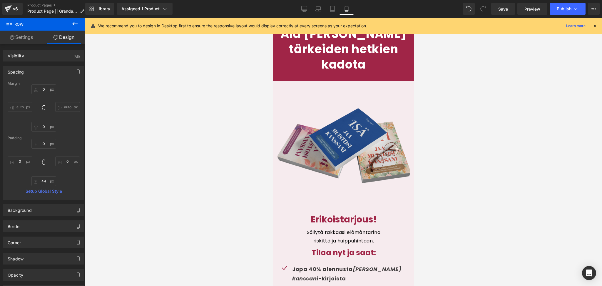
scroll to position [2796, 0]
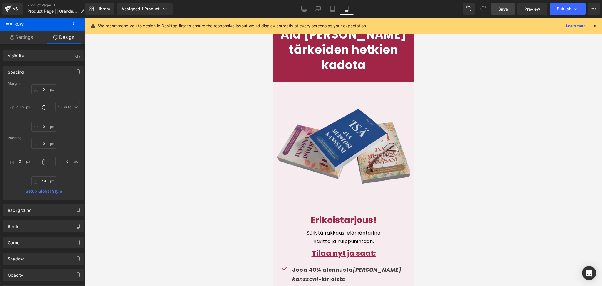
click at [511, 10] on link "Save" at bounding box center [504, 9] width 24 height 12
click at [565, 10] on span "Publish" at bounding box center [564, 8] width 15 height 5
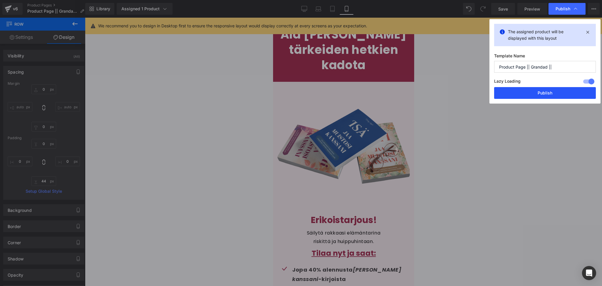
click at [545, 95] on button "Publish" at bounding box center [545, 93] width 102 height 12
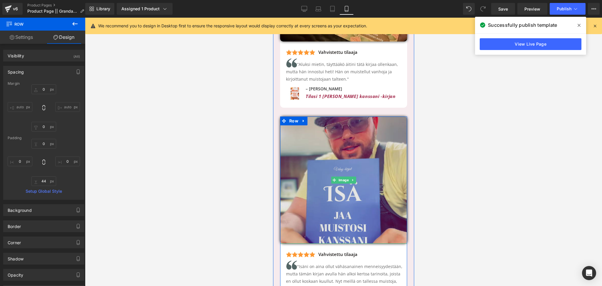
scroll to position [2476, 0]
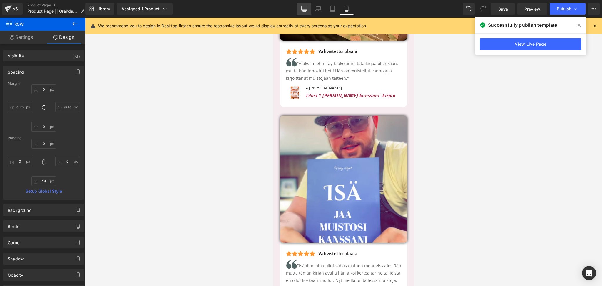
click at [303, 11] on icon at bounding box center [305, 9] width 6 height 6
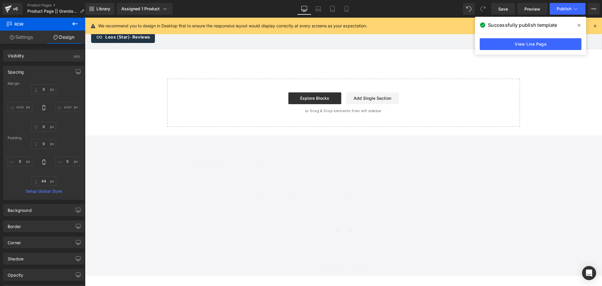
type input "0"
type input "44"
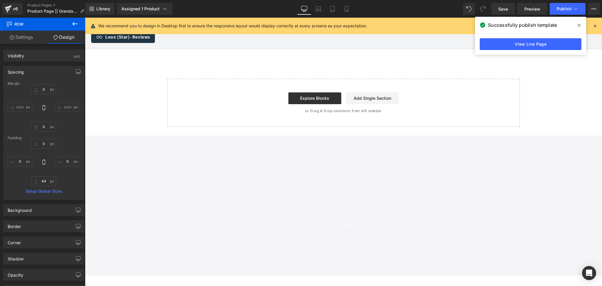
type input "0"
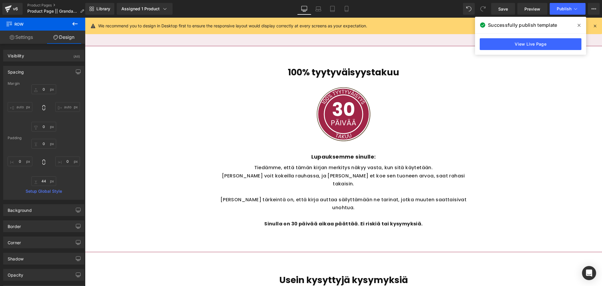
scroll to position [1773, 0]
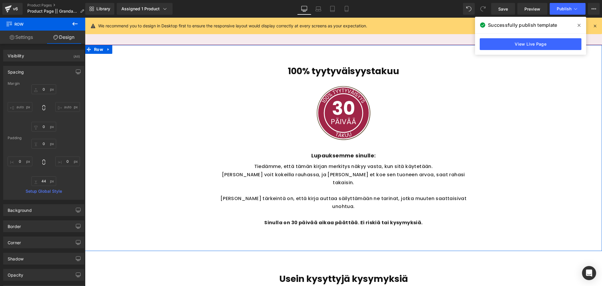
click at [176, 123] on div "100% tyytyväisyystakuu Heading Image Lupauksemme sinulle: Text Block Tiedämme, …" at bounding box center [343, 154] width 517 height 194
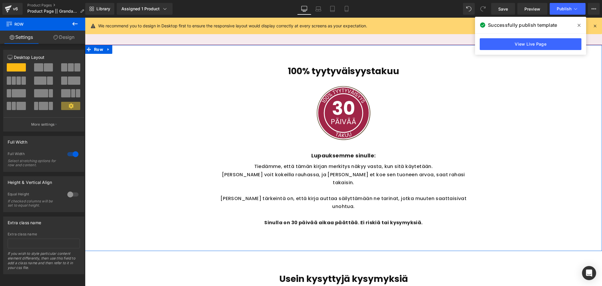
click at [65, 34] on link "Design" at bounding box center [64, 37] width 43 height 13
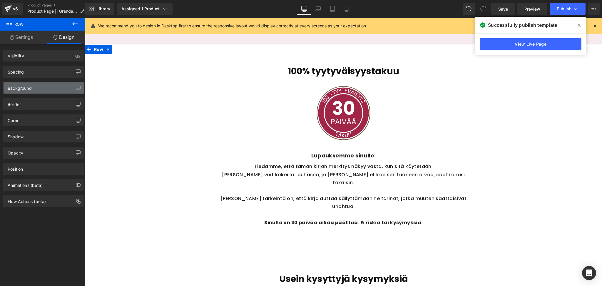
type input "#121212"
type input "75"
type input "0"
click at [24, 105] on div "Border" at bounding box center [44, 104] width 81 height 11
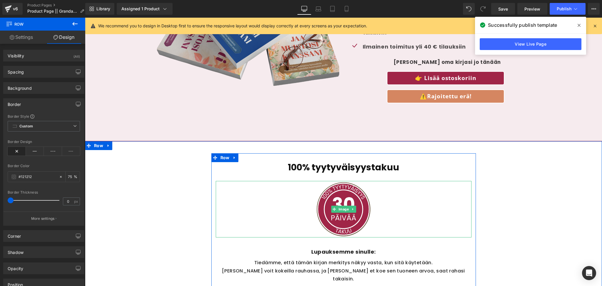
scroll to position [1655, 0]
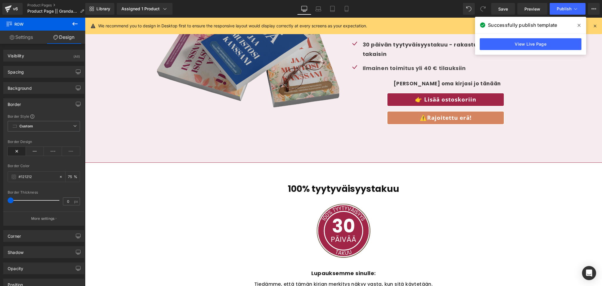
click at [252, 136] on img at bounding box center [248, 58] width 182 height 182
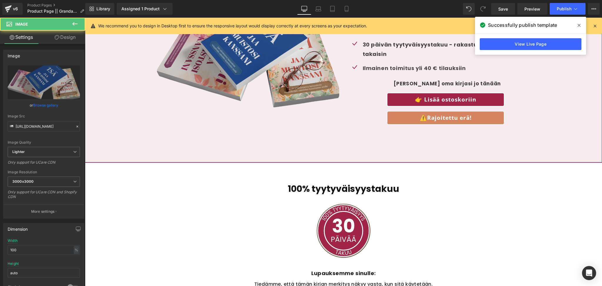
click at [135, 121] on div "Image Erikoistarjous! Heading Säilytä rakkaasi elämäntarina riskittä ja huippuh…" at bounding box center [343, 58] width 517 height 182
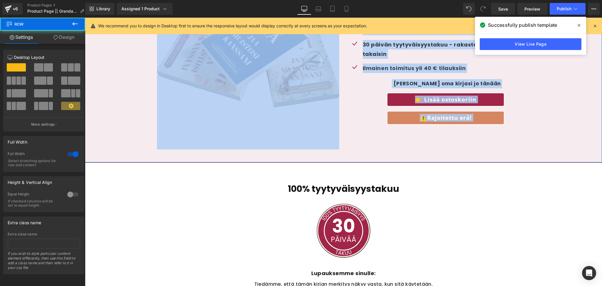
drag, startPoint x: 141, startPoint y: 156, endPoint x: 149, endPoint y: 59, distance: 97.1
click at [149, 59] on div "Image Erikoistarjous! Heading Säilytä rakkaasi elämäntarina riskittä ja huippuh…" at bounding box center [343, 64] width 517 height 195
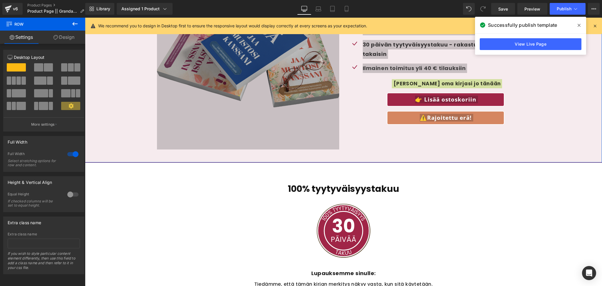
click at [62, 34] on link "Design" at bounding box center [64, 37] width 43 height 13
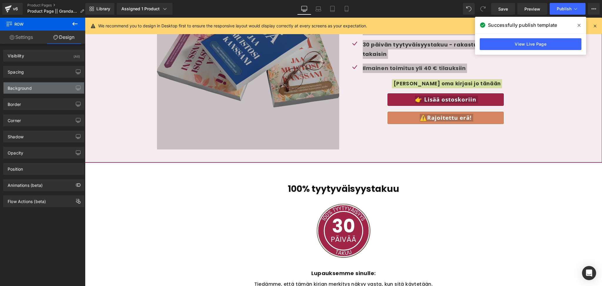
type input "none"
type input "0"
click at [27, 103] on div "Border" at bounding box center [44, 104] width 81 height 11
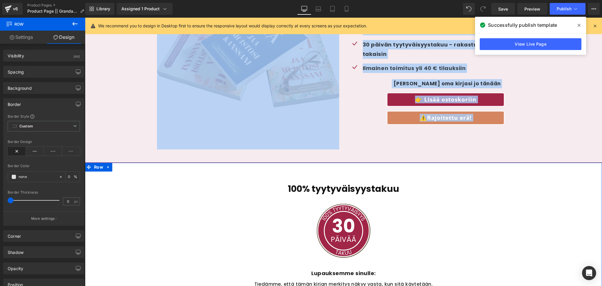
click at [189, 194] on div "100% tyytyväisyystakuu Heading Image Lupauksemme sinulle: Text Block Tiedämme, …" at bounding box center [343, 272] width 517 height 194
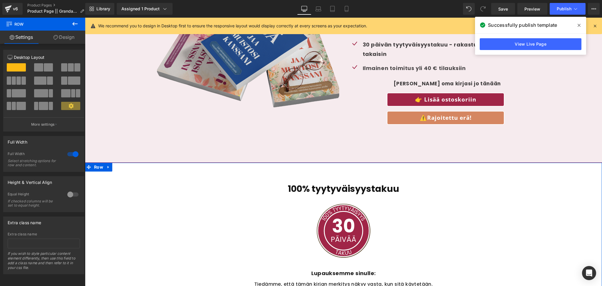
click at [70, 39] on link "Design" at bounding box center [64, 37] width 43 height 13
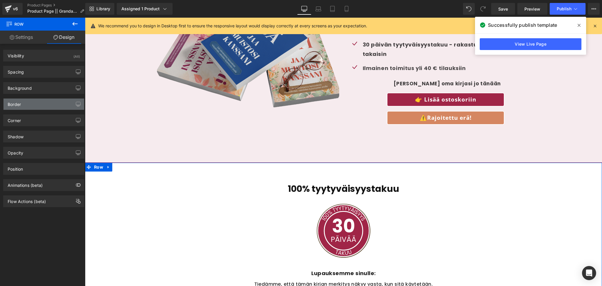
type input "#121212"
type input "75"
type input "0"
click at [26, 103] on div "Border" at bounding box center [44, 104] width 81 height 11
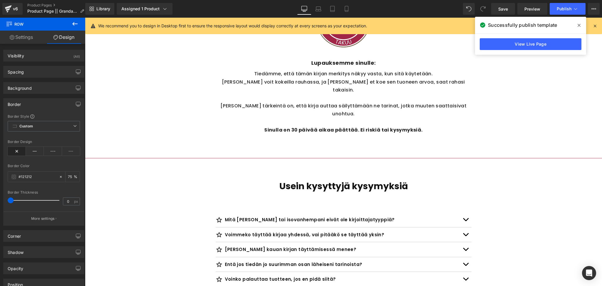
scroll to position [1866, 0]
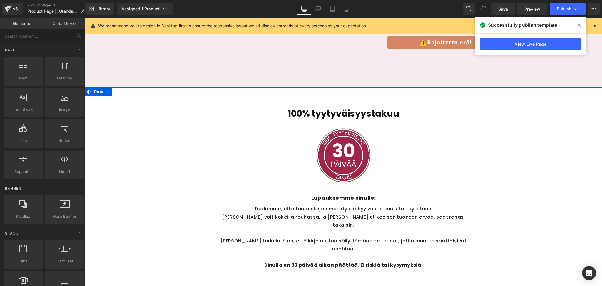
scroll to position [1706, 0]
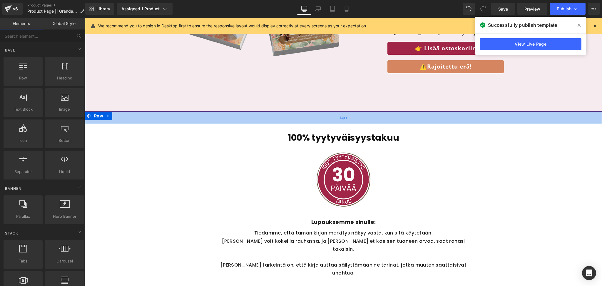
click at [213, 118] on div "41px" at bounding box center [343, 117] width 517 height 12
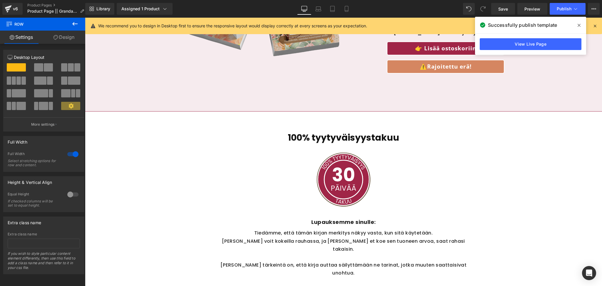
click at [69, 29] on button at bounding box center [75, 24] width 21 height 13
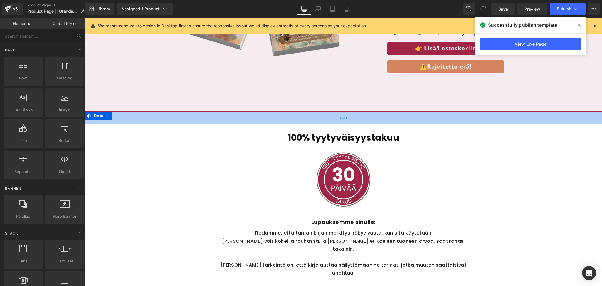
click at [149, 116] on div "41px" at bounding box center [343, 117] width 517 height 12
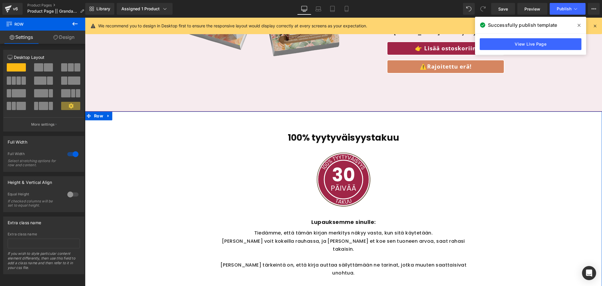
click at [64, 43] on link "Design" at bounding box center [64, 37] width 43 height 13
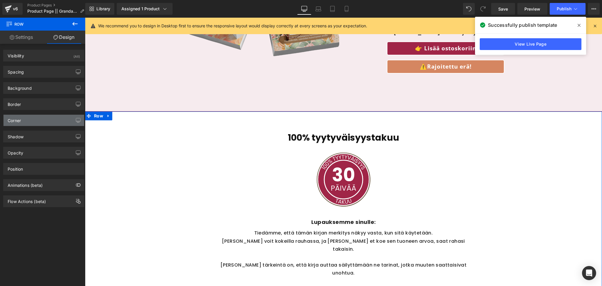
type input "#121212"
type input "75"
type input "0"
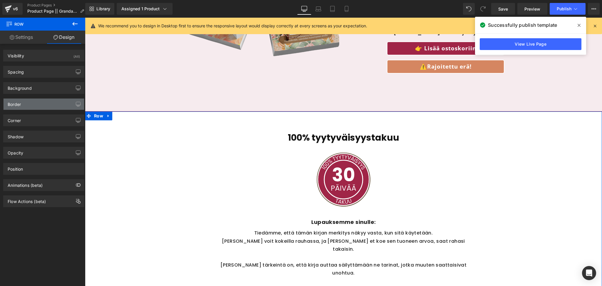
click at [24, 106] on div "Border" at bounding box center [44, 104] width 81 height 11
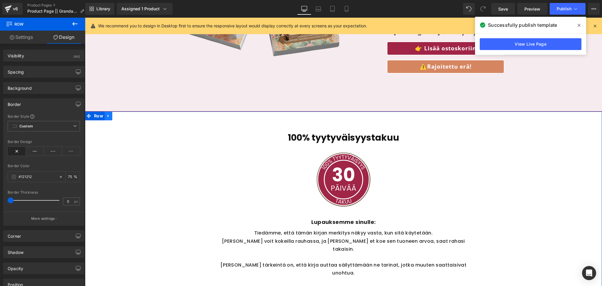
click at [109, 115] on icon at bounding box center [108, 116] width 4 height 4
click at [186, 156] on div "100% tyytyväisyystakuu Heading Image Lupauksemme sinulle: Text Block Tiedämme, …" at bounding box center [343, 221] width 517 height 194
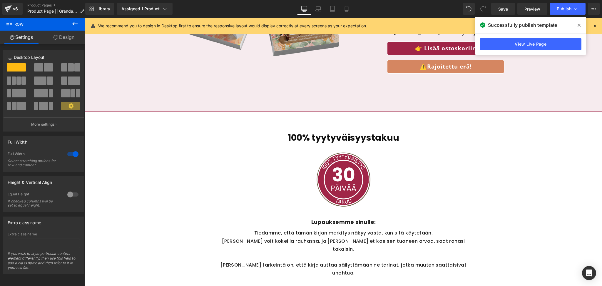
click at [310, 104] on div "Image Erikoistarjous! Heading Säilytä rakkaasi elämäntarina riskittä ja huippuh…" at bounding box center [343, 13] width 517 height 195
click at [64, 39] on link "Design" at bounding box center [64, 37] width 43 height 13
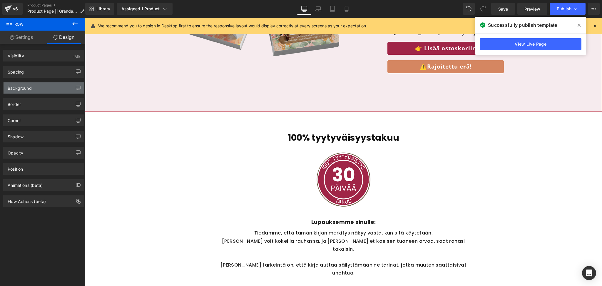
type input "none"
type input "0"
click at [29, 108] on div "Border" at bounding box center [44, 104] width 81 height 11
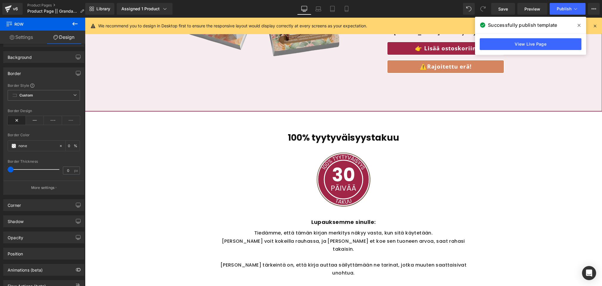
scroll to position [31, 0]
click at [35, 123] on icon at bounding box center [35, 120] width 18 height 9
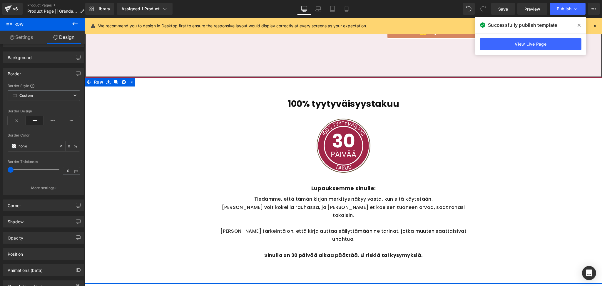
scroll to position [1729, 0]
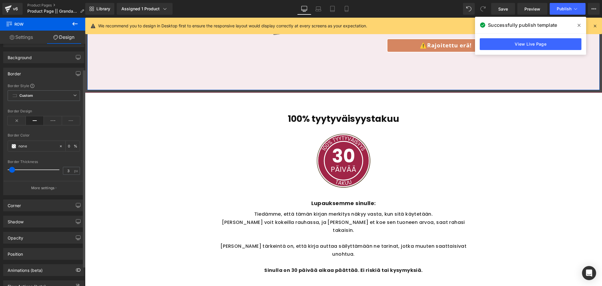
type input "0"
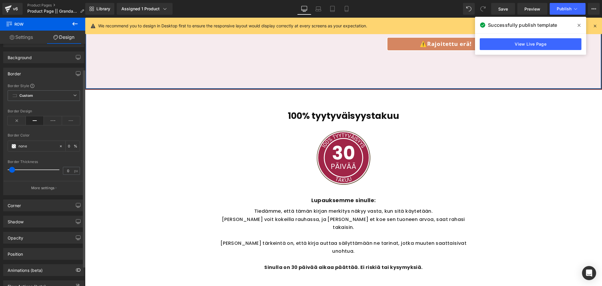
scroll to position [1728, 0]
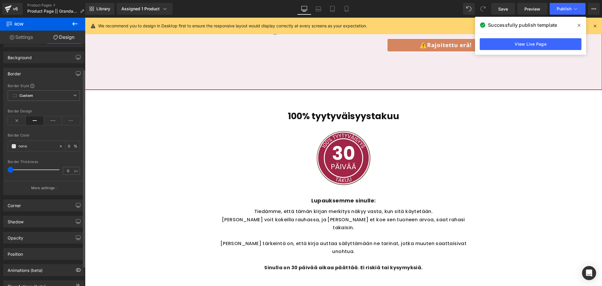
drag, startPoint x: 12, startPoint y: 170, endPoint x: 8, endPoint y: 177, distance: 7.5
click at [8, 177] on div "Border Thickness 0 px" at bounding box center [44, 170] width 72 height 20
click at [45, 93] on span "Custom Setup Global Style" at bounding box center [44, 95] width 72 height 11
click at [18, 149] on div "none" at bounding box center [33, 146] width 51 height 10
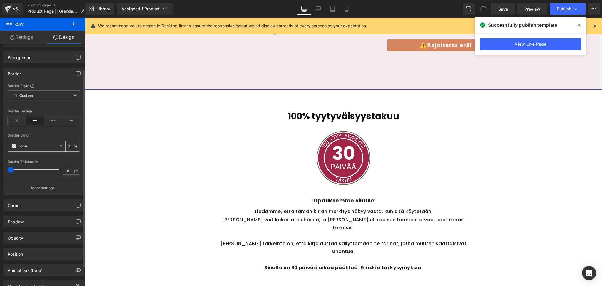
click at [15, 148] on span at bounding box center [13, 146] width 5 height 5
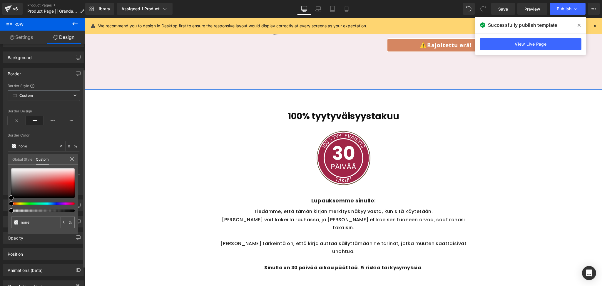
drag, startPoint x: 47, startPoint y: 222, endPoint x: 4, endPoint y: 222, distance: 43.3
click at [4, 195] on div "Border Border Style Custom Custom Setup Global Style Custom Setup Global Style …" at bounding box center [44, 129] width 88 height 132
type input "A"
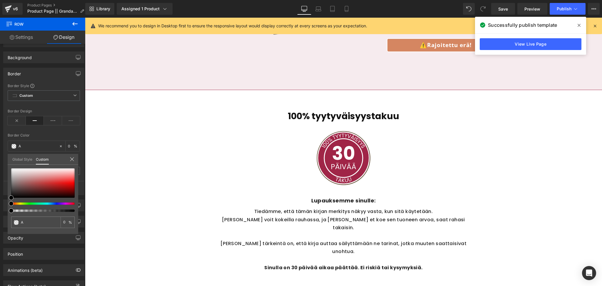
type input "A"
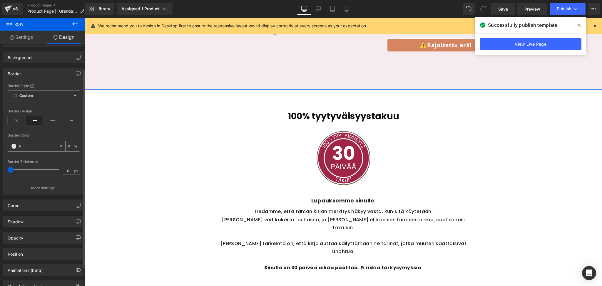
paste input "f6ebee"
type input "f6ebee"
type input "100"
click at [29, 148] on input "f6ebee" at bounding box center [38, 146] width 38 height 6
click at [38, 142] on div "#f6ebee" at bounding box center [33, 146] width 51 height 10
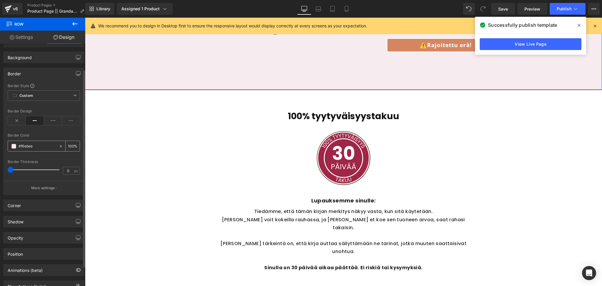
click at [31, 149] on input "#f6ebee" at bounding box center [38, 146] width 38 height 6
paste input "a02547"
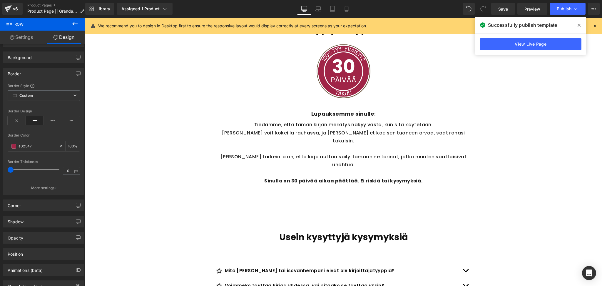
scroll to position [1809, 0]
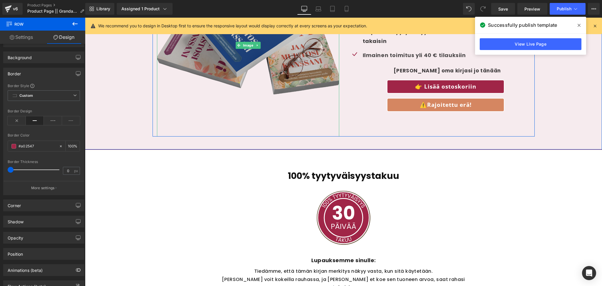
scroll to position [1675, 0]
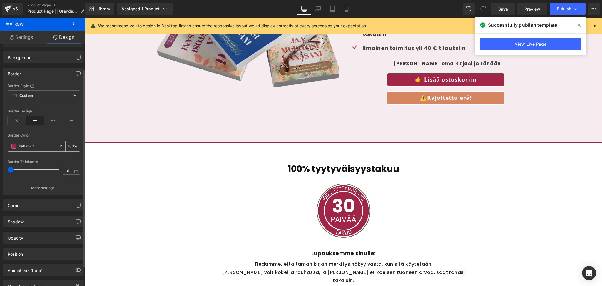
type input "#000000"
type input "100"
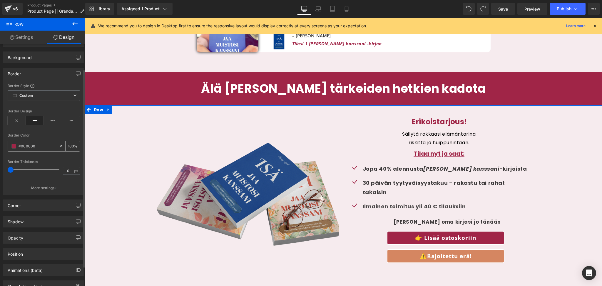
scroll to position [1514, 0]
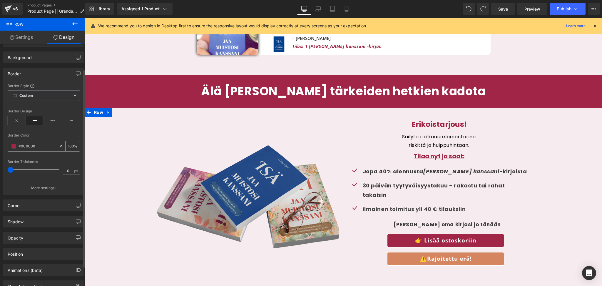
click at [59, 148] on div at bounding box center [62, 146] width 7 height 10
type input "none"
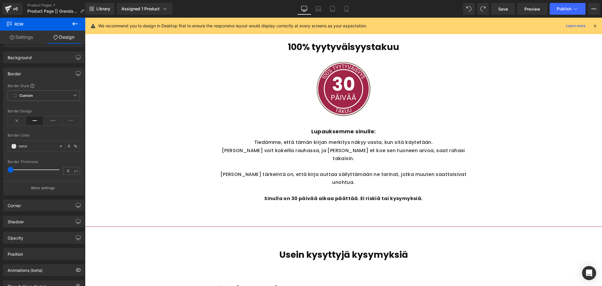
scroll to position [1762, 0]
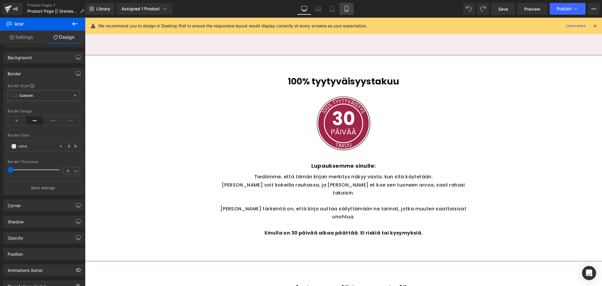
click at [342, 9] on link "Mobile" at bounding box center [347, 9] width 14 height 12
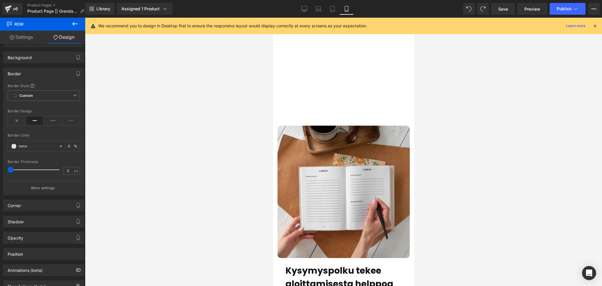
type input "0"
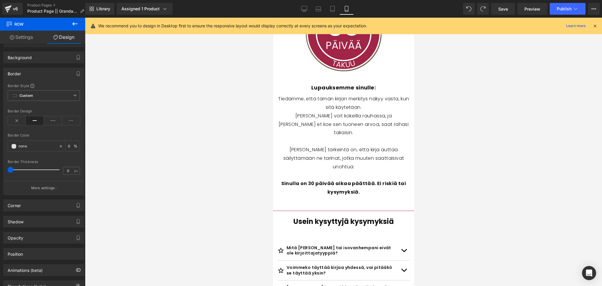
scroll to position [3243, 0]
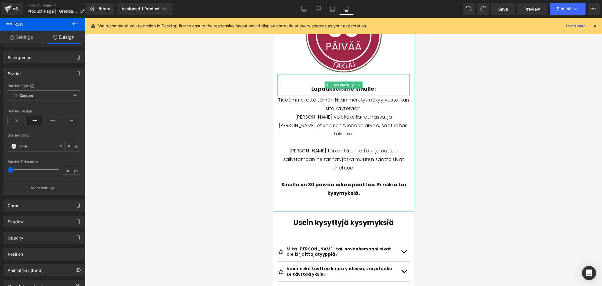
click at [347, 85] on span "Lupauksemme sinulle:" at bounding box center [343, 88] width 65 height 7
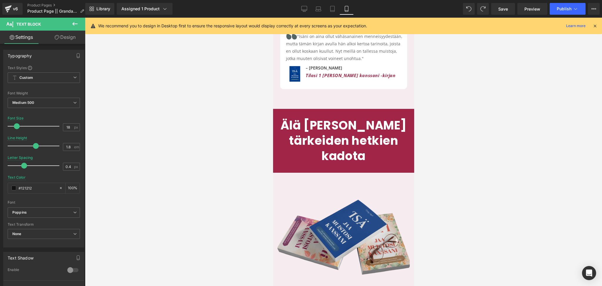
scroll to position [2705, 0]
click at [304, 11] on icon at bounding box center [305, 9] width 6 height 6
type input "1.7"
type input "95"
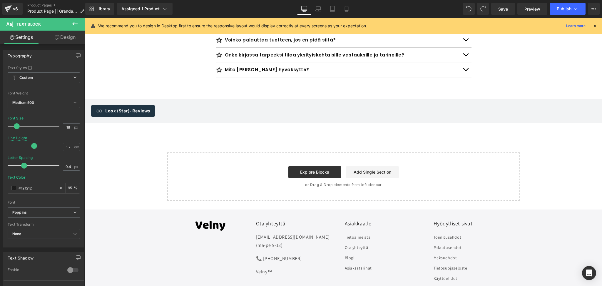
scroll to position [2128, 0]
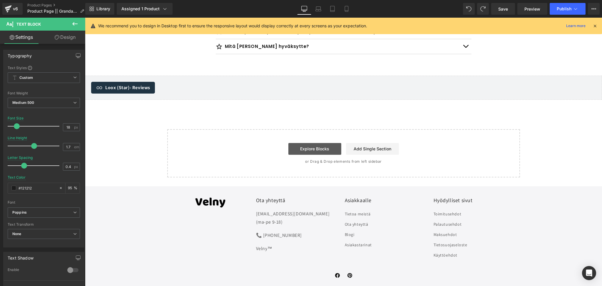
click at [313, 143] on link "Explore Blocks" at bounding box center [315, 149] width 53 height 12
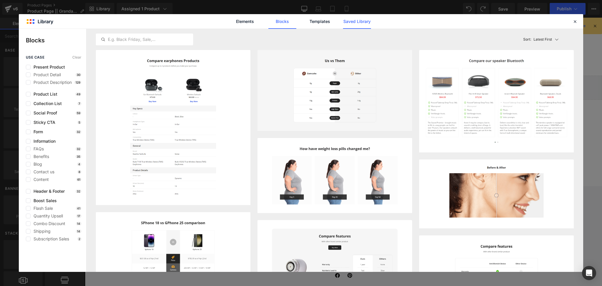
click at [362, 20] on link "Saved Library" at bounding box center [357, 21] width 28 height 15
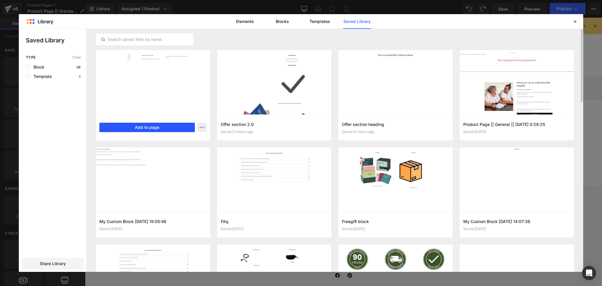
click at [138, 129] on button "Add to page" at bounding box center [147, 127] width 96 height 9
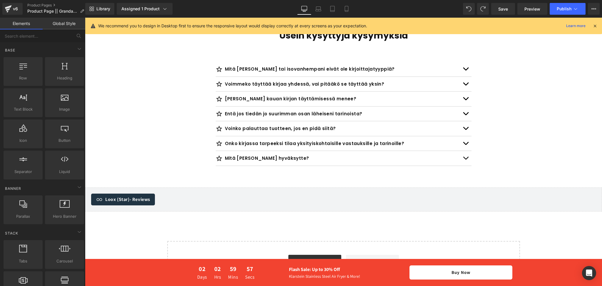
scroll to position [2034, 0]
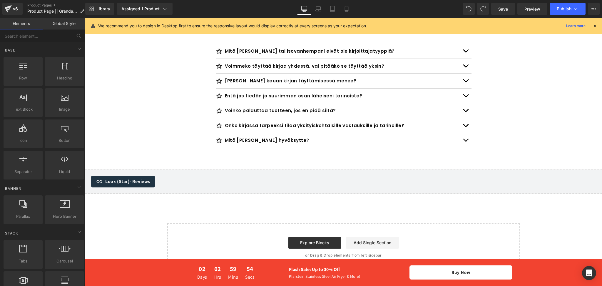
click at [63, 20] on link "Global Style" at bounding box center [64, 24] width 43 height 12
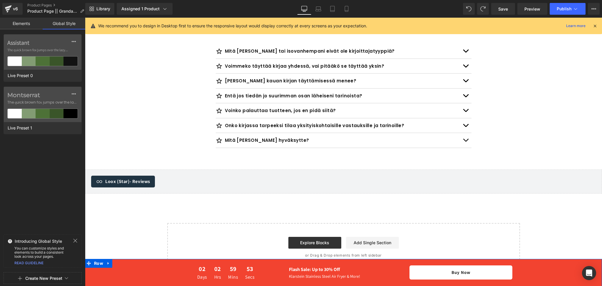
click at [99, 271] on div "02 Days 02 Hrs 59 Mins 53 Secs Countdown Timer Flash Sale: Up to 30% Off Text B…" at bounding box center [343, 273] width 517 height 20
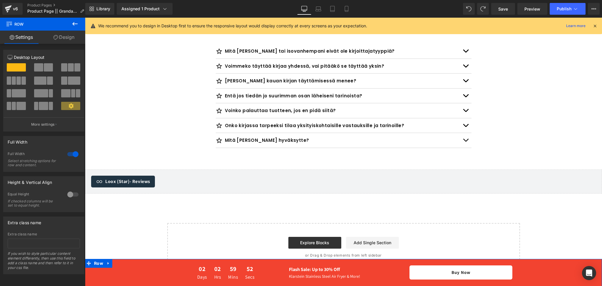
click at [64, 42] on link "Design" at bounding box center [64, 37] width 43 height 13
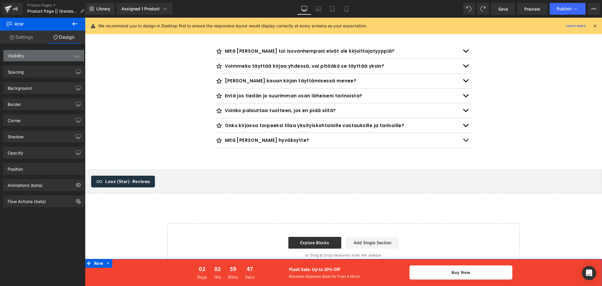
click at [41, 59] on div "Visibility (All)" at bounding box center [44, 55] width 81 height 11
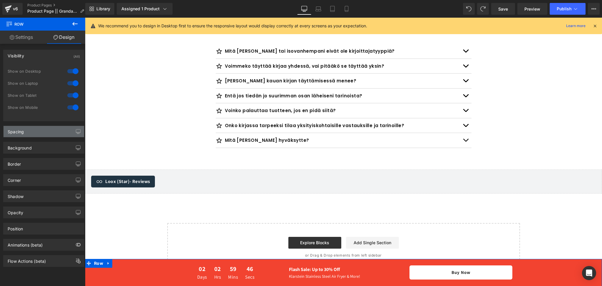
click at [26, 134] on div "Spacing" at bounding box center [44, 131] width 81 height 11
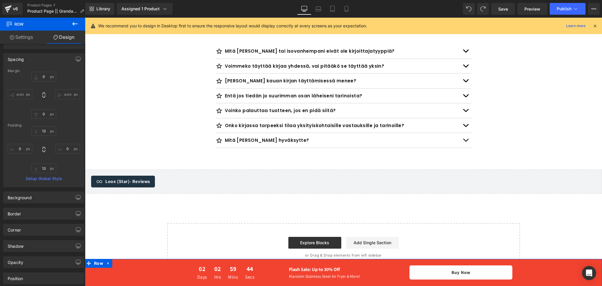
scroll to position [73, 0]
click at [17, 203] on div "Border Border Style Custom Custom Setup Global Style Custom Setup Global Style …" at bounding box center [44, 211] width 88 height 16
click at [21, 198] on div "Background" at bounding box center [20, 195] width 24 height 8
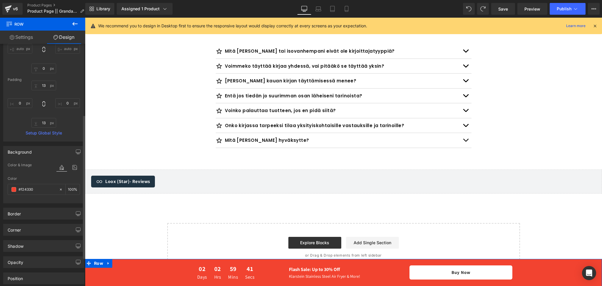
scroll to position [119, 0]
click at [14, 188] on span at bounding box center [13, 189] width 5 height 5
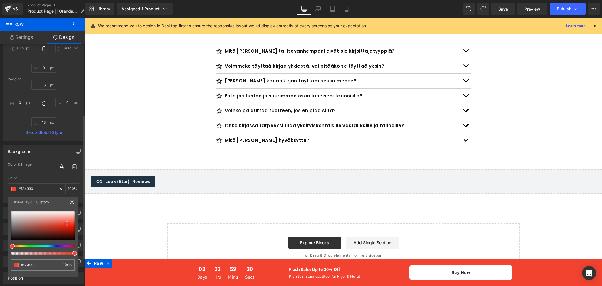
type input "#ec4836"
type input "#dba8a2"
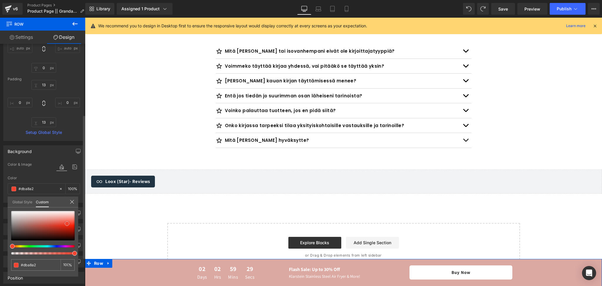
type input "#f2eded"
type input "#ffffff"
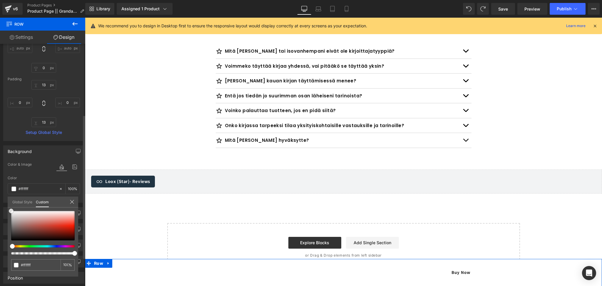
drag, startPoint x: 67, startPoint y: 224, endPoint x: 0, endPoint y: 204, distance: 70.0
click at [0, 203] on div "Background Color & Image color rgba(255, 255, 255, 1) Color #ffffff 100 % Image…" at bounding box center [44, 172] width 88 height 62
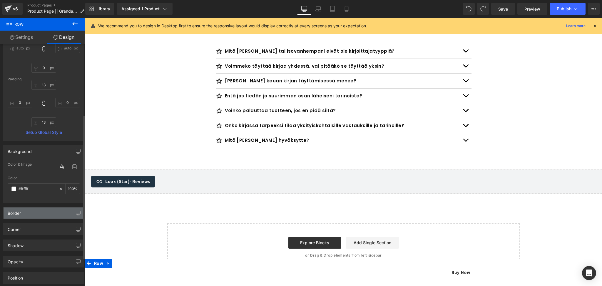
click at [36, 214] on div "Border" at bounding box center [44, 212] width 81 height 11
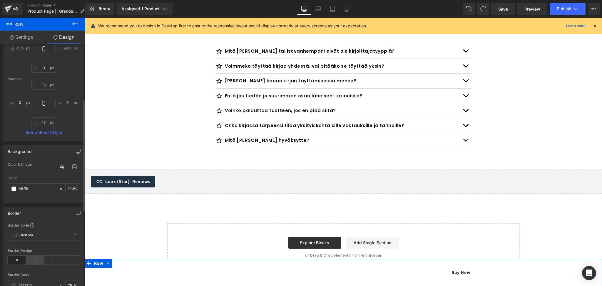
click at [34, 261] on icon at bounding box center [35, 260] width 18 height 9
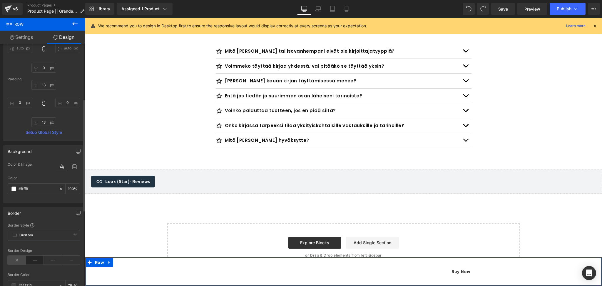
click at [21, 260] on icon at bounding box center [17, 260] width 18 height 9
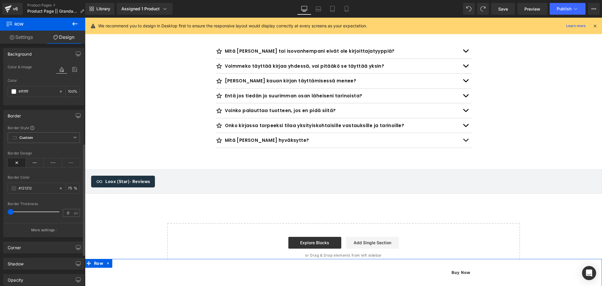
scroll to position [220, 0]
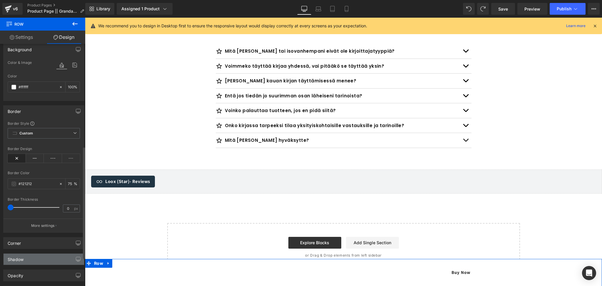
click at [29, 258] on div "Shadow" at bounding box center [44, 259] width 81 height 11
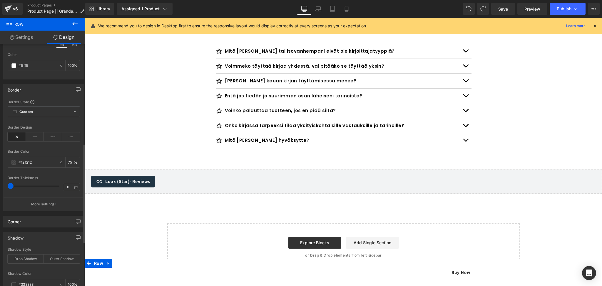
scroll to position [242, 0]
click at [51, 259] on div "Outer Shadow" at bounding box center [62, 258] width 36 height 9
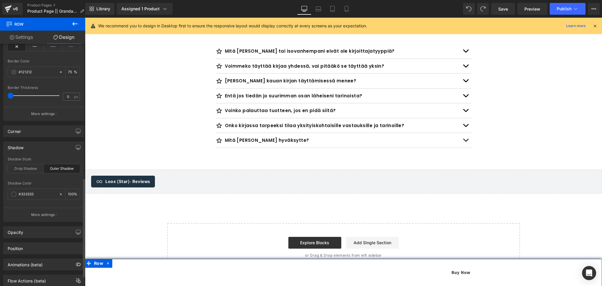
scroll to position [351, 0]
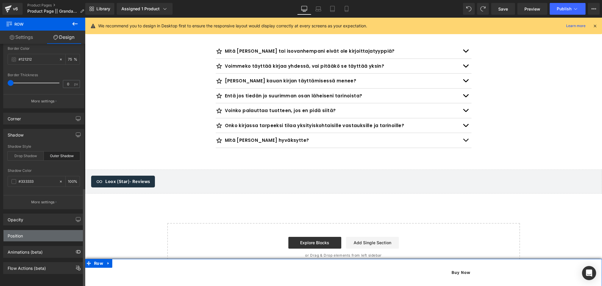
click at [39, 233] on div "Position" at bounding box center [44, 235] width 81 height 11
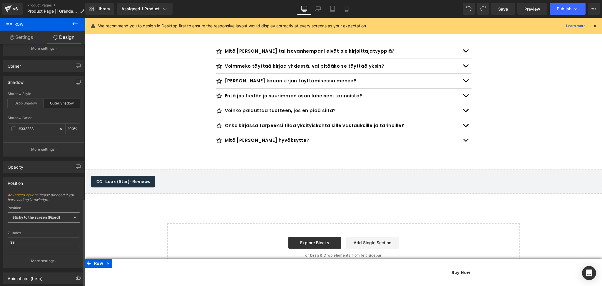
scroll to position [430, 0]
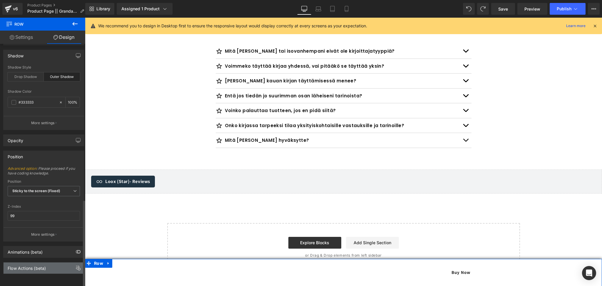
click at [48, 262] on div "Flow Actions (beta)" at bounding box center [44, 267] width 81 height 11
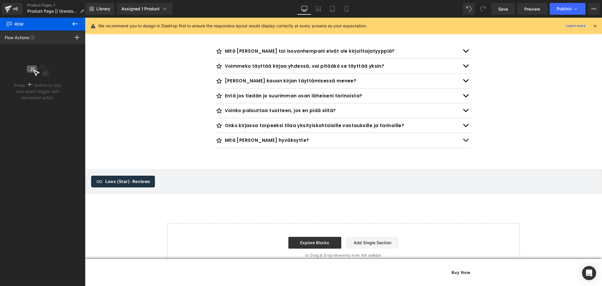
click at [74, 23] on icon at bounding box center [74, 23] width 7 height 7
type input "0"
type input "13"
type input "0"
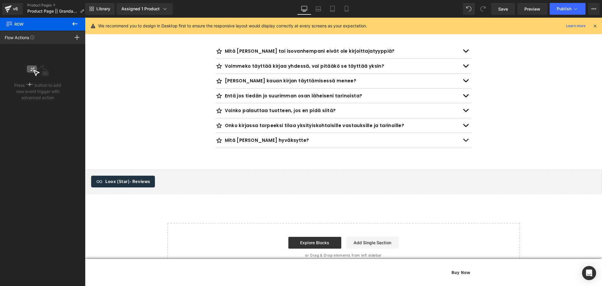
type input "13"
type input "0"
type input "100"
type input "75"
type input "100"
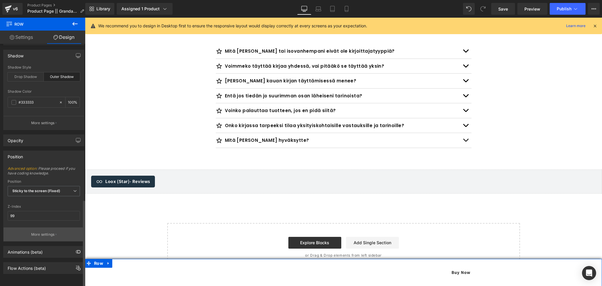
click at [45, 232] on p "More settings" at bounding box center [43, 234] width 24 height 5
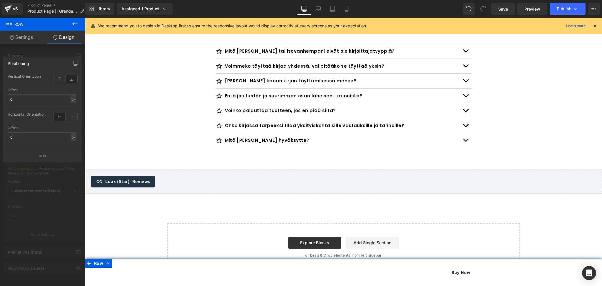
click at [67, 56] on div at bounding box center [42, 153] width 85 height 271
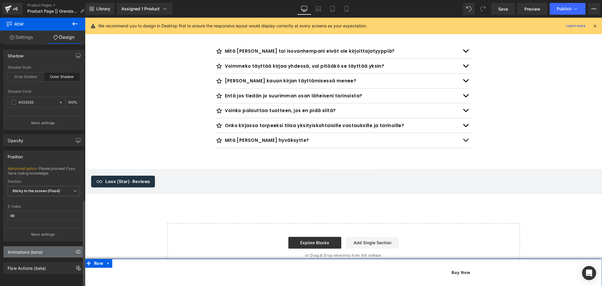
click at [37, 249] on div "Animations (beta)" at bounding box center [44, 251] width 81 height 11
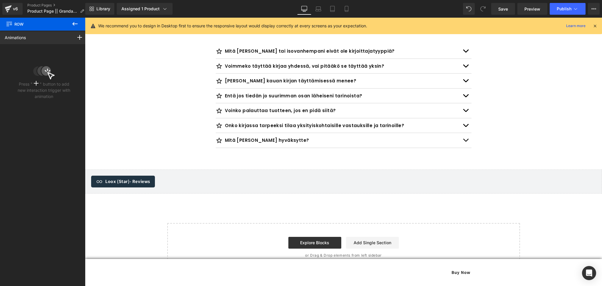
click at [73, 23] on icon at bounding box center [74, 23] width 7 height 7
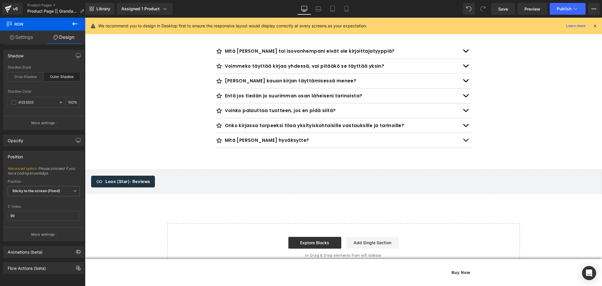
type input "0"
type input "13"
type input "0"
type input "13"
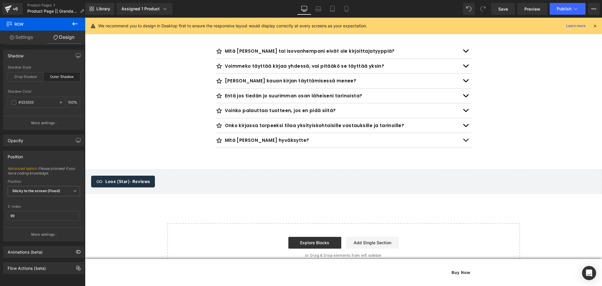
type input "0"
type input "100"
type input "75"
type input "100"
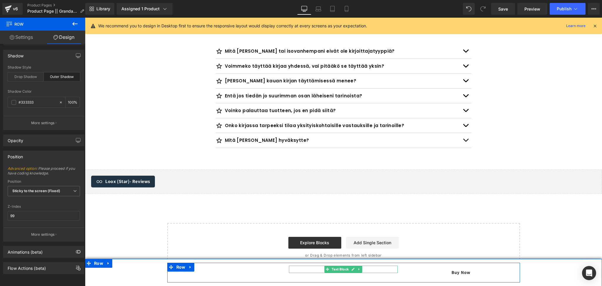
click at [322, 271] on b "Flash Sale: Up to 30% Off" at bounding box center [314, 269] width 51 height 6
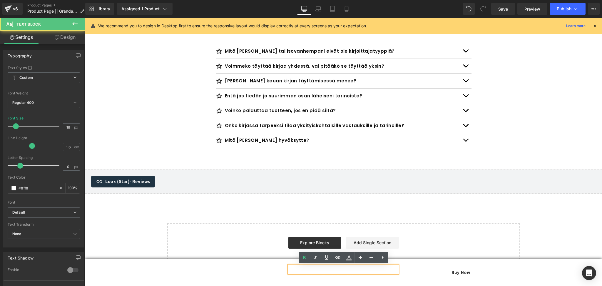
click at [323, 268] on b "Flash Sale: Up to 30% Off" at bounding box center [314, 269] width 51 height 6
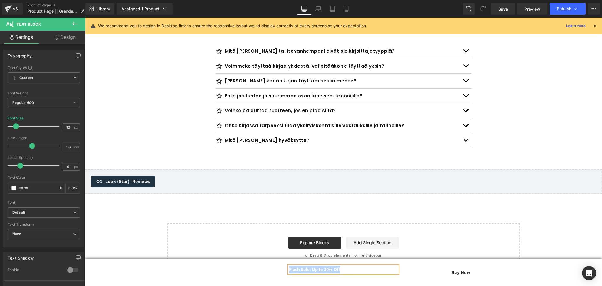
click at [336, 272] on p "Flash Sale: Up to 30% Off" at bounding box center [343, 270] width 109 height 8
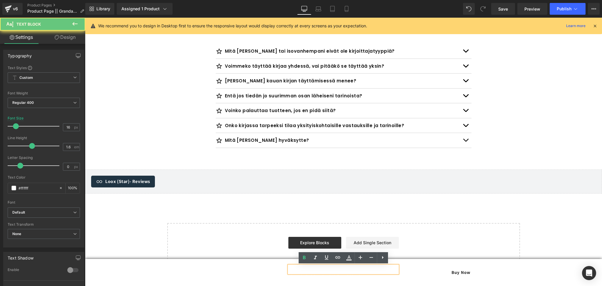
click at [346, 272] on p "Flash Sale: Up to 30% Off" at bounding box center [343, 270] width 109 height 8
click at [350, 260] on icon at bounding box center [349, 257] width 7 height 7
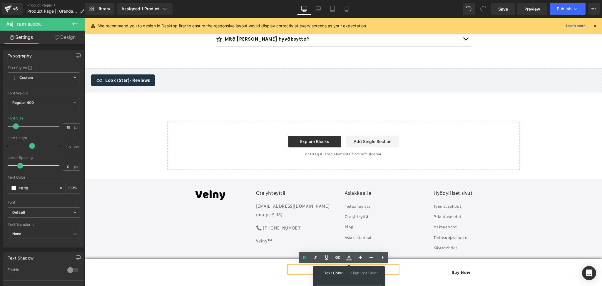
scroll to position [2136, 0]
click at [385, 221] on li "Blogi" at bounding box center [386, 226] width 82 height 10
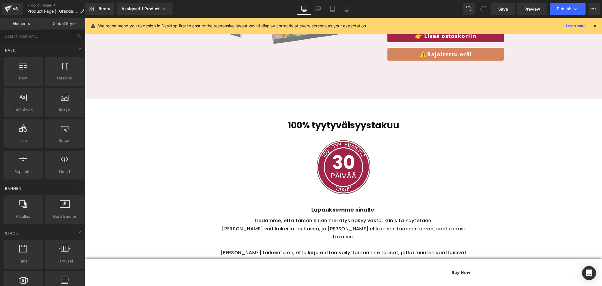
scroll to position [1705, 0]
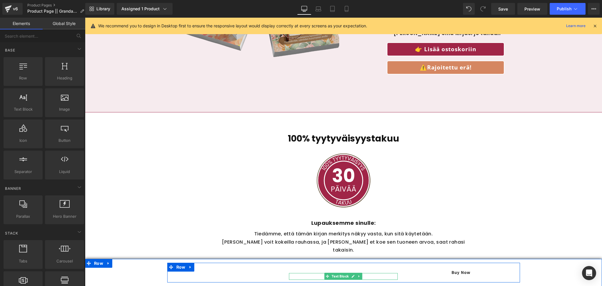
click at [314, 277] on p "Klarstein Stainless Steel Air Fryer & More!" at bounding box center [343, 276] width 109 height 6
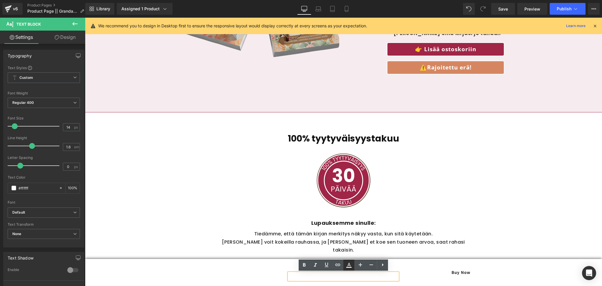
click at [349, 267] on icon at bounding box center [349, 267] width 5 height 1
type input "100"
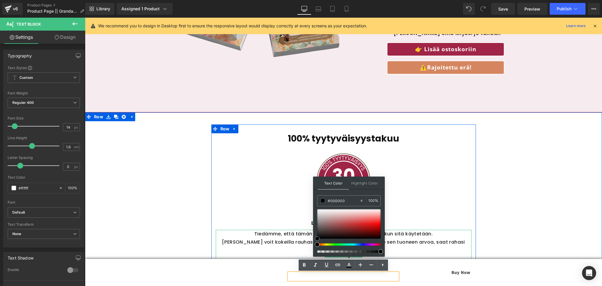
drag, startPoint x: 402, startPoint y: 226, endPoint x: 311, endPoint y: 258, distance: 96.9
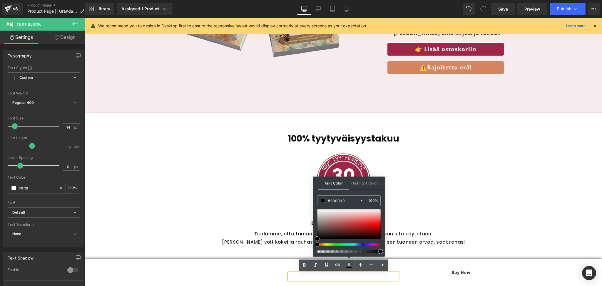
click at [340, 278] on p "Klarstein Stainless Steel Air Fryer & More!" at bounding box center [343, 276] width 109 height 6
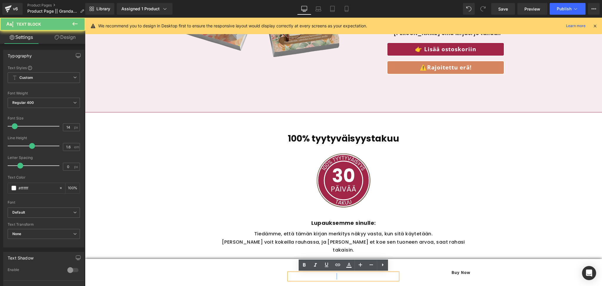
click at [340, 278] on p "Klarstein Stainless Steel Air Fryer & More!" at bounding box center [343, 276] width 109 height 6
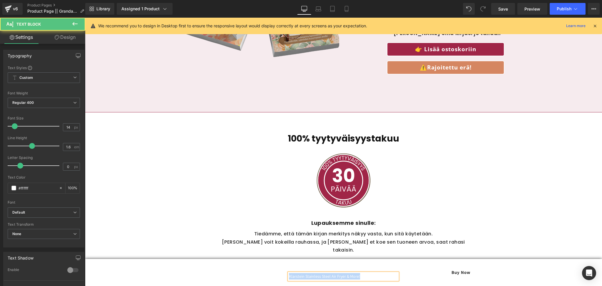
click at [368, 277] on p "Klarstein Stainless Steel Air Fryer & More!" at bounding box center [343, 276] width 109 height 6
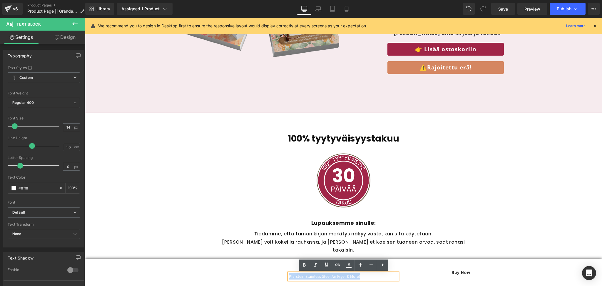
drag, startPoint x: 368, startPoint y: 277, endPoint x: 283, endPoint y: 273, distance: 84.9
click at [283, 273] on div "02 Days 02 Hrs 58 Mins 07 Secs Countdown Timer Flash Sale: Up to 30% Off Text B…" at bounding box center [343, 273] width 353 height 20
click at [350, 269] on link at bounding box center [349, 264] width 11 height 11
type input "#ffffff"
type input "100"
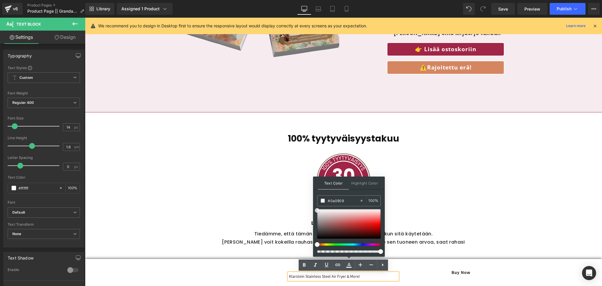
type input "#000000"
drag, startPoint x: 317, startPoint y: 208, endPoint x: 319, endPoint y: 251, distance: 43.6
click at [319, 251] on div at bounding box center [349, 231] width 64 height 44
drag, startPoint x: 318, startPoint y: 239, endPoint x: 314, endPoint y: 244, distance: 6.7
click at [314, 244] on div "Text Color Highlight Color rgba(0, 0, 0, 1) #000000 100 % transparent transpare…" at bounding box center [349, 216] width 72 height 80
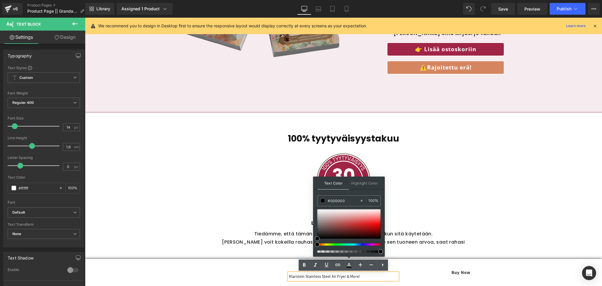
click at [409, 197] on div at bounding box center [344, 180] width 256 height 56
click at [344, 91] on div "Erikoistarjous! Heading Säilytä rakkaasi elämäntarina riskittä ja huippuhintaan…" at bounding box center [439, 8] width 191 height 182
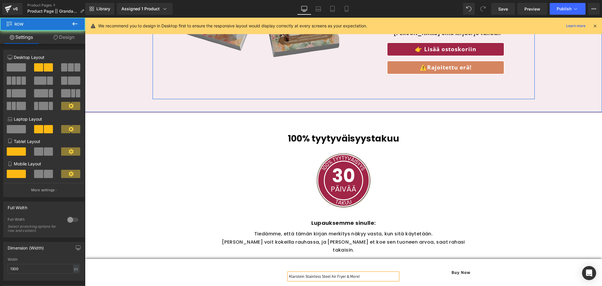
click at [192, 84] on img at bounding box center [248, 8] width 182 height 182
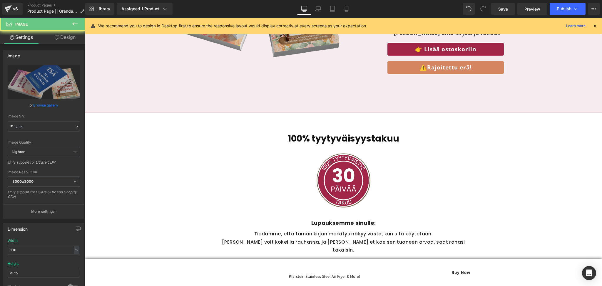
type input "https://ucarecdn.com/f875597e-7a0c-4d0d-958a-712a79a37dfc/-/format/auto/-/previ…"
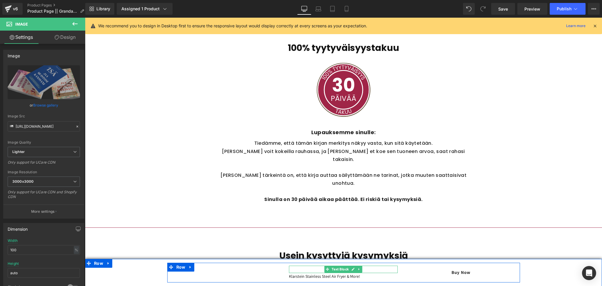
click at [317, 267] on b "Flash Sale: Up to 30% Off" at bounding box center [314, 269] width 51 height 6
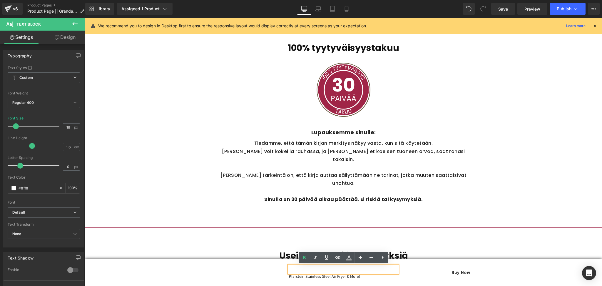
click at [317, 267] on b "Flash Sale: Up to 30% Off" at bounding box center [314, 269] width 51 height 6
drag, startPoint x: 290, startPoint y: 269, endPoint x: 367, endPoint y: 266, distance: 77.1
click at [367, 266] on p "Flash Sale: Up to 30% Off" at bounding box center [343, 270] width 109 height 8
click at [351, 261] on link at bounding box center [349, 257] width 11 height 11
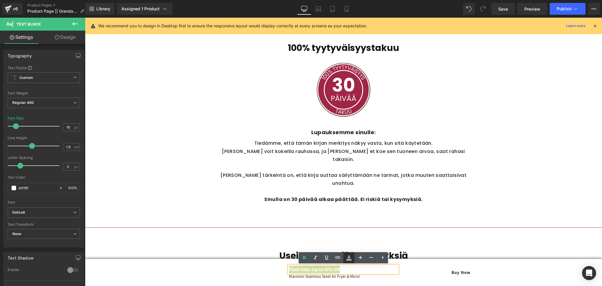
type input "#ffffff"
type input "100"
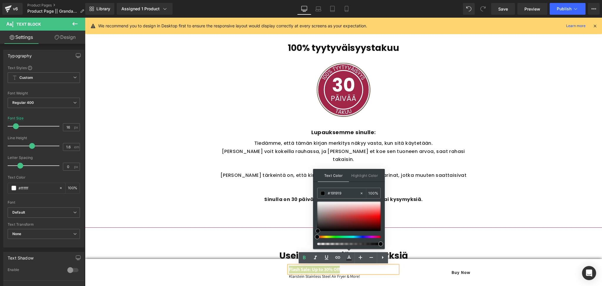
type input "#000000"
drag, startPoint x: 317, startPoint y: 202, endPoint x: 318, endPoint y: 247, distance: 45.3
click at [318, 247] on div "#000000 100 %" at bounding box center [349, 218] width 64 height 61
click at [240, 269] on span "Countdown Timer" at bounding box center [226, 267] width 41 height 9
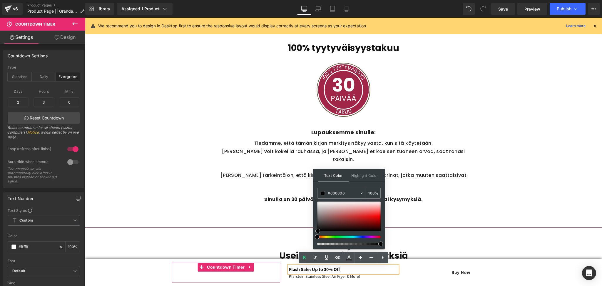
click at [220, 275] on span "Hrs" at bounding box center [217, 277] width 7 height 5
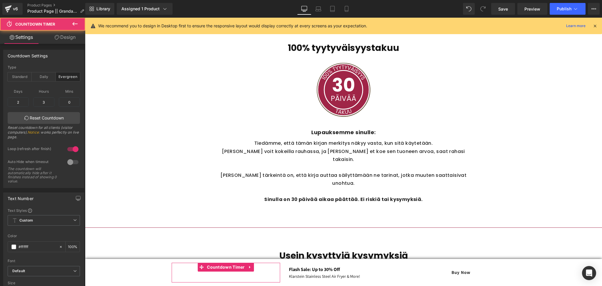
click at [220, 275] on span "Hrs" at bounding box center [217, 277] width 7 height 5
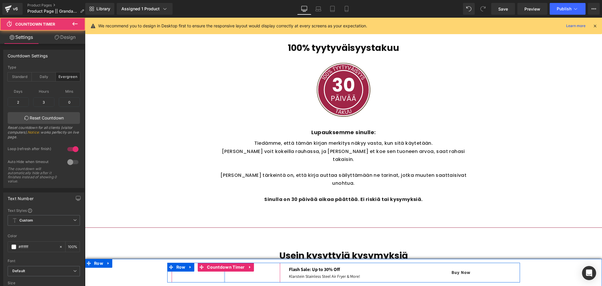
click at [220, 275] on span "Hrs" at bounding box center [217, 277] width 7 height 5
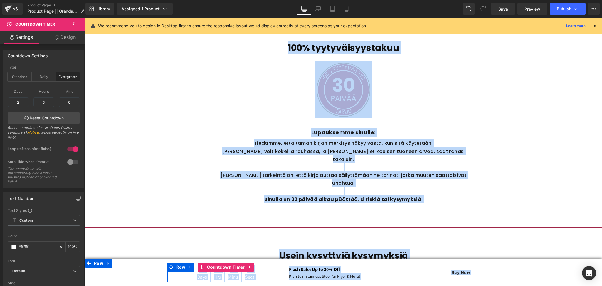
click at [212, 278] on div "02 Hrs" at bounding box center [218, 273] width 13 height 20
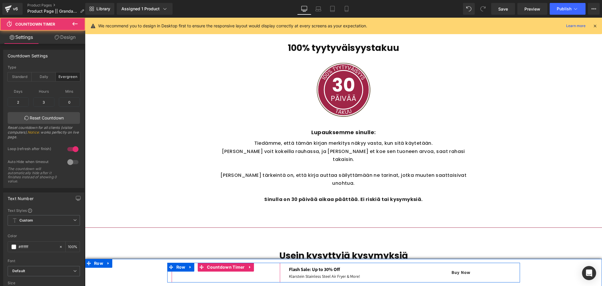
click at [182, 275] on div "02 Days 02 Hrs 57 Mins 34 Secs" at bounding box center [226, 273] width 109 height 20
click at [251, 266] on icon at bounding box center [250, 267] width 4 height 4
click at [252, 266] on icon at bounding box center [254, 267] width 4 height 4
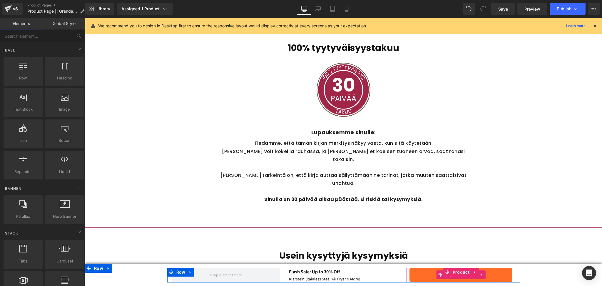
click at [420, 271] on button "Buy Now" at bounding box center [461, 275] width 103 height 14
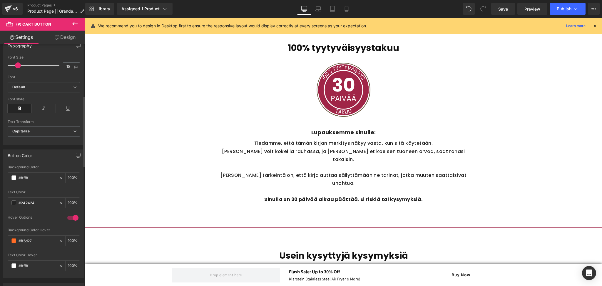
scroll to position [177, 0]
click at [13, 199] on span at bounding box center [13, 201] width 5 height 5
click at [15, 239] on span at bounding box center [13, 239] width 5 height 5
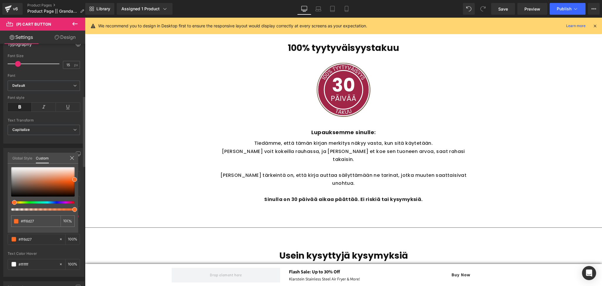
drag, startPoint x: 75, startPoint y: 182, endPoint x: 29, endPoint y: 197, distance: 48.5
click at [29, 197] on div "#ff6d27 100 %" at bounding box center [43, 200] width 71 height 66
type input "#fb6d2c"
type input "#eb6628"
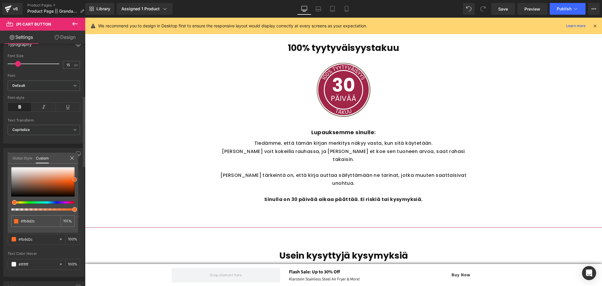
type input "#eb6628"
type input "#c96435"
type input "#aa6140"
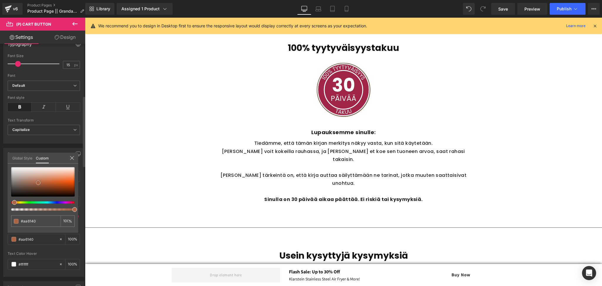
type input "#ab6444"
type input "#a56345"
type input "#8a5841"
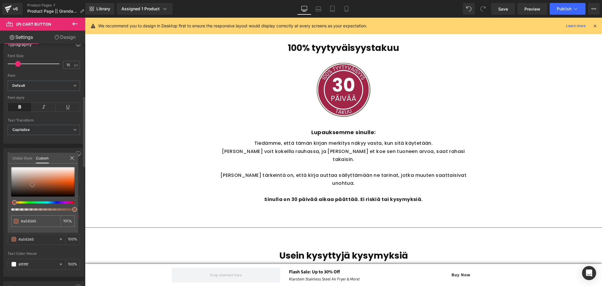
type input "#8a5841"
type input "#7d5d4e"
type input "#7a6c66"
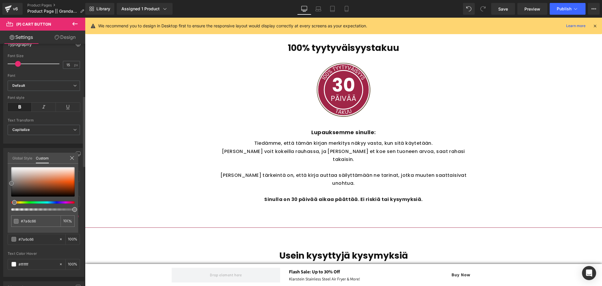
type input "#76716f"
type input "#737271"
type input "#707070"
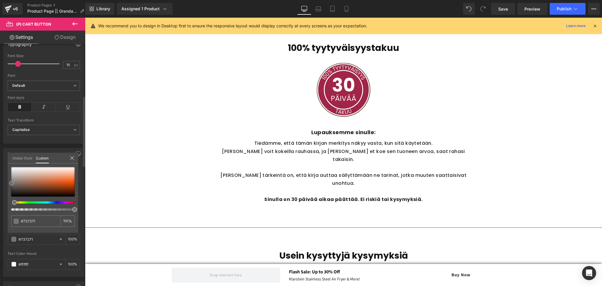
type input "#707070"
type input "#6b6b6b"
type input "#636363"
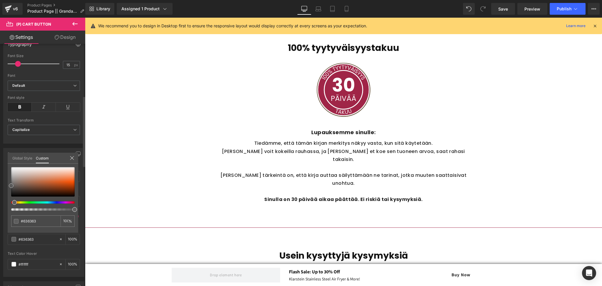
type input "#5b5b5b"
type input "#474747"
type input "#353535"
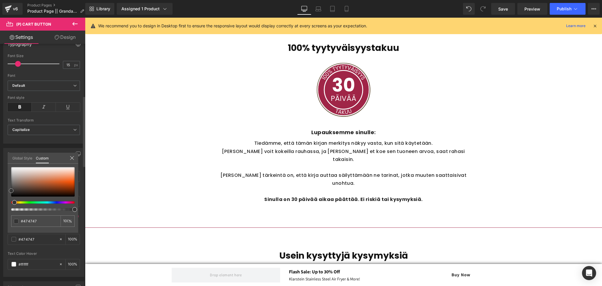
type input "#353535"
type input "#2d2d2d"
type input "#303030"
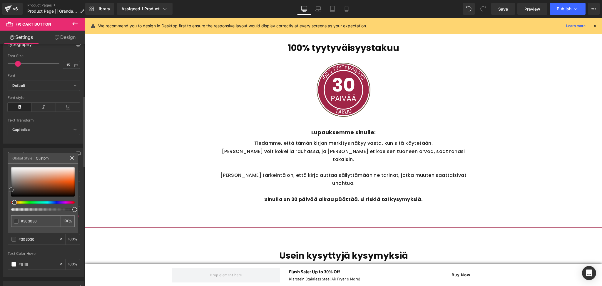
type input "#353535"
type input "#424242"
type input "#444444"
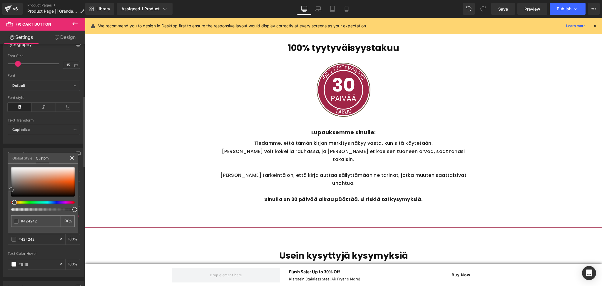
type input "#444444"
drag, startPoint x: 74, startPoint y: 179, endPoint x: 9, endPoint y: 189, distance: 65.9
click at [9, 189] on span at bounding box center [11, 188] width 5 height 5
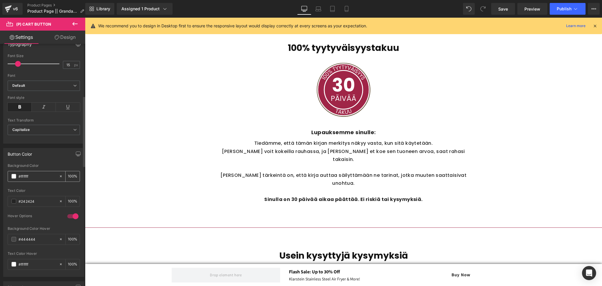
click at [15, 177] on span at bounding box center [13, 176] width 5 height 5
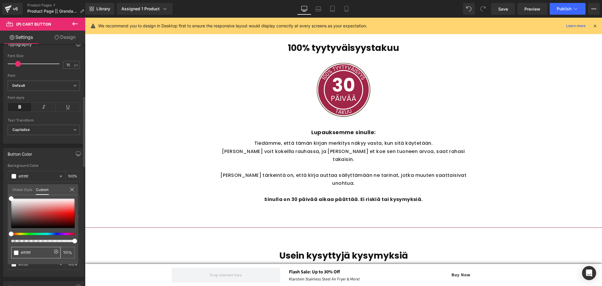
click at [49, 250] on input "#ffffff" at bounding box center [36, 252] width 31 height 6
paste input "a02547"
type input "a02547"
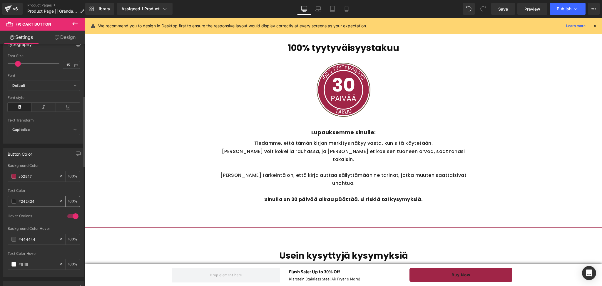
click at [16, 202] on div "#242424" at bounding box center [33, 201] width 51 height 10
click at [42, 203] on input "#242424" at bounding box center [38, 201] width 38 height 6
click at [16, 203] on span at bounding box center [13, 201] width 5 height 5
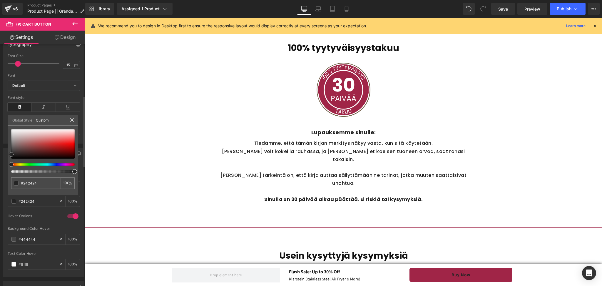
type input "#262626"
type input "#5e5e5e"
type input "#8c8c8c"
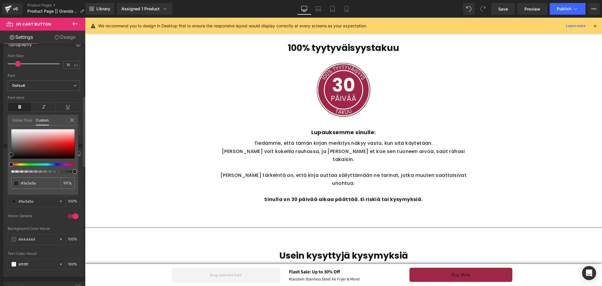
type input "#8c8c8c"
type input "#b2b2b2"
type input "#ededed"
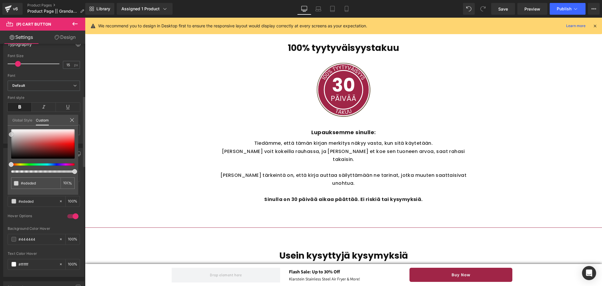
type input "#fcfcfc"
type input "#ffffff"
drag, startPoint x: 10, startPoint y: 153, endPoint x: 7, endPoint y: 124, distance: 29.0
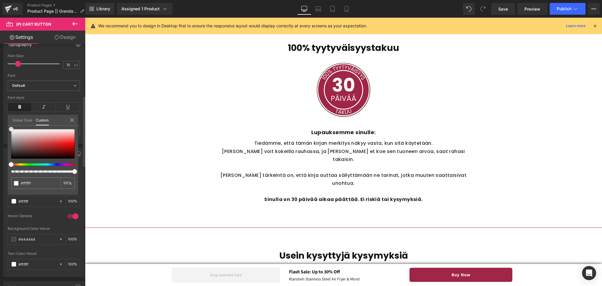
click at [7, 144] on div "Button Color rgb(160, 37, 71) Background Color a02547 100 % rgba(255, 255, 255,…" at bounding box center [44, 210] width 88 height 133
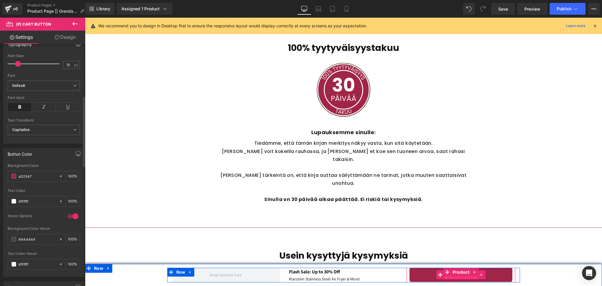
click at [470, 278] on span "(P) Cart Button" at bounding box center [461, 274] width 34 height 9
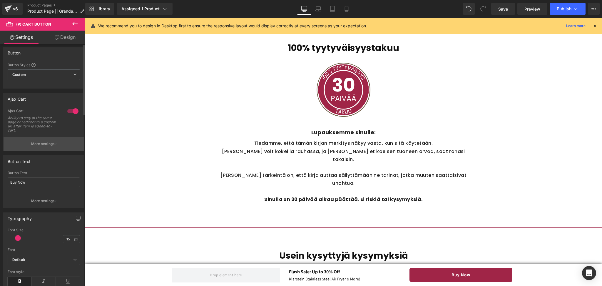
scroll to position [0, 0]
click at [44, 144] on p "More settings" at bounding box center [43, 146] width 24 height 5
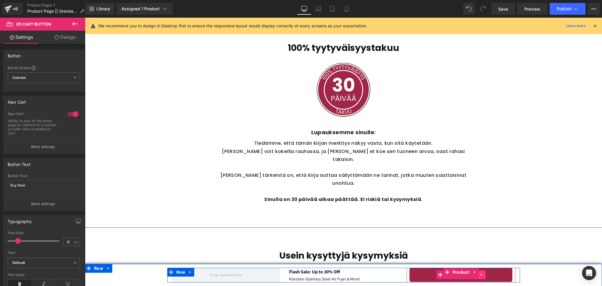
click at [482, 276] on icon at bounding box center [482, 275] width 4 height 4
click at [487, 274] on icon at bounding box center [486, 275] width 4 height 4
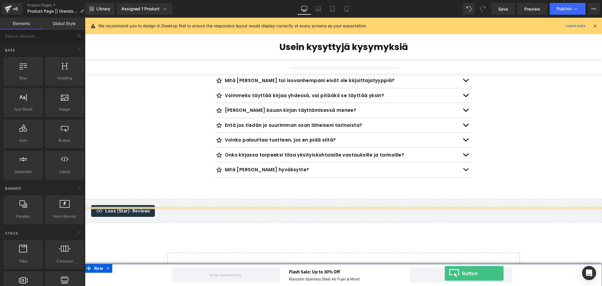
scroll to position [2011, 0]
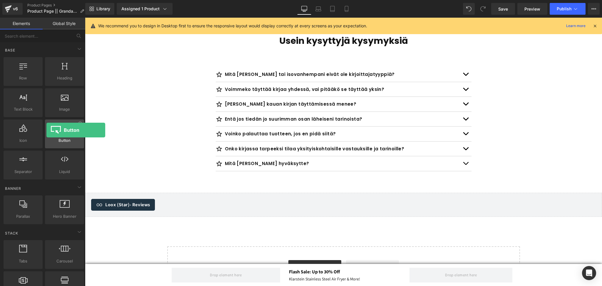
drag, startPoint x: 57, startPoint y: 142, endPoint x: 49, endPoint y: 133, distance: 12.7
click at [49, 133] on div "Button button, call to action, cta" at bounding box center [64, 133] width 39 height 29
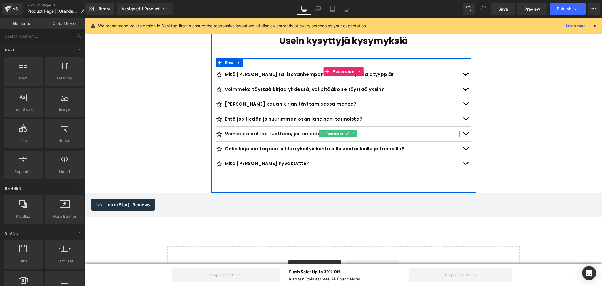
scroll to position [2165, 0]
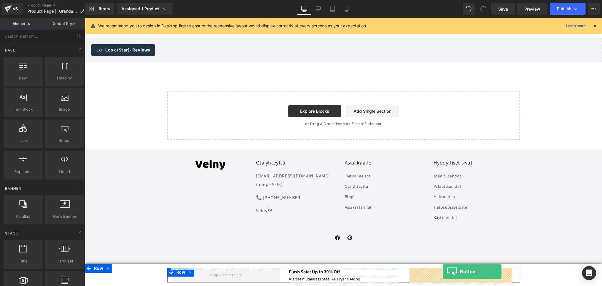
drag, startPoint x: 146, startPoint y: 148, endPoint x: 443, endPoint y: 271, distance: 321.8
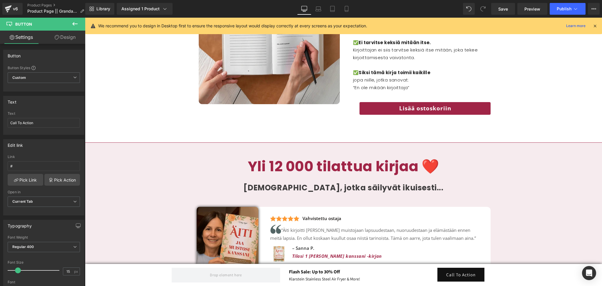
scroll to position [1152, 0]
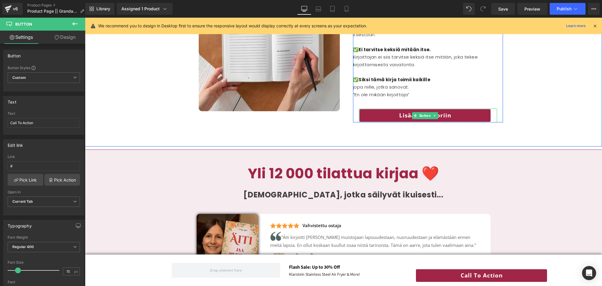
click at [384, 120] on link "Lisää ostoskoriin" at bounding box center [425, 116] width 132 height 14
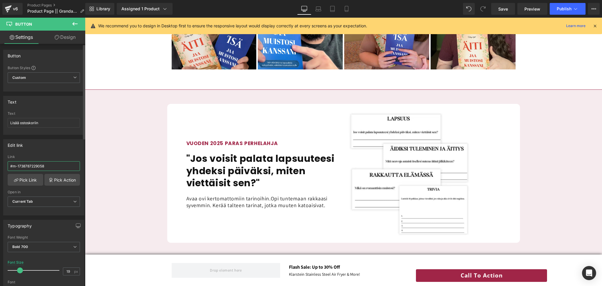
click at [50, 161] on input "#m-1738787229058" at bounding box center [44, 166] width 72 height 10
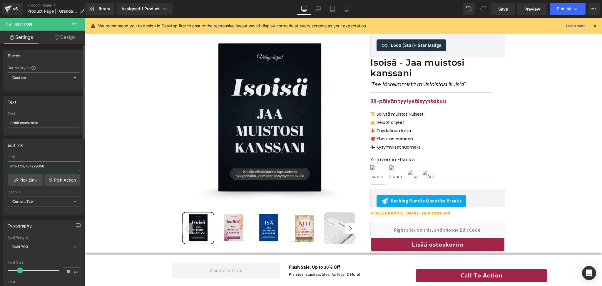
scroll to position [61, 0]
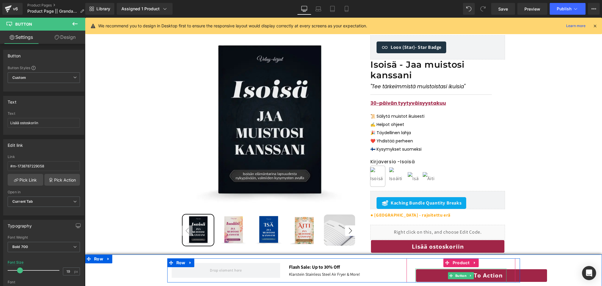
click at [427, 277] on link "Call To Action" at bounding box center [482, 276] width 132 height 14
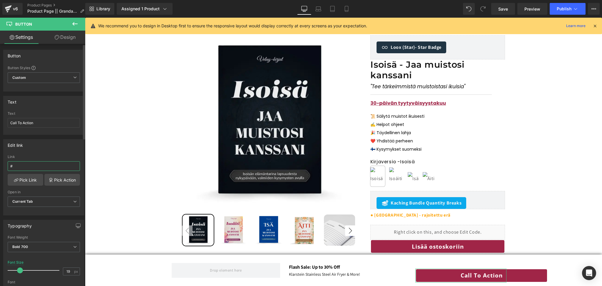
click at [29, 166] on input "#" at bounding box center [44, 166] width 72 height 10
type input "#m-1738787229058"
click at [69, 151] on div "Edit link #m-1738787229058 Link #m-1738787229058 Pick Link Pick Action Current …" at bounding box center [43, 177] width 81 height 76
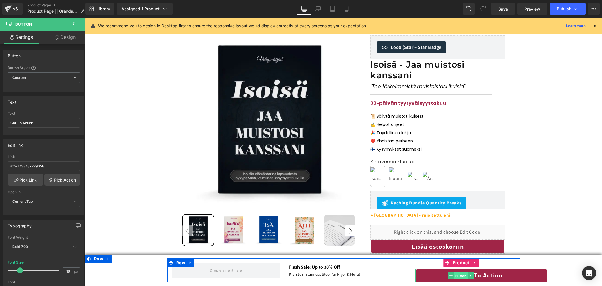
click at [465, 277] on span "Button" at bounding box center [461, 275] width 14 height 7
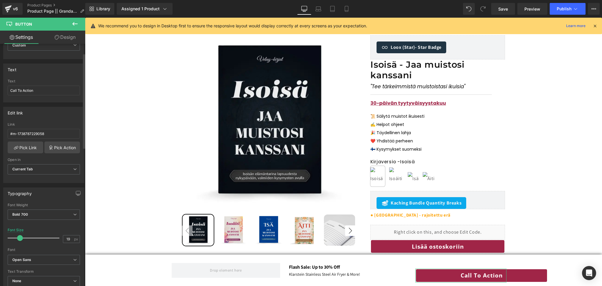
scroll to position [21, 0]
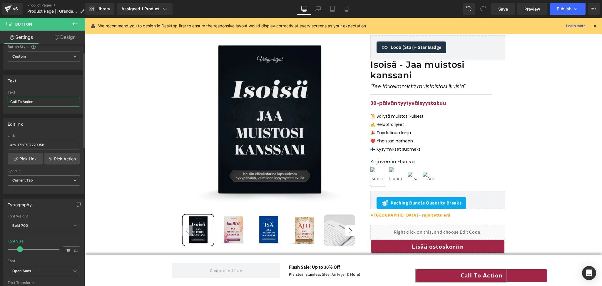
drag, startPoint x: 42, startPoint y: 101, endPoint x: 0, endPoint y: 102, distance: 41.8
click at [0, 102] on div "Text Call To Action Text Call To Action" at bounding box center [44, 91] width 88 height 43
type input "Lisää ostoskoriin"
click at [34, 84] on div "Text" at bounding box center [44, 80] width 81 height 11
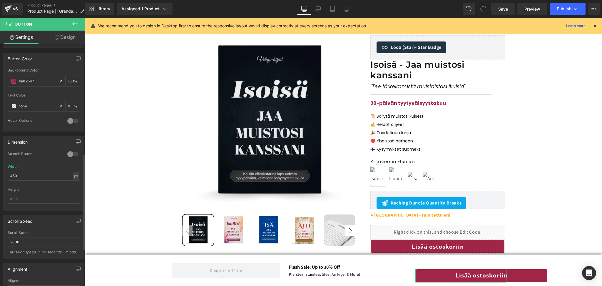
scroll to position [279, 0]
click at [30, 180] on input "450" at bounding box center [44, 176] width 72 height 10
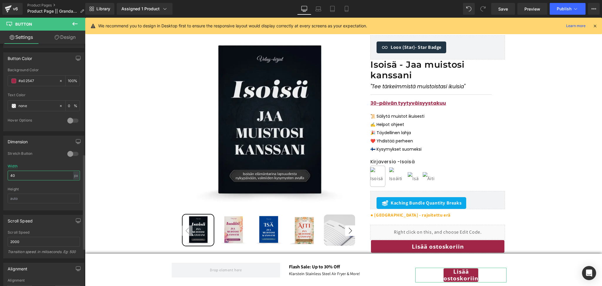
type input "4"
type input "320"
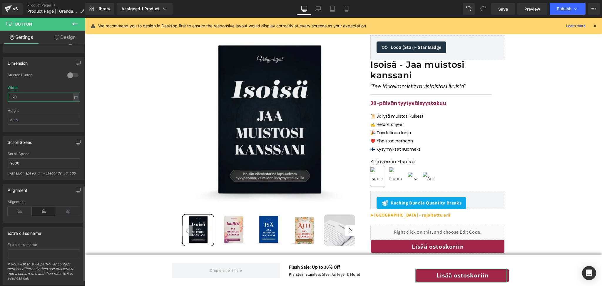
scroll to position [359, 0]
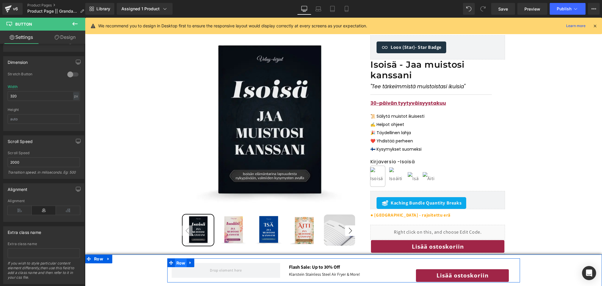
click at [179, 261] on span "Row" at bounding box center [181, 263] width 12 height 9
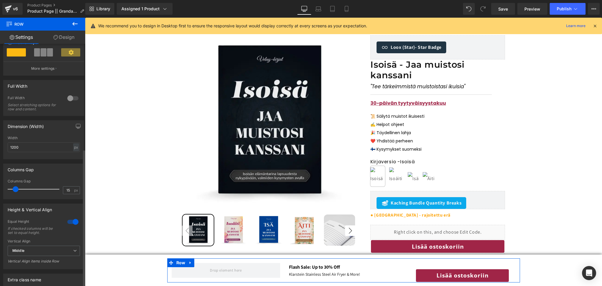
scroll to position [186, 0]
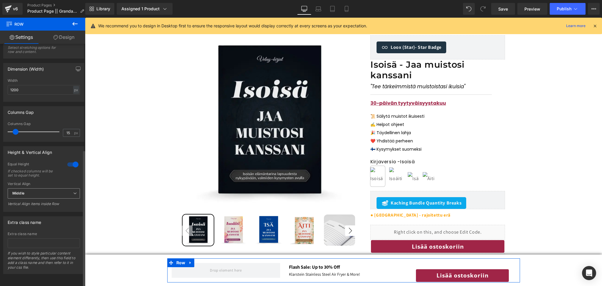
click at [35, 188] on span "Middle" at bounding box center [44, 193] width 72 height 10
click at [27, 199] on li "Top" at bounding box center [43, 203] width 70 height 9
click at [30, 189] on span "Top" at bounding box center [44, 193] width 72 height 10
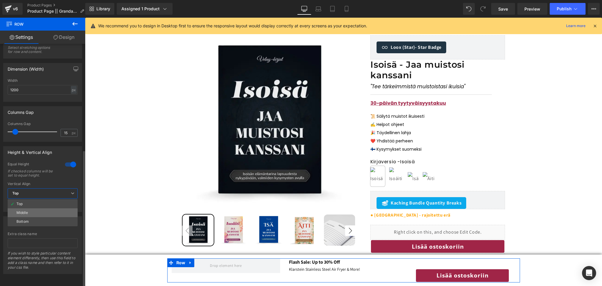
click at [25, 211] on div "Middle" at bounding box center [21, 213] width 11 height 4
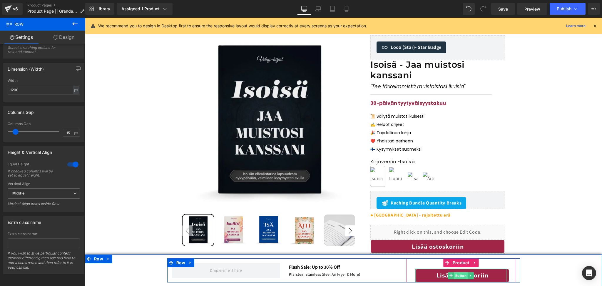
click at [459, 277] on span "Button" at bounding box center [461, 275] width 14 height 7
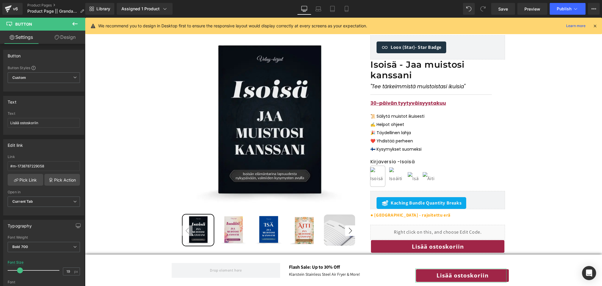
click at [64, 34] on link "Design" at bounding box center [65, 37] width 43 height 13
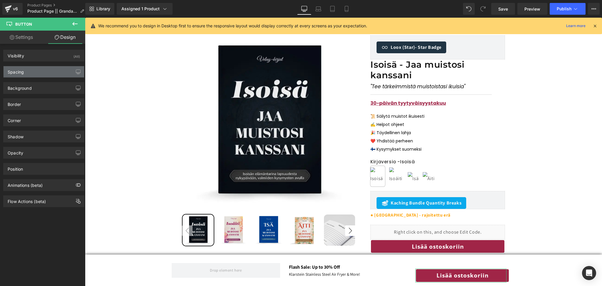
type input "35"
type input "20"
type input "0"
type input "20"
type input "0"
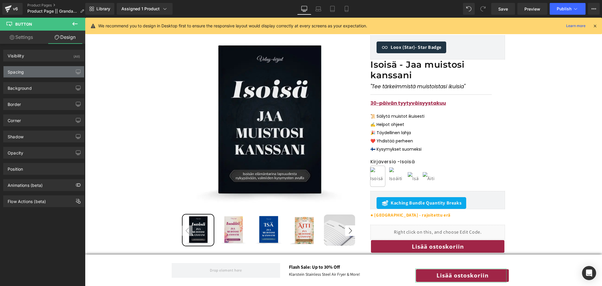
type input "30"
type input "0"
type input "30"
click at [31, 67] on div "Spacing" at bounding box center [44, 71] width 81 height 11
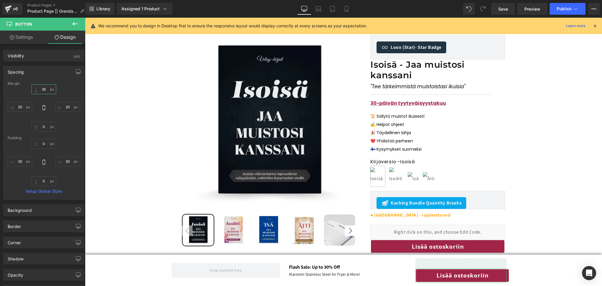
click at [39, 89] on input "35" at bounding box center [43, 89] width 25 height 10
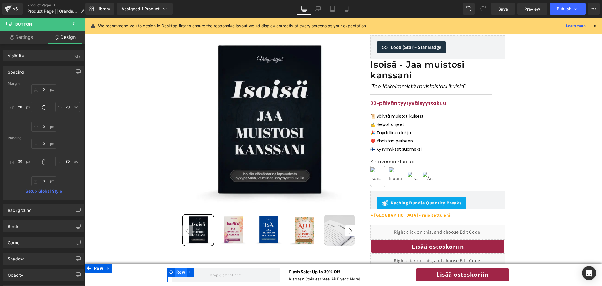
click at [181, 271] on span "Row" at bounding box center [181, 272] width 12 height 9
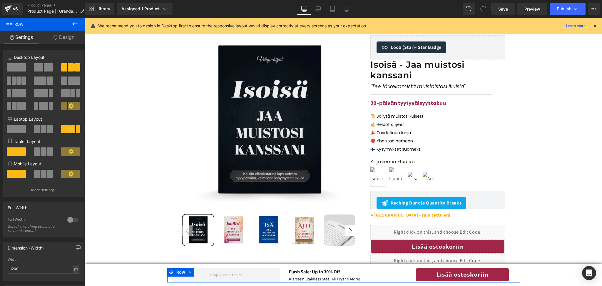
click at [61, 39] on link "Design" at bounding box center [64, 37] width 43 height 13
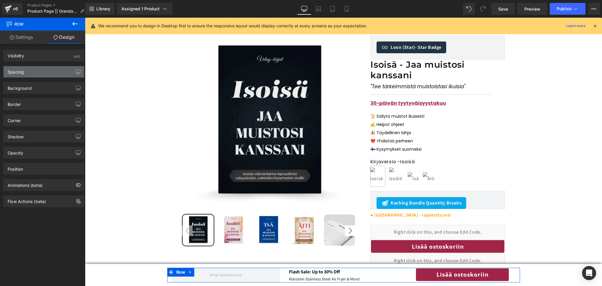
type input "0"
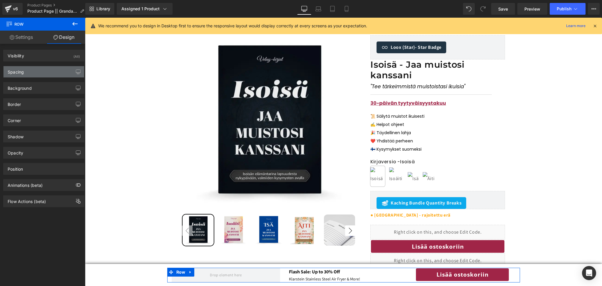
type input "0"
click at [26, 73] on div "Spacing" at bounding box center [44, 71] width 81 height 11
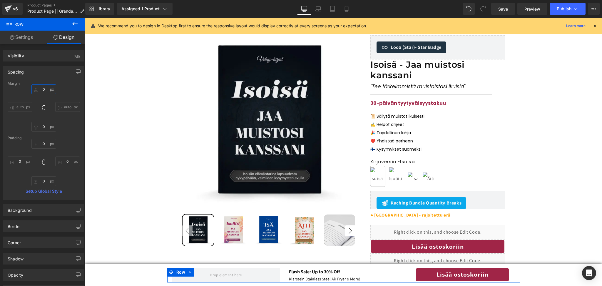
click at [44, 89] on input "0" at bounding box center [43, 89] width 25 height 10
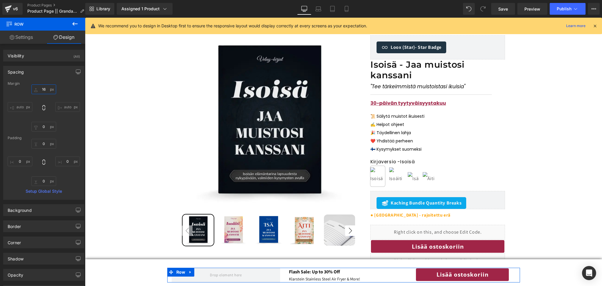
type input "15"
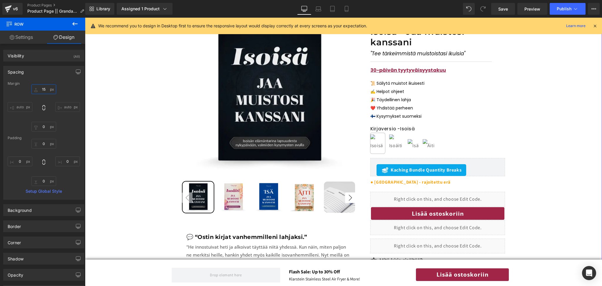
scroll to position [97, 0]
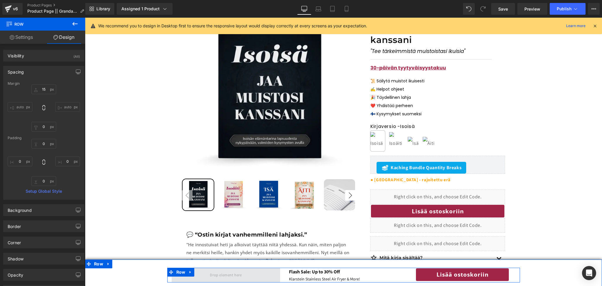
click at [213, 272] on span at bounding box center [226, 275] width 36 height 10
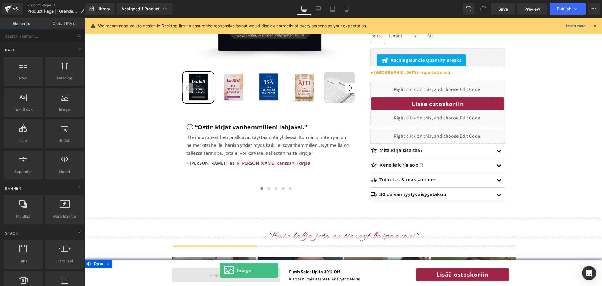
scroll to position [240, 0]
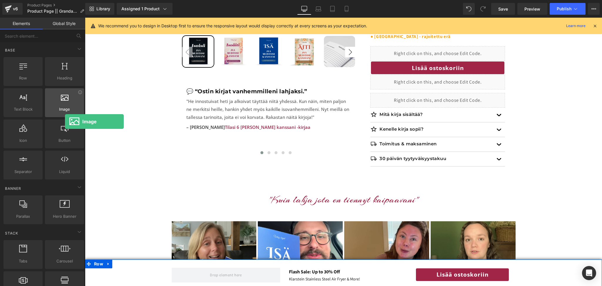
drag, startPoint x: 66, startPoint y: 94, endPoint x: 62, endPoint y: 114, distance: 20.7
click at [62, 114] on div "Image images, photos, alts, uploads" at bounding box center [64, 102] width 39 height 29
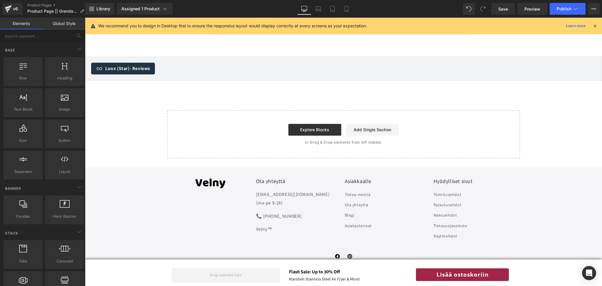
scroll to position [2165, 0]
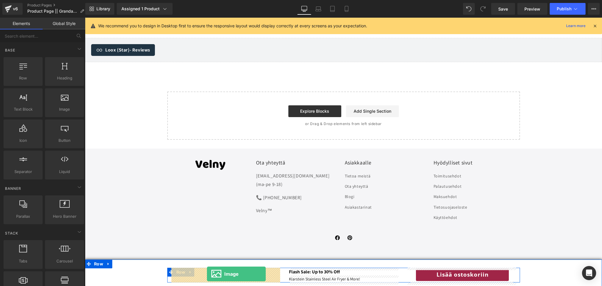
drag, startPoint x: 142, startPoint y: 121, endPoint x: 207, endPoint y: 274, distance: 166.5
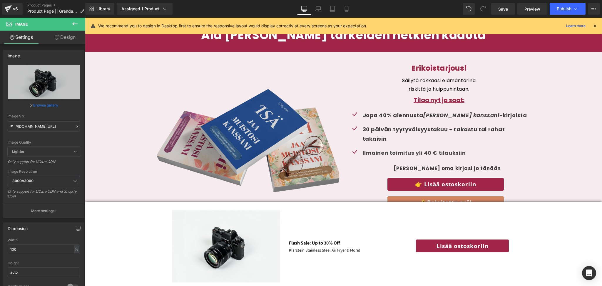
scroll to position [1577, 0]
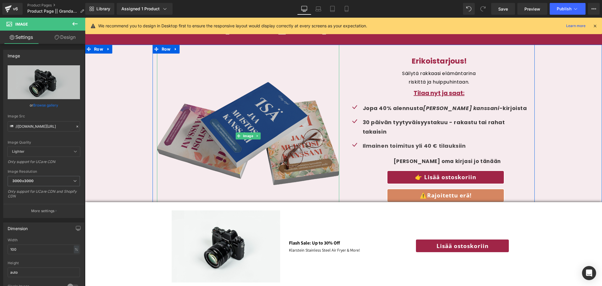
click at [221, 104] on img at bounding box center [248, 136] width 182 height 182
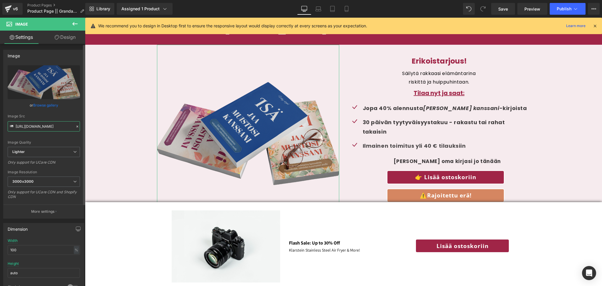
click at [41, 124] on input "https://ucarecdn.com/f875597e-7a0c-4d0d-958a-712a79a37dfc/-/format/auto/-/previ…" at bounding box center [44, 126] width 72 height 10
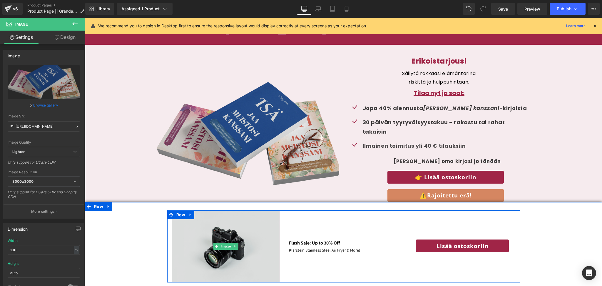
click at [200, 251] on img at bounding box center [226, 246] width 109 height 72
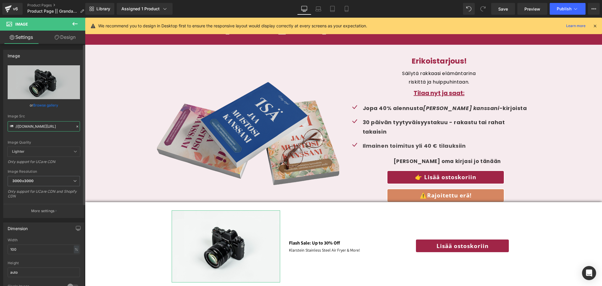
click at [38, 125] on input "//d1um8515vdn9kb.cloudfront.net/images/parallax.jpg" at bounding box center [44, 126] width 72 height 10
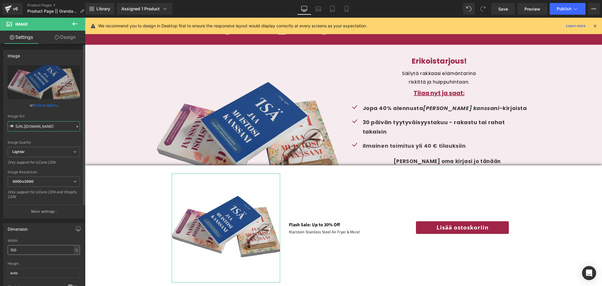
type input "https://ucarecdn.com/f875597e-7a0c-4d0d-958a-712a79a37dfc/-/format/auto/-/previ…"
click at [22, 249] on input "100" at bounding box center [44, 250] width 72 height 10
type input "1"
click at [23, 276] on input "auto" at bounding box center [44, 273] width 72 height 10
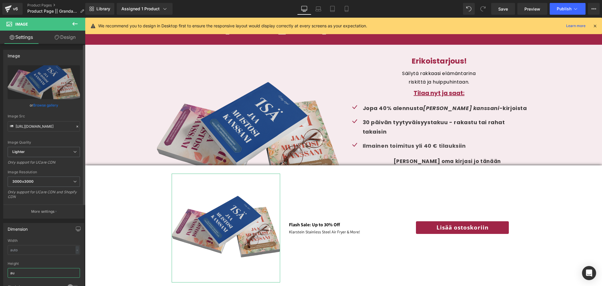
click at [23, 276] on input "au" at bounding box center [44, 273] width 72 height 10
type input "a"
click at [23, 253] on input "text" at bounding box center [44, 250] width 72 height 10
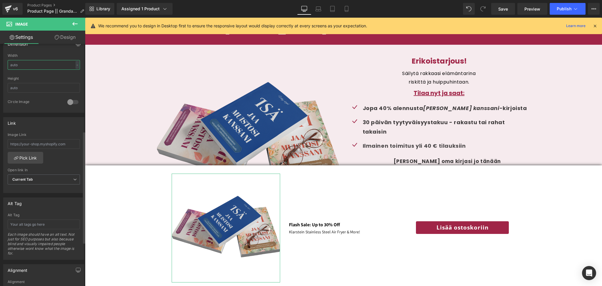
scroll to position [188, 0]
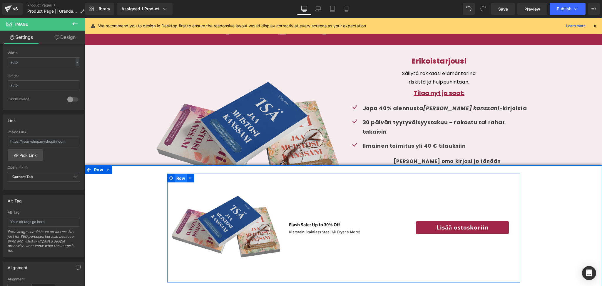
click at [183, 180] on span "Row" at bounding box center [181, 178] width 12 height 9
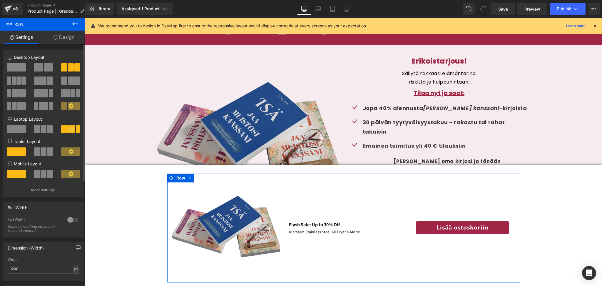
click at [71, 109] on icon at bounding box center [71, 105] width 5 height 5
click at [74, 106] on span at bounding box center [77, 106] width 6 height 8
click at [47, 191] on p "More settings" at bounding box center [43, 189] width 24 height 5
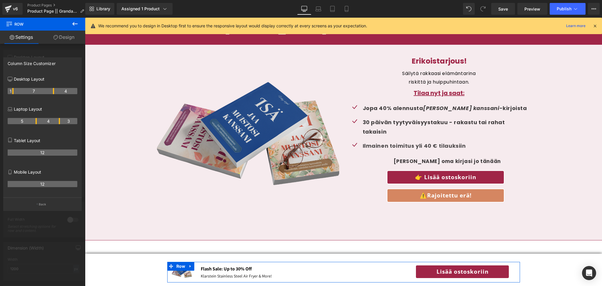
drag, startPoint x: 30, startPoint y: 91, endPoint x: 14, endPoint y: 96, distance: 16.8
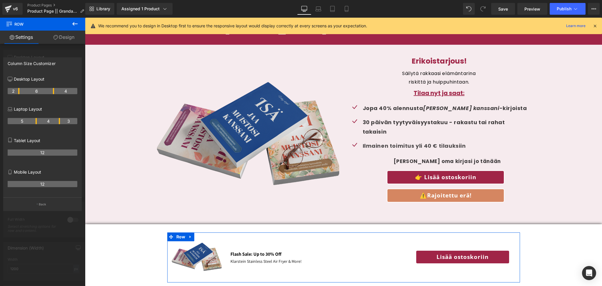
drag, startPoint x: 12, startPoint y: 90, endPoint x: 17, endPoint y: 91, distance: 4.7
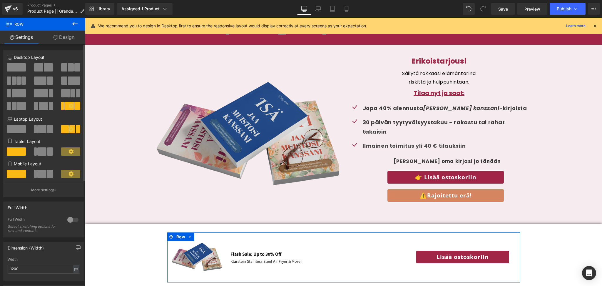
click at [59, 38] on link "Design" at bounding box center [64, 37] width 43 height 13
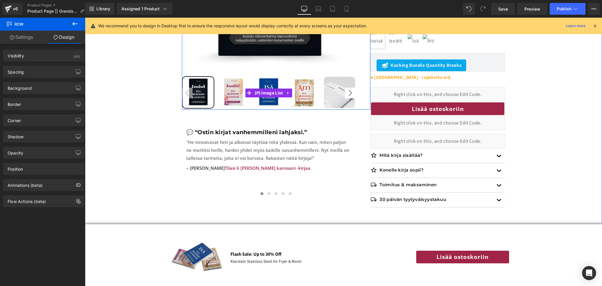
scroll to position [200, 0]
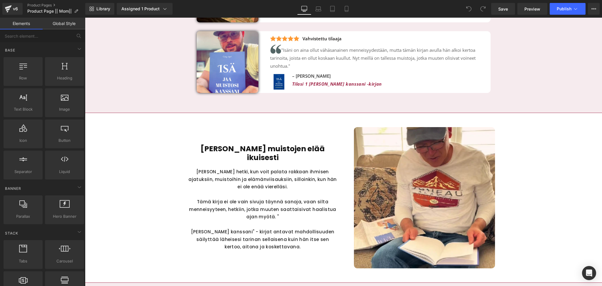
scroll to position [1518, 0]
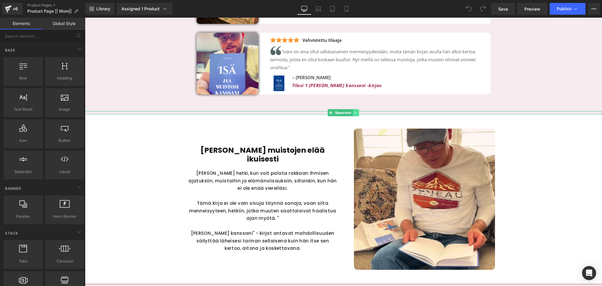
click at [356, 111] on icon at bounding box center [356, 113] width 3 height 4
click at [360, 114] on div "[PERSON_NAME] muistojen elää ikuisesti Heading Kuvittele hetki, kun voit palata…" at bounding box center [343, 198] width 517 height 169
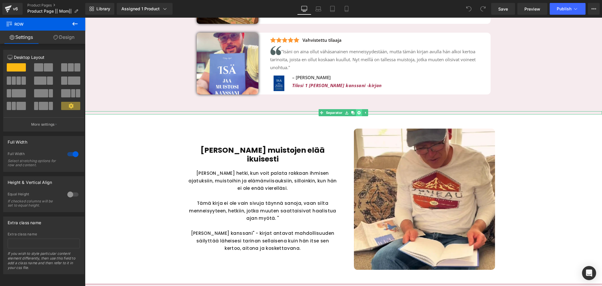
click at [361, 109] on link at bounding box center [359, 112] width 6 height 7
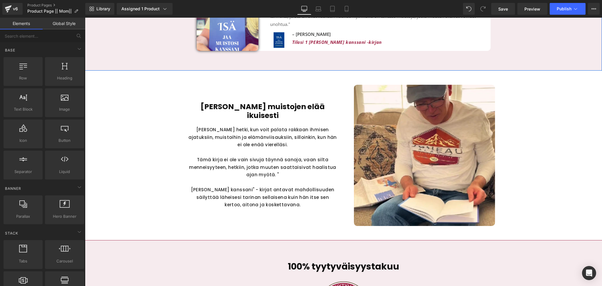
scroll to position [1475, 0]
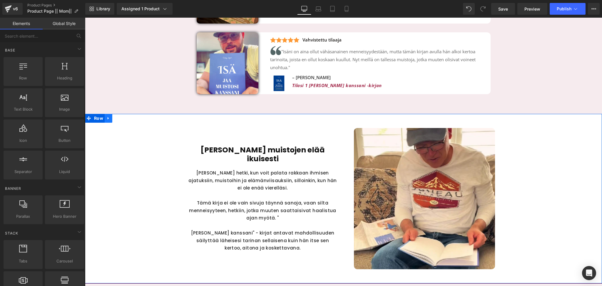
click at [109, 116] on icon at bounding box center [108, 118] width 4 height 4
click at [124, 116] on icon at bounding box center [124, 118] width 4 height 4
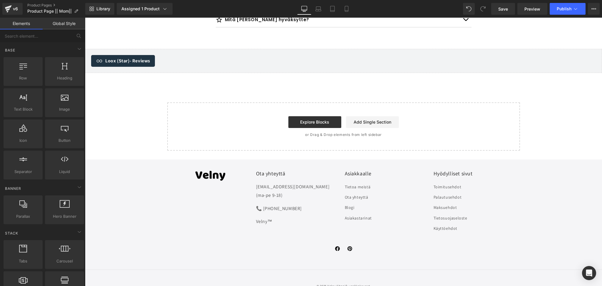
scroll to position [1867, 0]
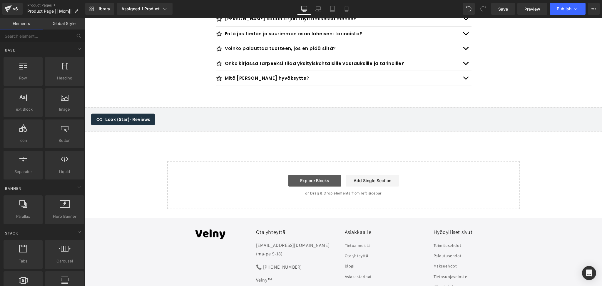
click at [303, 175] on link "Explore Blocks" at bounding box center [315, 181] width 53 height 12
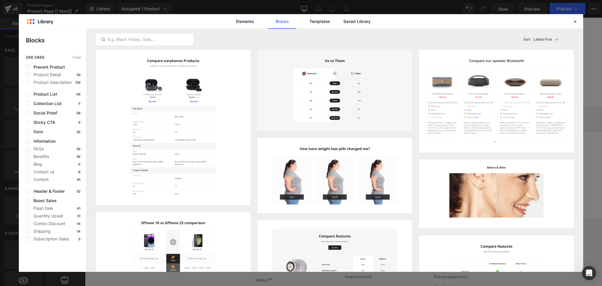
click at [0, 0] on div "Elements Blocks Templates Saved Library" at bounding box center [0, 0] width 0 height 0
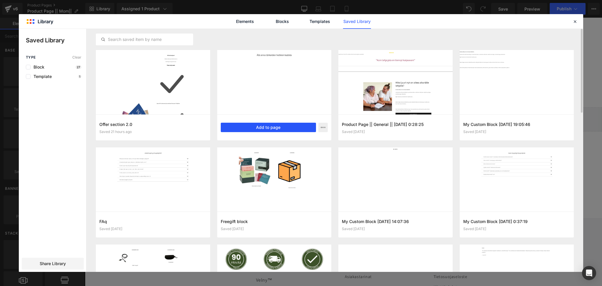
click at [251, 125] on button "Add to page" at bounding box center [269, 127] width 96 height 9
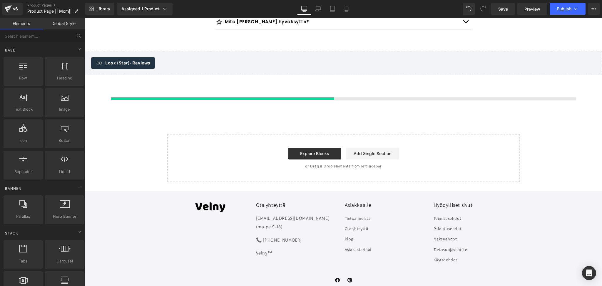
scroll to position [1926, 0]
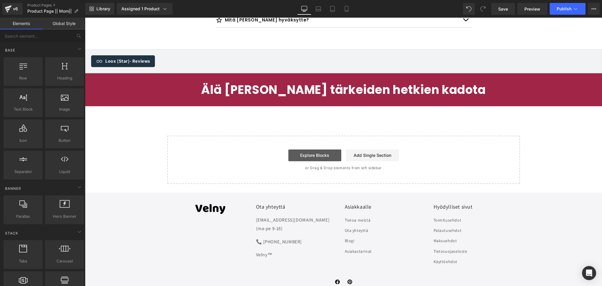
click at [298, 149] on link "Explore Blocks" at bounding box center [315, 155] width 53 height 12
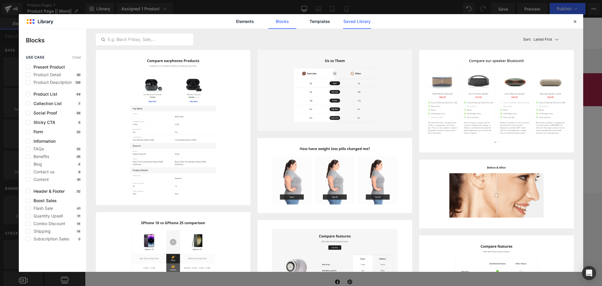
click at [0, 0] on link "Saved Library" at bounding box center [0, 0] width 0 height 0
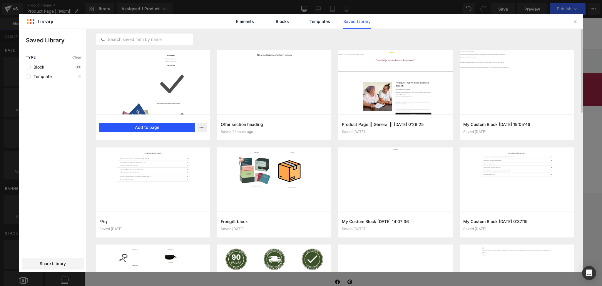
click at [169, 127] on button "Add to page" at bounding box center [147, 127] width 96 height 9
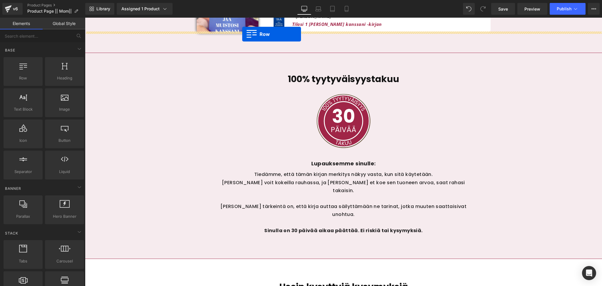
scroll to position [1518, 0]
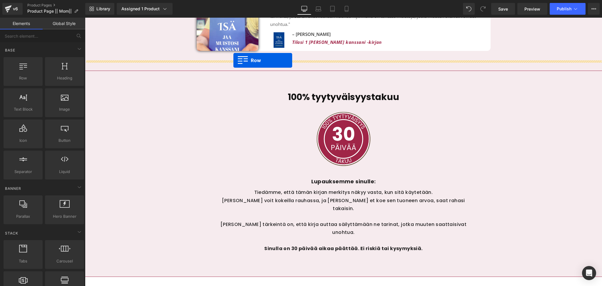
drag, startPoint x: 88, startPoint y: 71, endPoint x: 234, endPoint y: 61, distance: 145.7
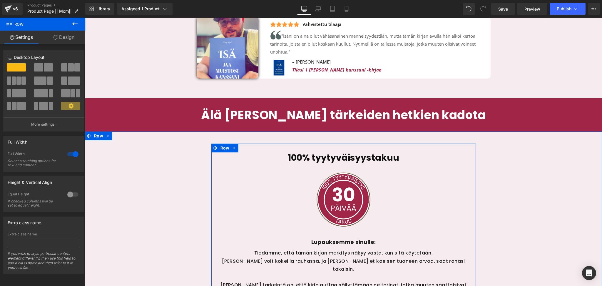
scroll to position [1486, 0]
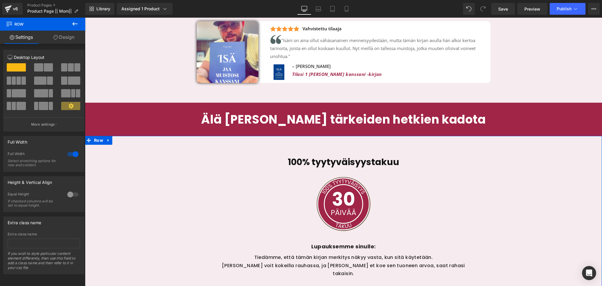
click at [186, 168] on div "100% tyytyväisyystakuu Heading Image Lupauksemme sinulle: Text Block Tiedämme, …" at bounding box center [343, 245] width 517 height 194
click at [71, 39] on link "Design" at bounding box center [64, 37] width 43 height 13
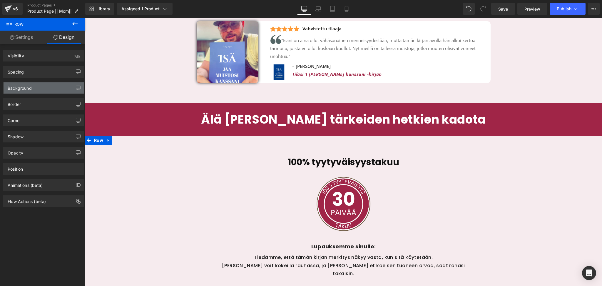
click at [50, 90] on div "Background" at bounding box center [44, 87] width 81 height 11
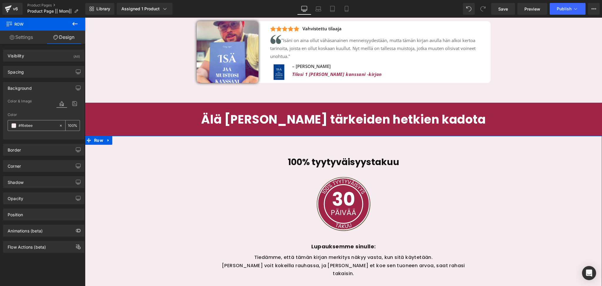
click at [59, 125] on icon at bounding box center [61, 126] width 4 height 4
type input "none"
type input "0"
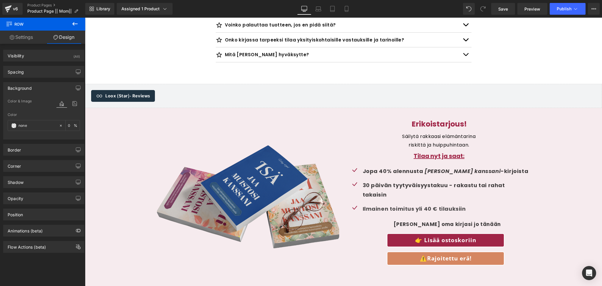
scroll to position [1918, 0]
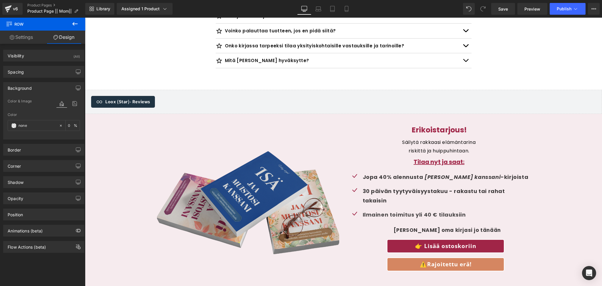
click at [94, 114] on div "Image Erikoistarjous! Heading Säilytä rakkaasi elämäntarina riskittä ja huippuh…" at bounding box center [343, 211] width 517 height 195
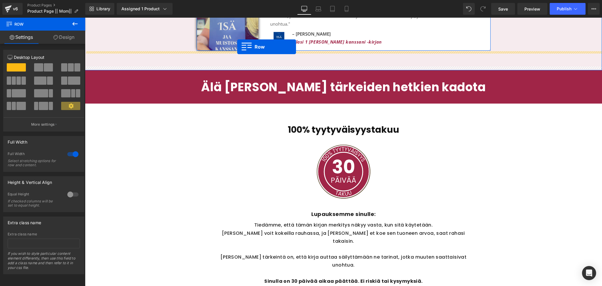
scroll to position [1483, 0]
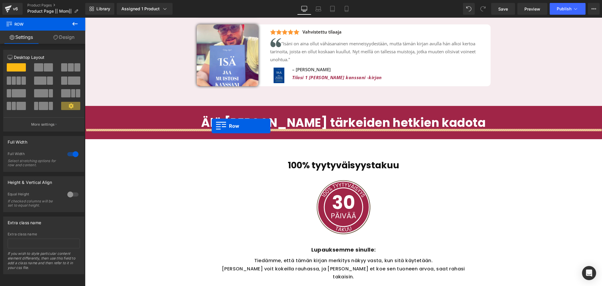
drag, startPoint x: 91, startPoint y: 93, endPoint x: 212, endPoint y: 126, distance: 125.6
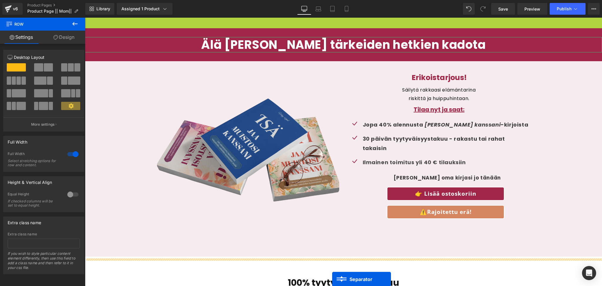
scroll to position [1578, 0]
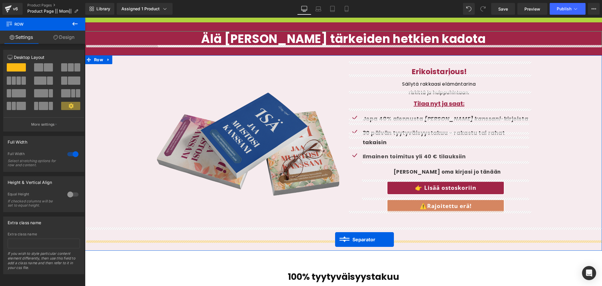
drag, startPoint x: 331, startPoint y: 94, endPoint x: 335, endPoint y: 239, distance: 146.0
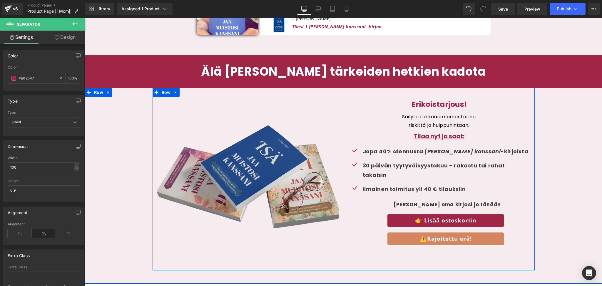
scroll to position [1543, 0]
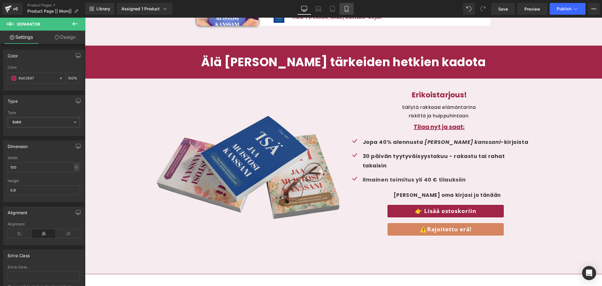
click at [344, 10] on icon at bounding box center [347, 9] width 6 height 6
type input "100"
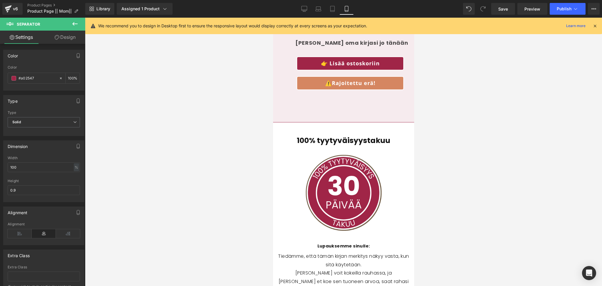
scroll to position [3107, 0]
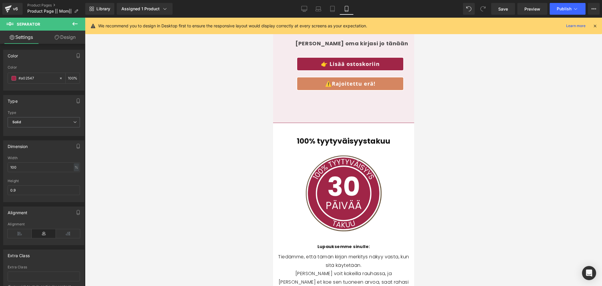
click at [349, 233] on div "Lupauksemme sinulle: Text Block" at bounding box center [343, 243] width 132 height 20
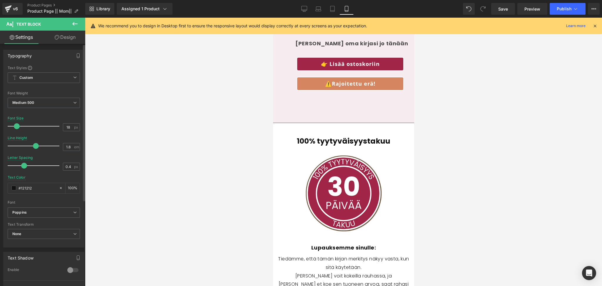
click at [18, 129] on div at bounding box center [35, 126] width 49 height 12
click at [19, 127] on span at bounding box center [18, 126] width 6 height 6
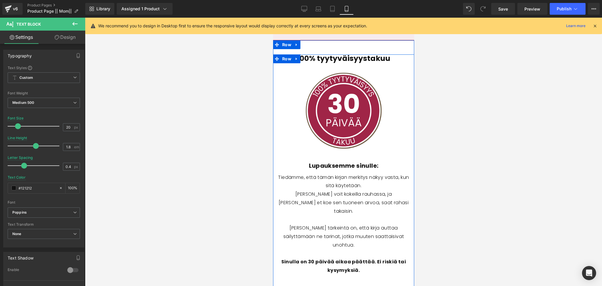
scroll to position [3190, 0]
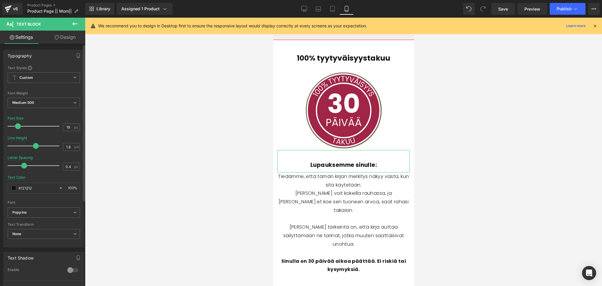
type input "18"
click at [16, 126] on span at bounding box center [17, 126] width 6 height 6
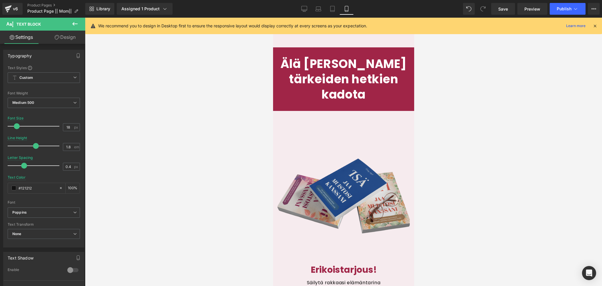
scroll to position [2765, 0]
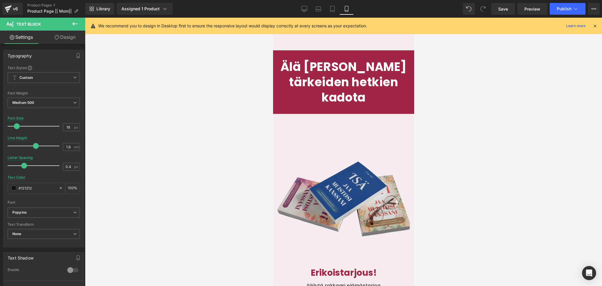
click at [311, 114] on div "Image Erikoistarjous! Heading Säilytä rakkaasi elämäntarina riskittä ja huippuh…" at bounding box center [343, 289] width 141 height 351
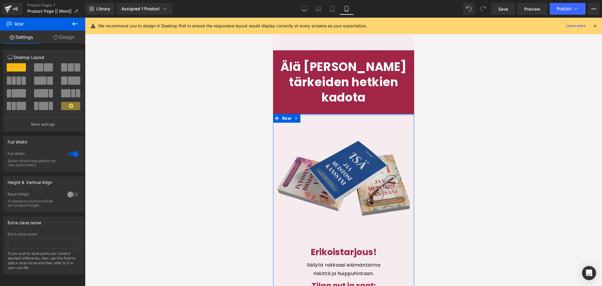
drag, startPoint x: 342, startPoint y: 105, endPoint x: 338, endPoint y: 81, distance: 24.1
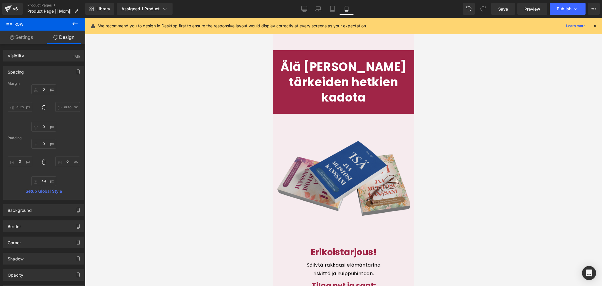
click at [463, 199] on div at bounding box center [343, 152] width 517 height 268
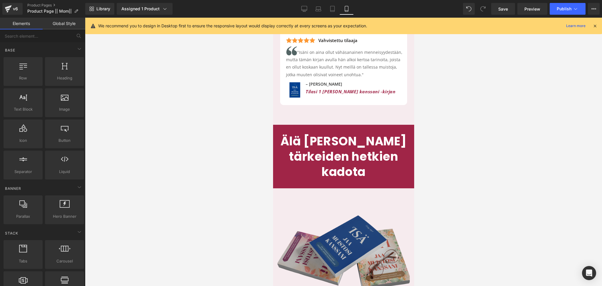
scroll to position [2690, 0]
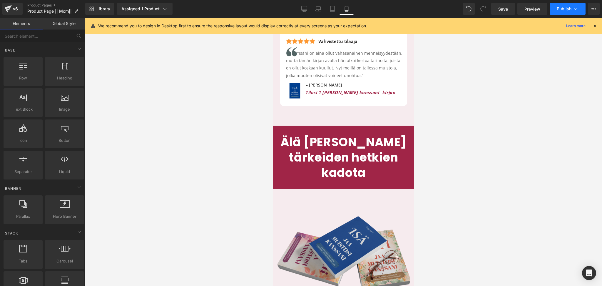
click at [566, 9] on span "Publish" at bounding box center [564, 8] width 15 height 5
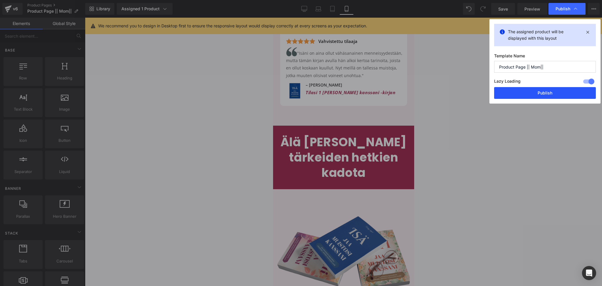
click at [524, 91] on button "Publish" at bounding box center [545, 93] width 102 height 12
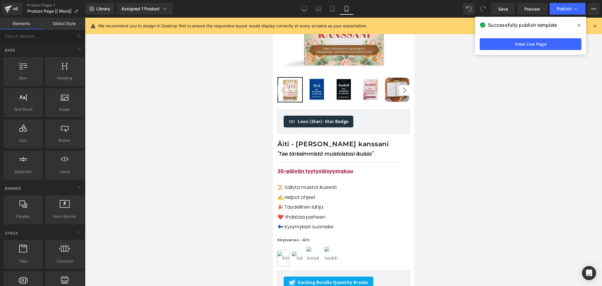
scroll to position [0, 0]
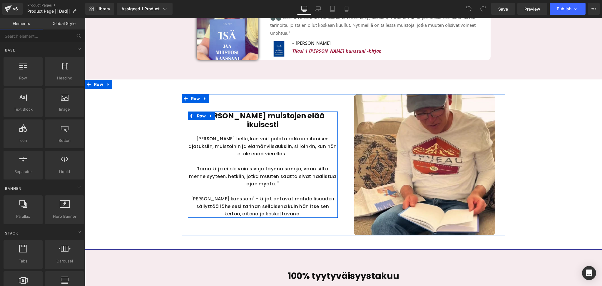
scroll to position [1542, 0]
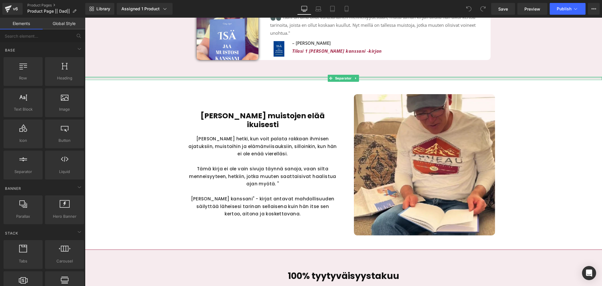
click at [194, 77] on div at bounding box center [343, 77] width 517 height 1
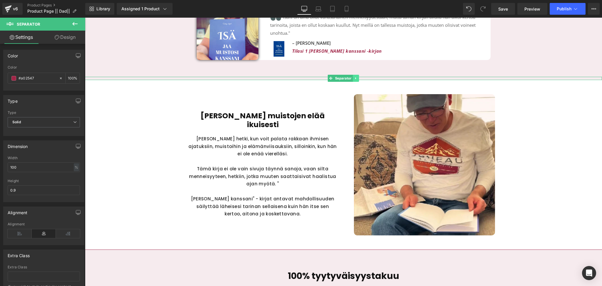
click at [355, 76] on icon at bounding box center [356, 78] width 3 height 4
click at [360, 80] on div "[PERSON_NAME] muistojen elää ikuisesti Heading Kuvittele hetki, kun voit palata…" at bounding box center [343, 164] width 517 height 169
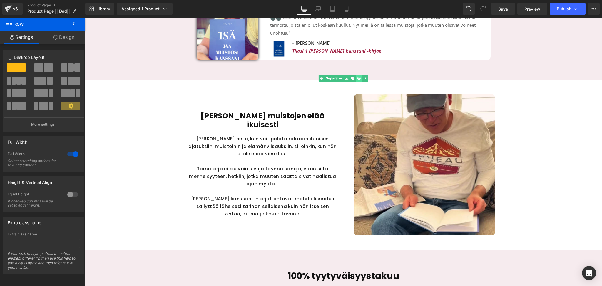
click at [361, 77] on link at bounding box center [359, 78] width 6 height 7
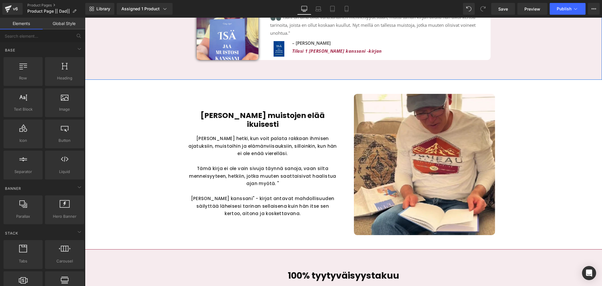
scroll to position [1499, 0]
click at [108, 85] on icon at bounding box center [108, 84] width 4 height 4
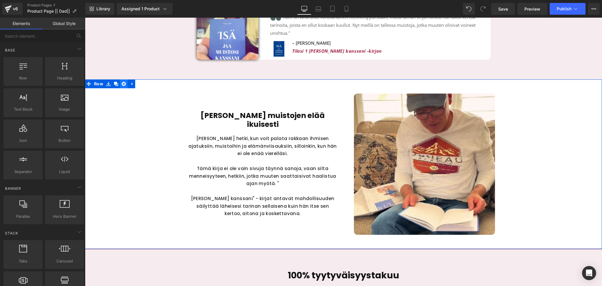
click at [124, 86] on link at bounding box center [124, 83] width 8 height 9
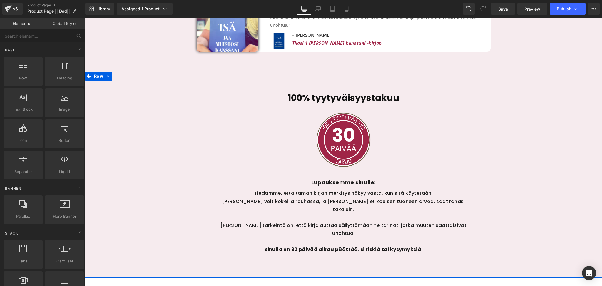
scroll to position [1505, 0]
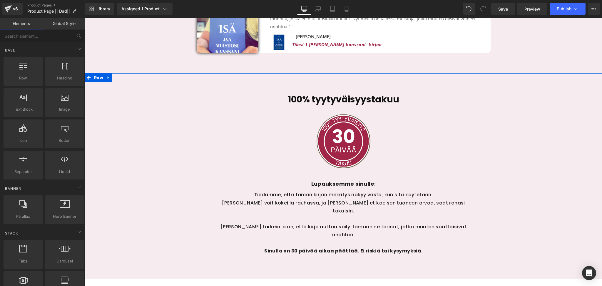
click at [192, 149] on div "100% tyytyväisyystakuu Heading Image Lupauksemme sinulle: Text Block Tiedämme, …" at bounding box center [343, 182] width 517 height 194
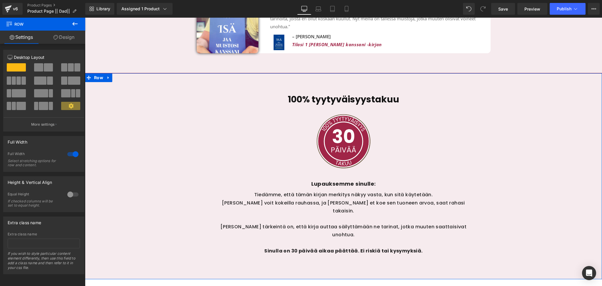
click at [59, 35] on link "Design" at bounding box center [64, 37] width 43 height 13
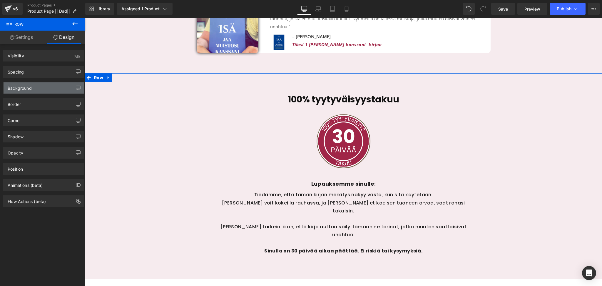
click at [34, 85] on div "Background" at bounding box center [44, 87] width 81 height 11
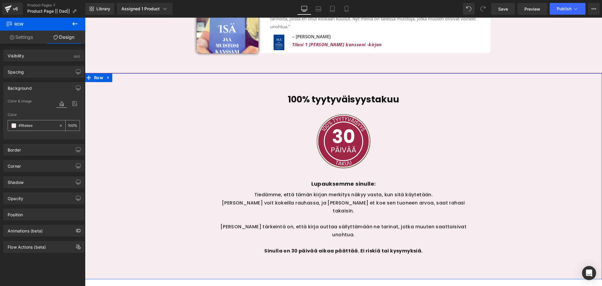
click at [59, 128] on div at bounding box center [62, 125] width 7 height 10
type input "none"
type input "0"
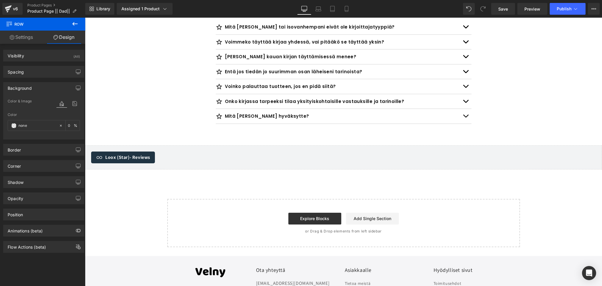
scroll to position [1822, 0]
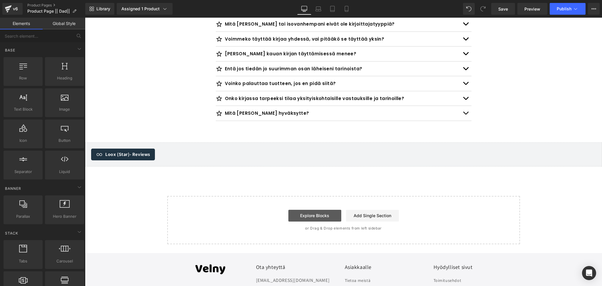
click at [304, 210] on link "Explore Blocks" at bounding box center [315, 216] width 53 height 12
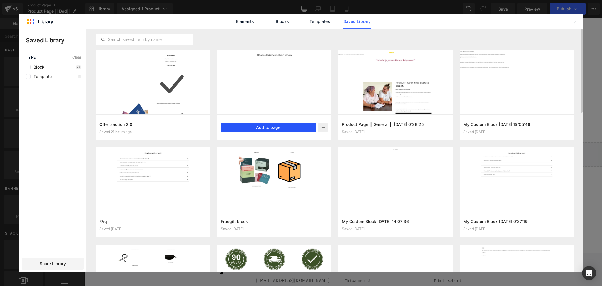
click at [269, 123] on button "Add to page" at bounding box center [269, 127] width 96 height 9
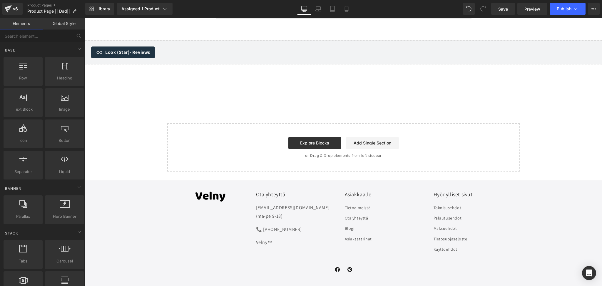
scroll to position [1926, 0]
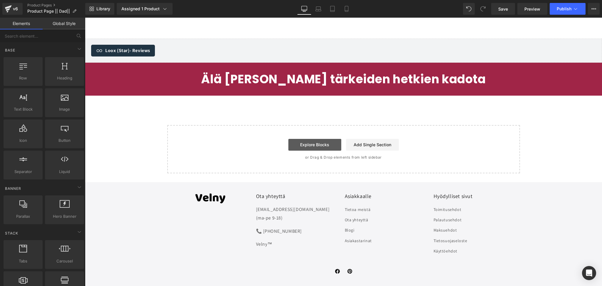
click at [319, 139] on link "Explore Blocks" at bounding box center [315, 145] width 53 height 12
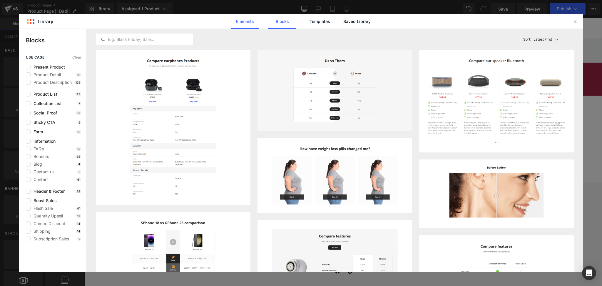
click at [306, 16] on link "Elements" at bounding box center [320, 21] width 28 height 15
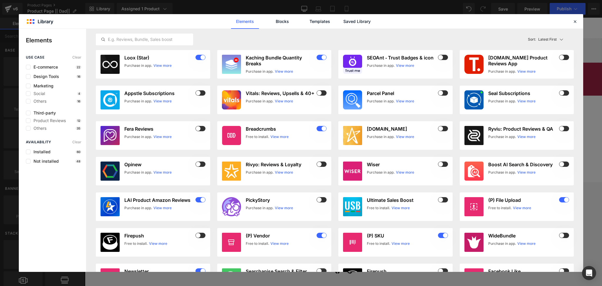
click at [0, 0] on link "Saved Library" at bounding box center [0, 0] width 0 height 0
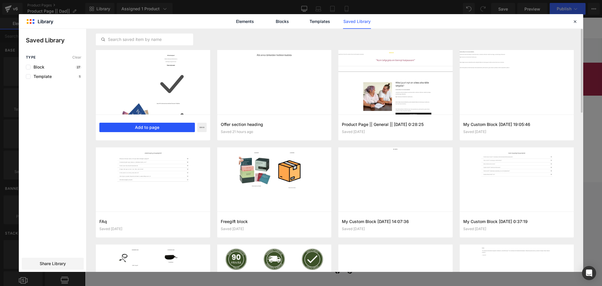
click at [136, 126] on button "Add to page" at bounding box center [147, 127] width 96 height 9
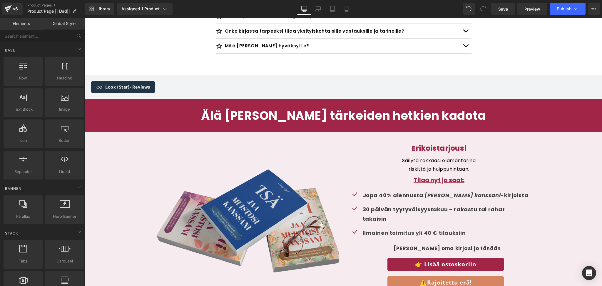
scroll to position [1875, 0]
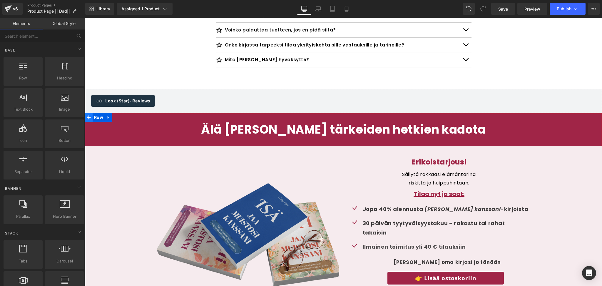
click at [91, 113] on span at bounding box center [89, 117] width 8 height 9
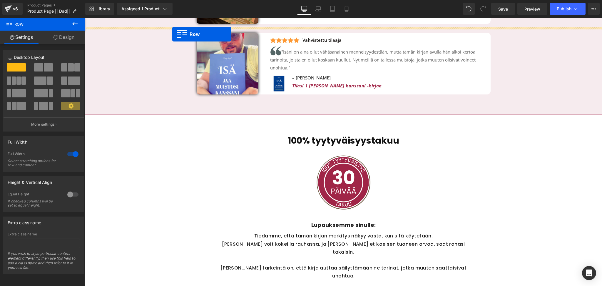
scroll to position [1434, 0]
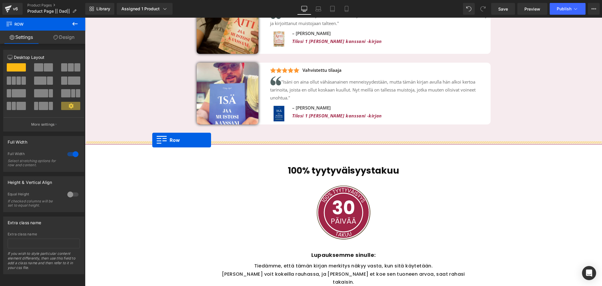
drag, startPoint x: 91, startPoint y: 103, endPoint x: 152, endPoint y: 140, distance: 71.3
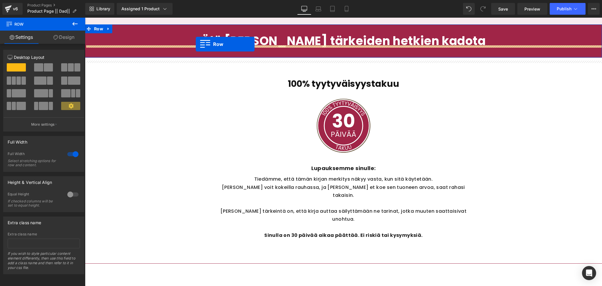
scroll to position [1518, 0]
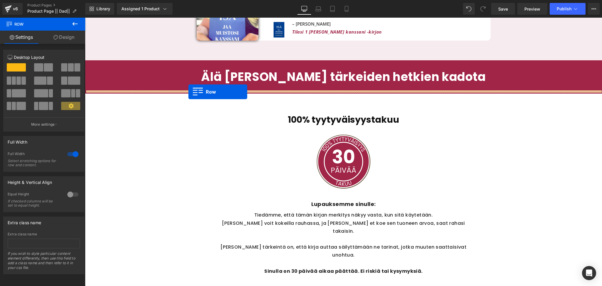
drag, startPoint x: 88, startPoint y: 67, endPoint x: 189, endPoint y: 92, distance: 103.4
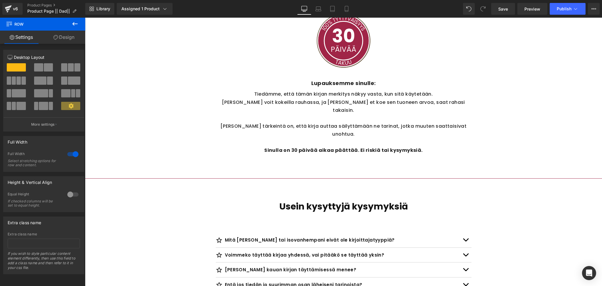
scroll to position [1819, 0]
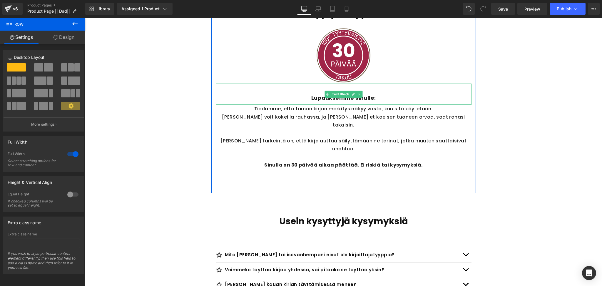
click at [347, 100] on span "Lupauksemme sinulle:" at bounding box center [344, 97] width 65 height 7
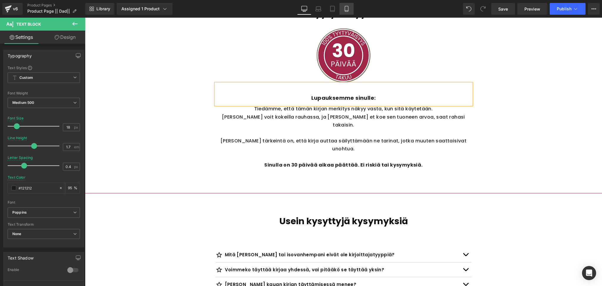
click at [351, 7] on link "Mobile" at bounding box center [347, 9] width 14 height 12
type input "14"
type input "1.8"
type input "100"
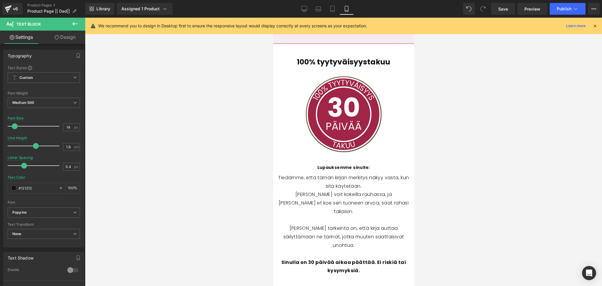
scroll to position [3187, 0]
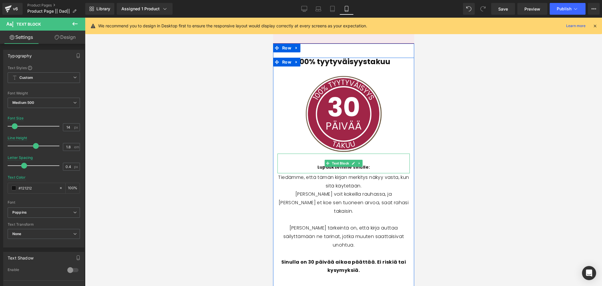
click at [337, 164] on span "Lupauksemme sinulle:" at bounding box center [343, 167] width 53 height 6
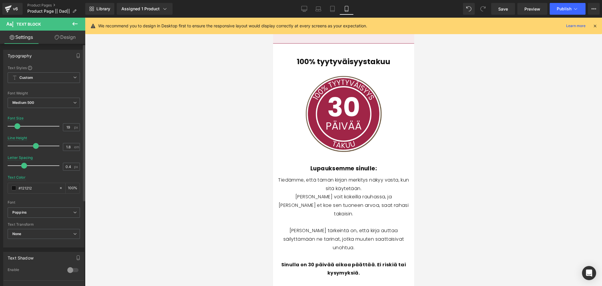
type input "18"
drag, startPoint x: 14, startPoint y: 126, endPoint x: 16, endPoint y: 129, distance: 3.7
click at [16, 129] on div at bounding box center [35, 126] width 49 height 12
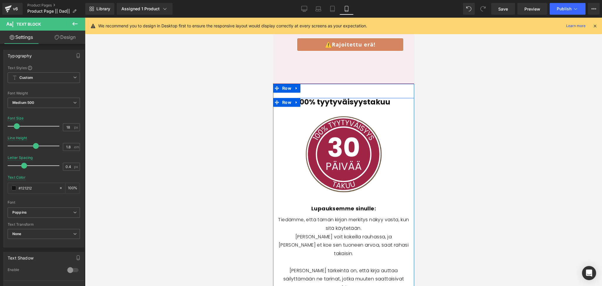
scroll to position [3146, 0]
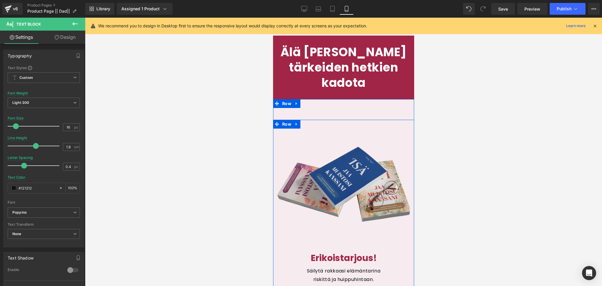
scroll to position [2776, 0]
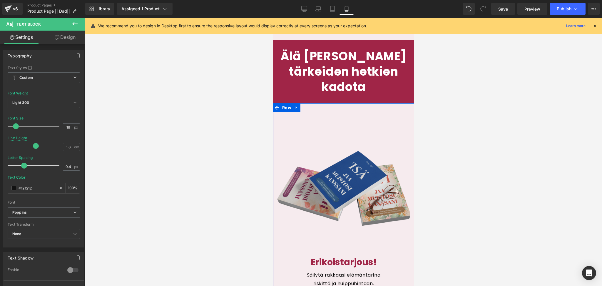
drag, startPoint x: 339, startPoint y: 104, endPoint x: 353, endPoint y: 101, distance: 14.7
click at [339, 104] on div "Image Erikoistarjous! Heading Säilytä rakkaasi elämäntarina riskittä ja huippuh…" at bounding box center [343, 278] width 141 height 351
click at [288, 103] on span "Row" at bounding box center [287, 107] width 12 height 9
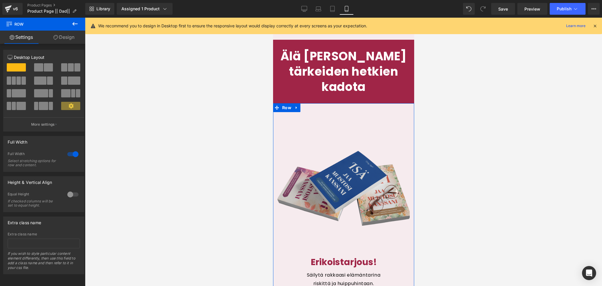
click at [336, 103] on div "Image Erikoistarjous! Heading Säilytä rakkaasi elämäntarina riskittä ja huippuh…" at bounding box center [343, 278] width 141 height 351
click at [286, 103] on span "Row" at bounding box center [287, 107] width 12 height 9
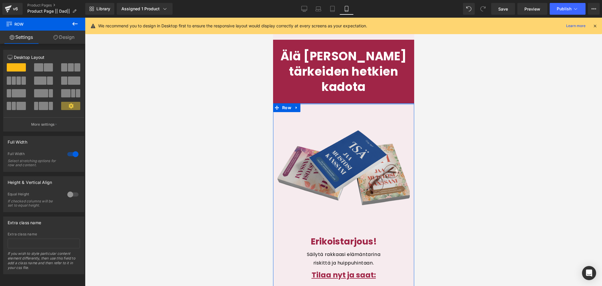
drag, startPoint x: 345, startPoint y: 93, endPoint x: 347, endPoint y: 64, distance: 28.9
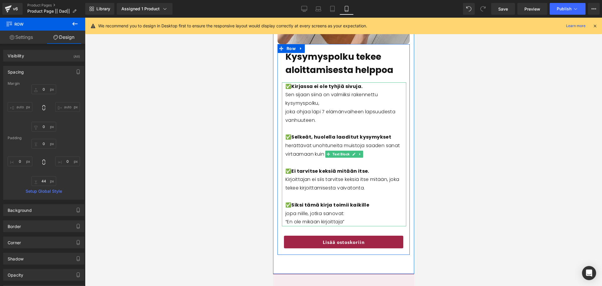
scroll to position [1790, 0]
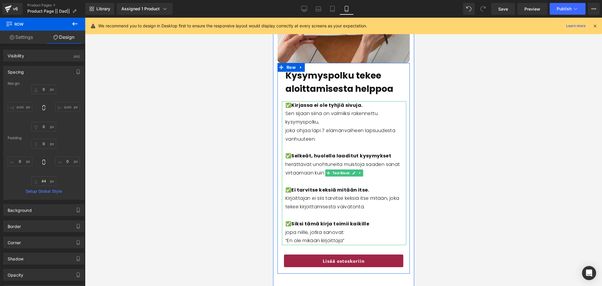
click at [324, 131] on p "joka ohjaa läpi 7 elämänvaiheen lapsuudesta vanhuuteen." at bounding box center [343, 134] width 117 height 17
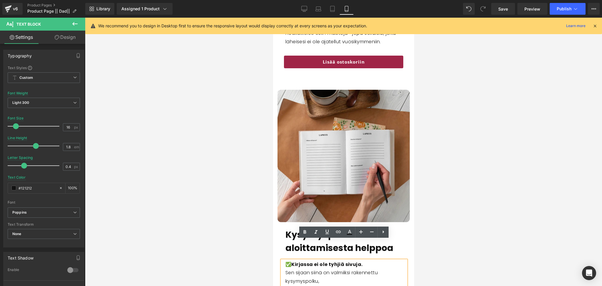
scroll to position [1651, 0]
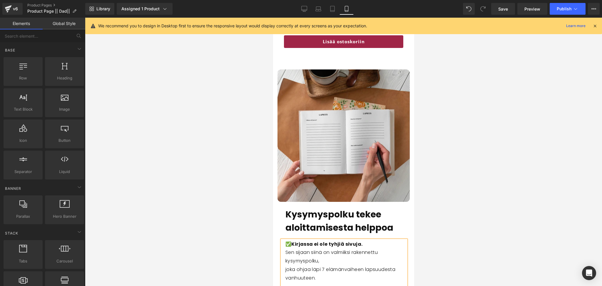
click at [463, 168] on div at bounding box center [343, 152] width 517 height 268
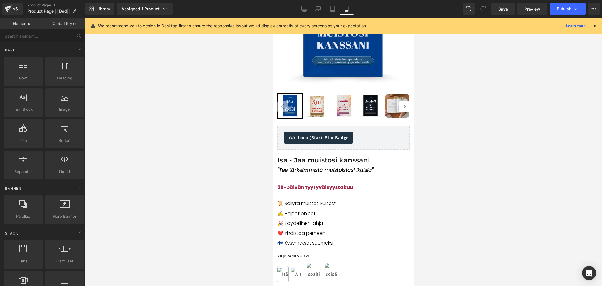
scroll to position [138, 0]
click at [563, 12] on button "Publish" at bounding box center [568, 9] width 36 height 12
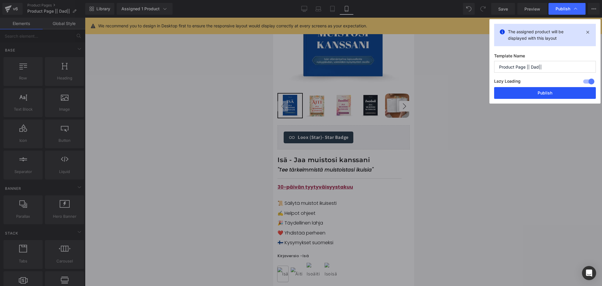
click at [530, 92] on button "Publish" at bounding box center [545, 93] width 102 height 12
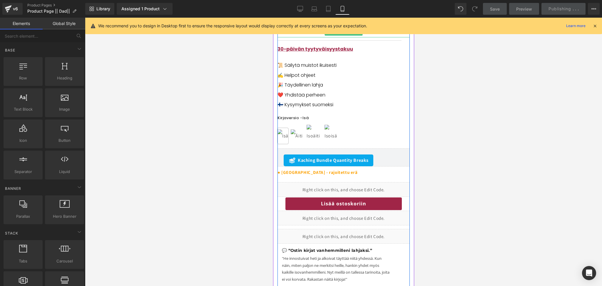
scroll to position [280, 0]
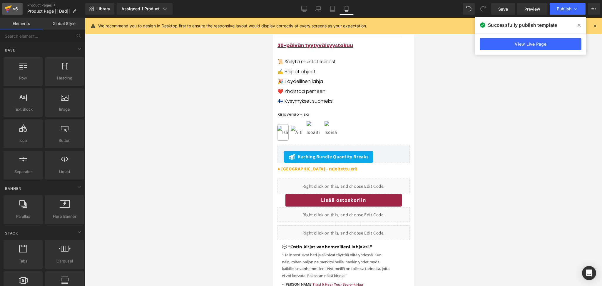
click at [16, 10] on div "v6" at bounding box center [15, 9] width 7 height 8
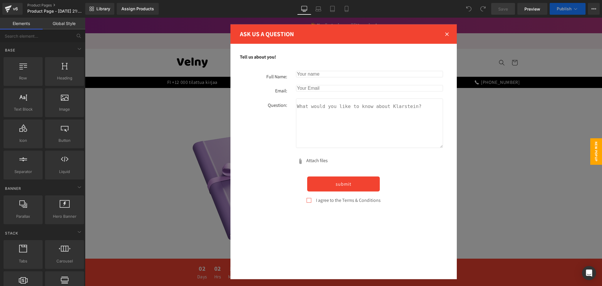
click at [449, 34] on div at bounding box center [447, 34] width 17 height 17
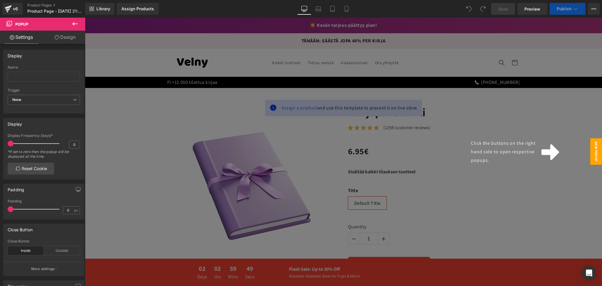
click at [602, 155] on span "New Popup" at bounding box center [597, 151] width 12 height 26
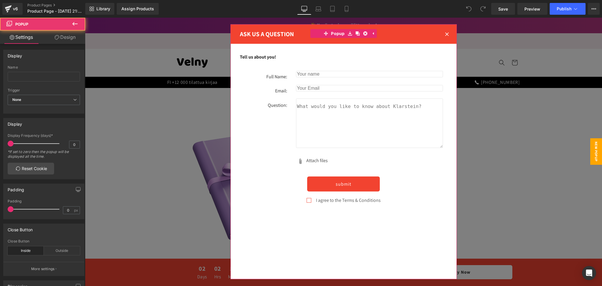
click at [447, 31] on div at bounding box center [447, 34] width 17 height 17
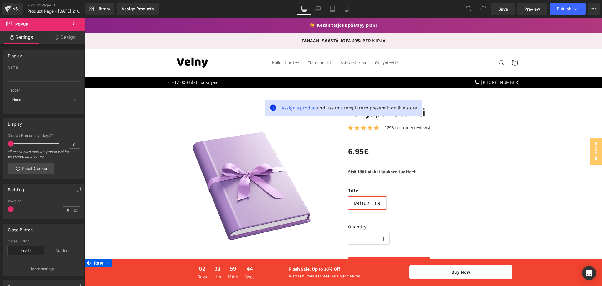
click at [136, 272] on div "02 Days 02 Hrs 59 Mins 44 Secs Countdown Timer Flash Sale: Up to 30% Off Text B…" at bounding box center [343, 272] width 517 height 20
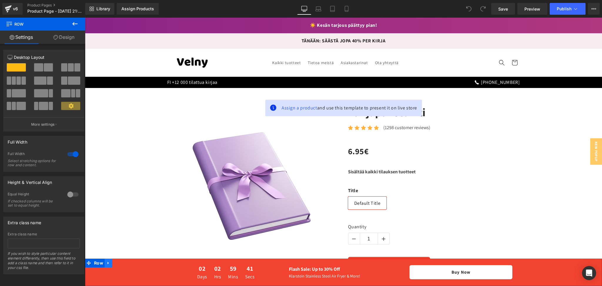
click at [106, 263] on icon at bounding box center [108, 263] width 4 height 4
click at [108, 262] on icon at bounding box center [108, 263] width 4 height 4
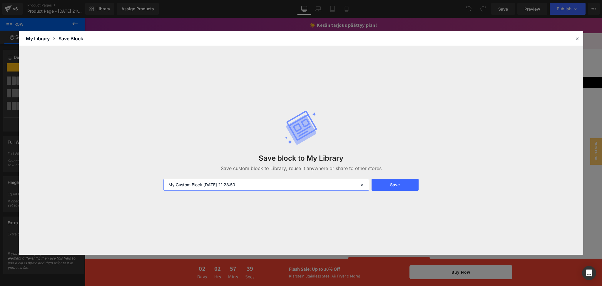
drag, startPoint x: 295, startPoint y: 189, endPoint x: 133, endPoint y: 173, distance: 162.8
click at [133, 173] on div "Save block to My Library Save custom block to Library, reuse it anywhere or sha…" at bounding box center [301, 150] width 565 height 209
type input "sticky add to cart"
click at [382, 185] on button "Save" at bounding box center [395, 185] width 47 height 12
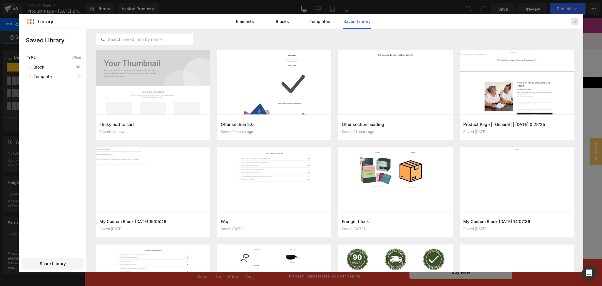
click at [577, 21] on icon at bounding box center [575, 21] width 5 height 5
